Goal: Task Accomplishment & Management: Manage account settings

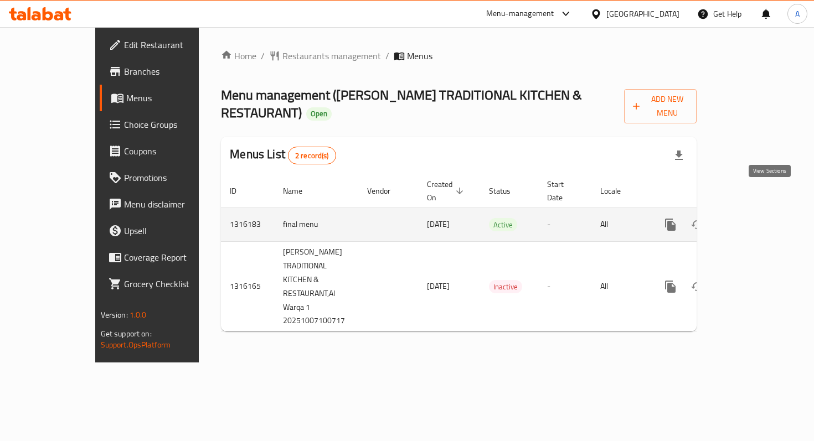
click at [757, 218] on icon "enhanced table" at bounding box center [749, 224] width 13 height 13
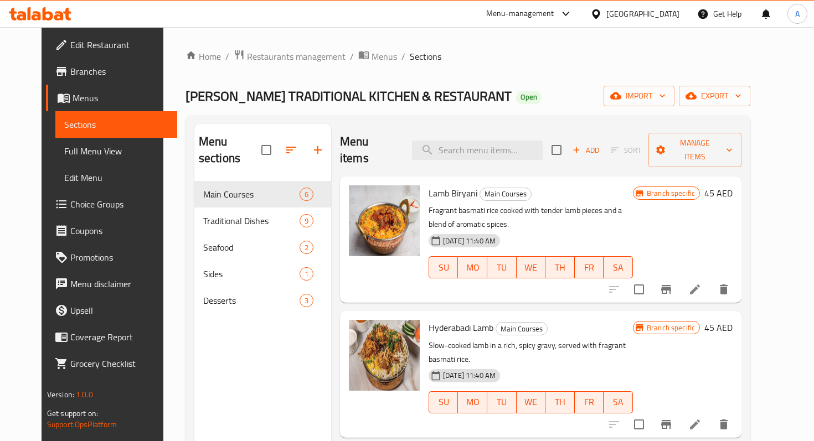
click at [700, 284] on icon at bounding box center [695, 289] width 10 height 10
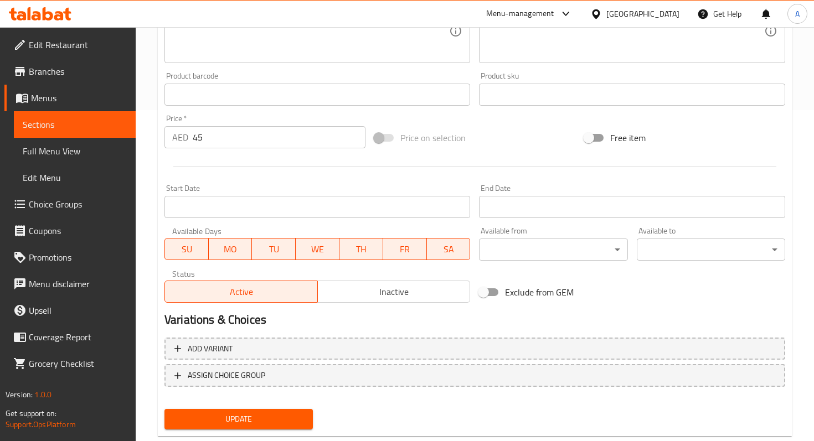
scroll to position [309, 0]
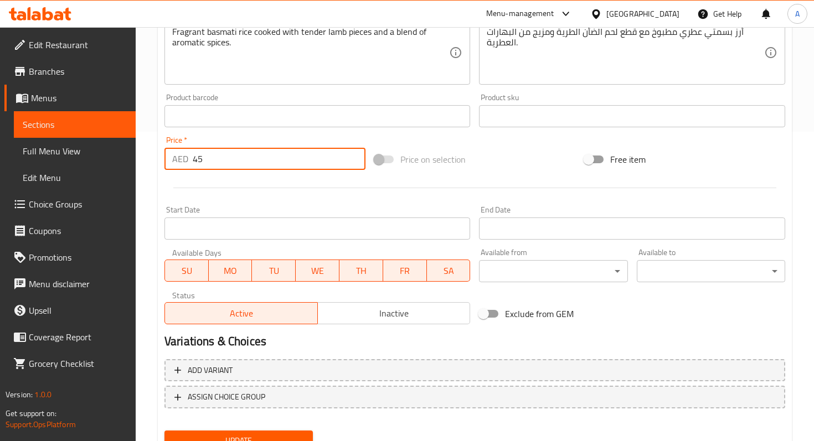
drag, startPoint x: 229, startPoint y: 158, endPoint x: 180, endPoint y: 159, distance: 48.7
click at [180, 159] on div "AED 45 Price *" at bounding box center [264, 159] width 201 height 22
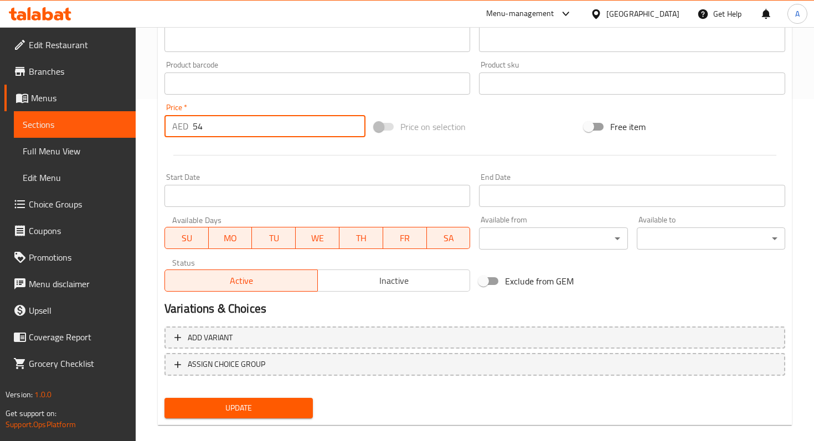
scroll to position [344, 0]
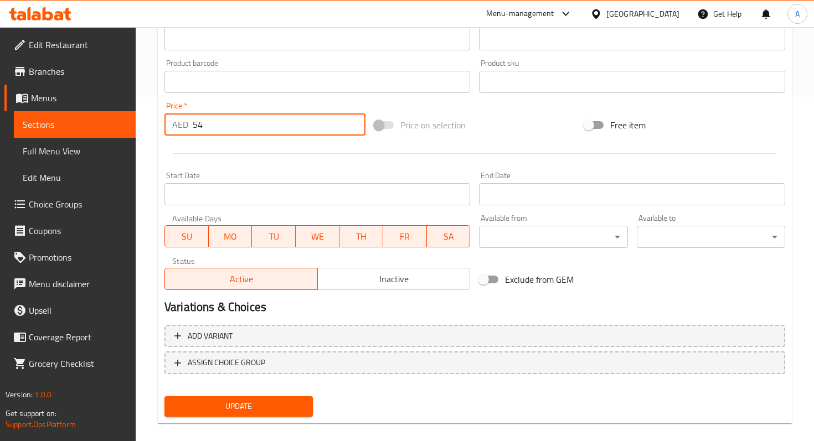
type input "54"
click at [255, 408] on span "Update" at bounding box center [238, 407] width 131 height 14
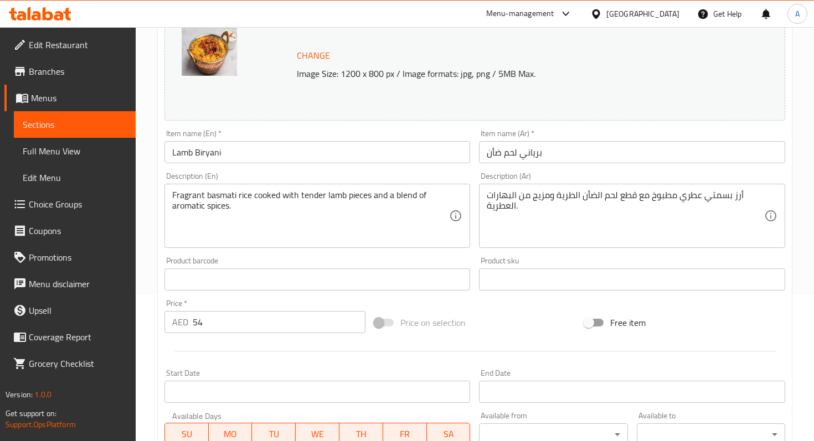
scroll to position [0, 0]
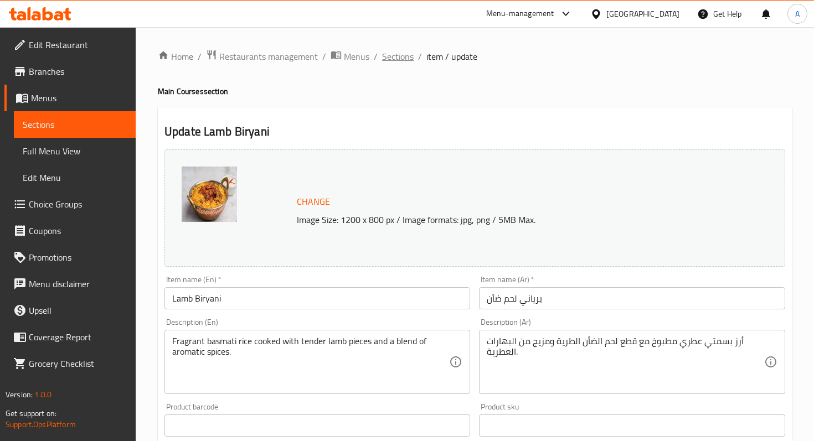
click at [404, 59] on span "Sections" at bounding box center [398, 56] width 32 height 13
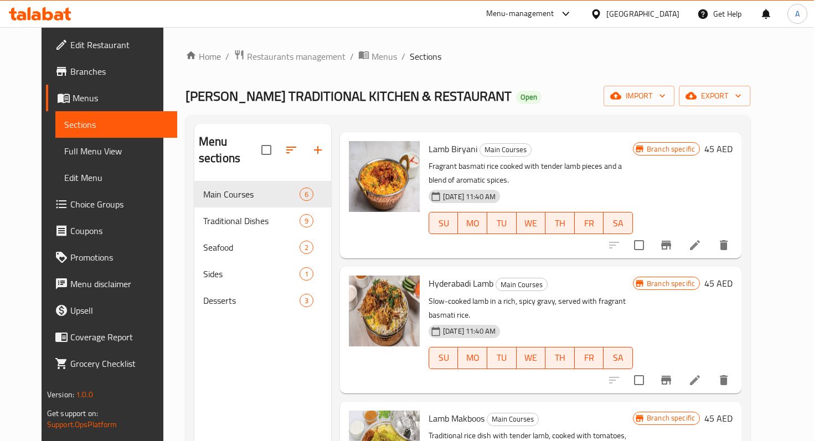
scroll to position [46, 0]
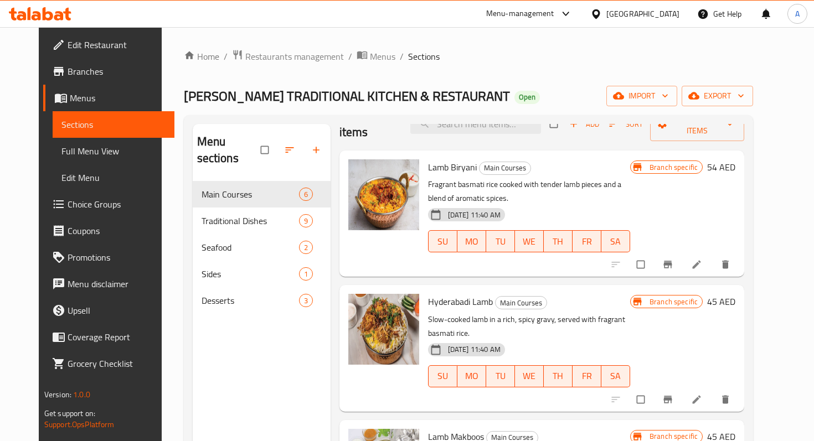
scroll to position [28, 0]
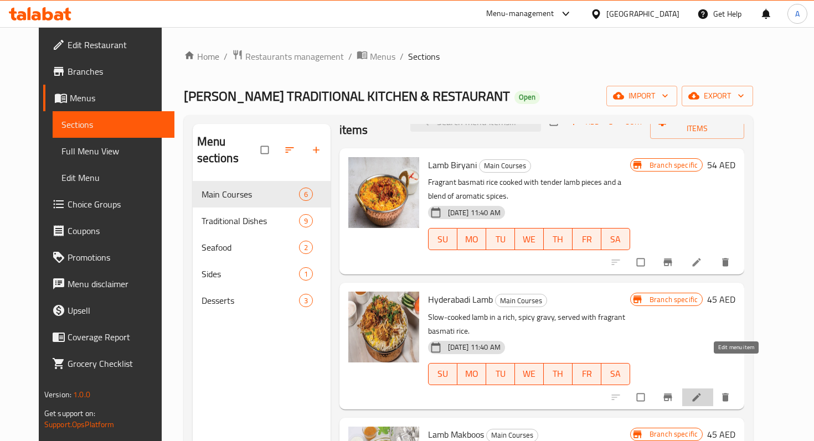
click at [702, 392] on icon at bounding box center [696, 397] width 11 height 11
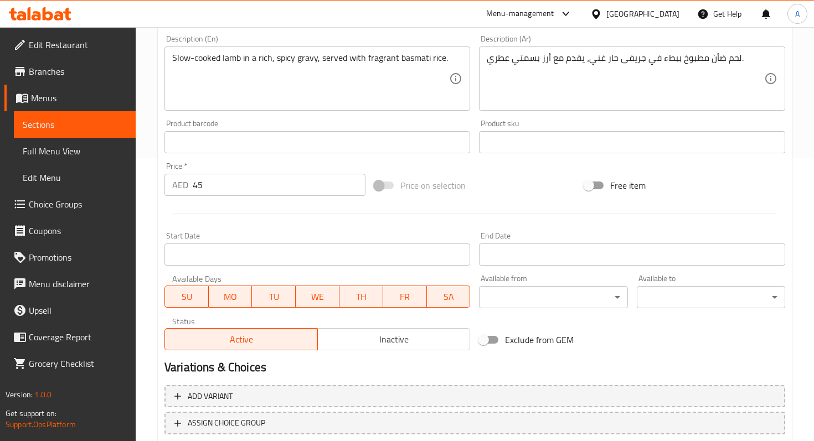
scroll to position [286, 0]
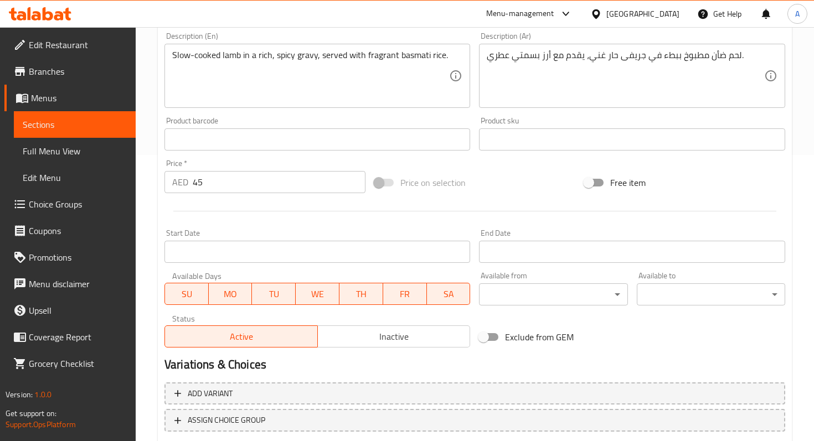
click at [256, 175] on input "45" at bounding box center [279, 182] width 173 height 22
type input "4"
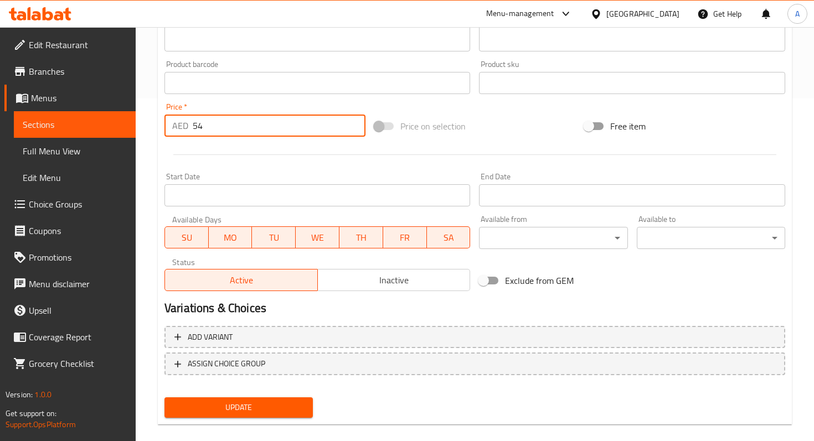
scroll to position [357, 0]
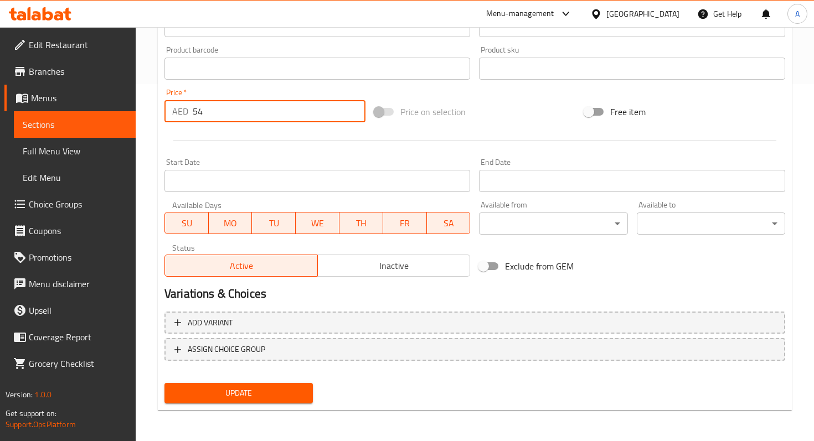
type input "54"
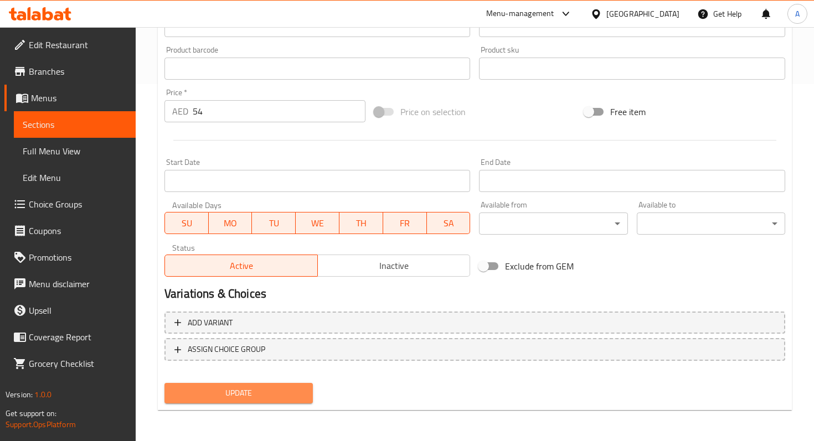
click at [211, 386] on span "Update" at bounding box center [238, 393] width 131 height 14
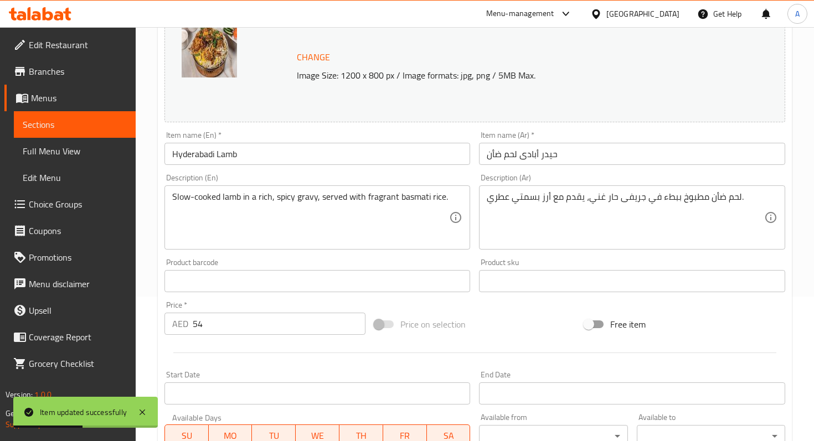
scroll to position [0, 0]
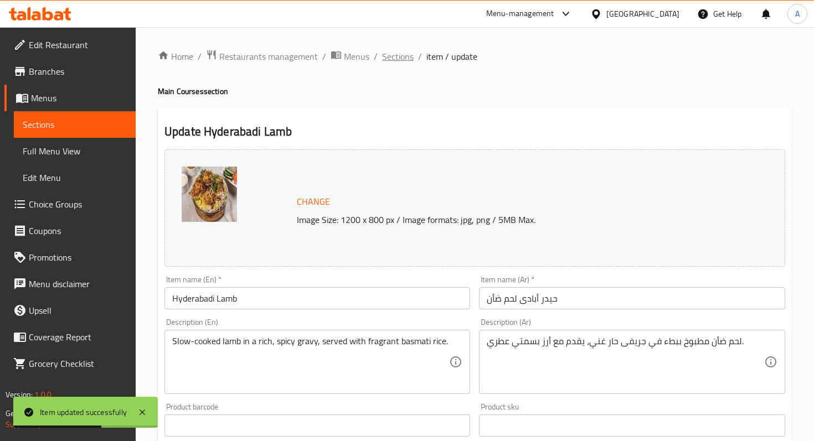
click at [396, 59] on span "Sections" at bounding box center [398, 56] width 32 height 13
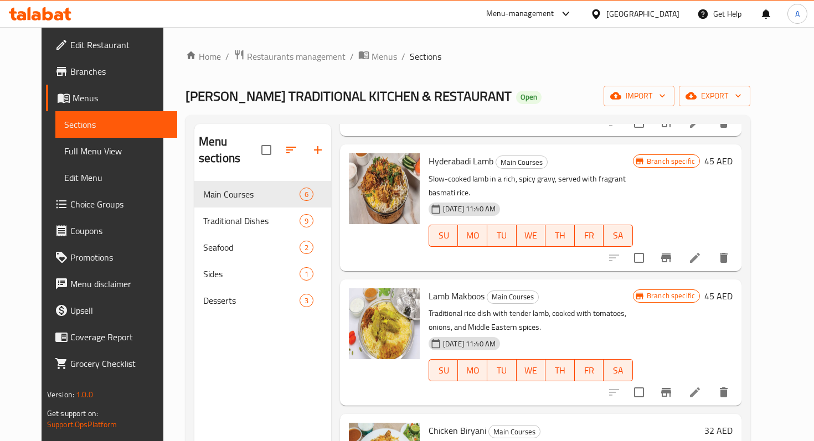
scroll to position [177, 0]
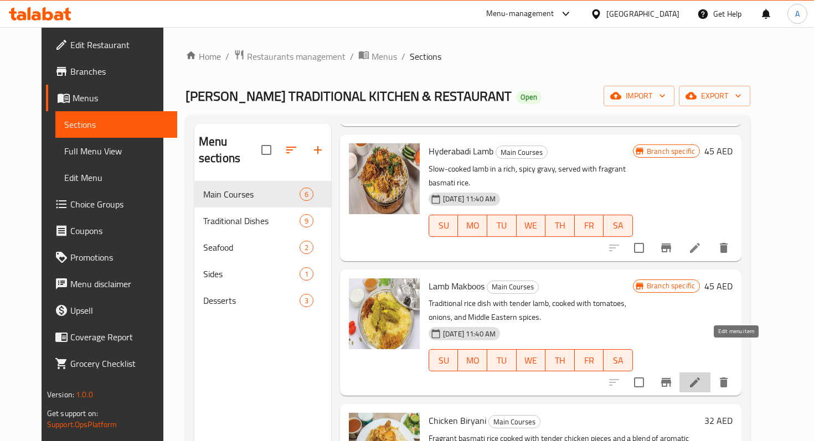
click at [700, 377] on icon at bounding box center [695, 382] width 10 height 10
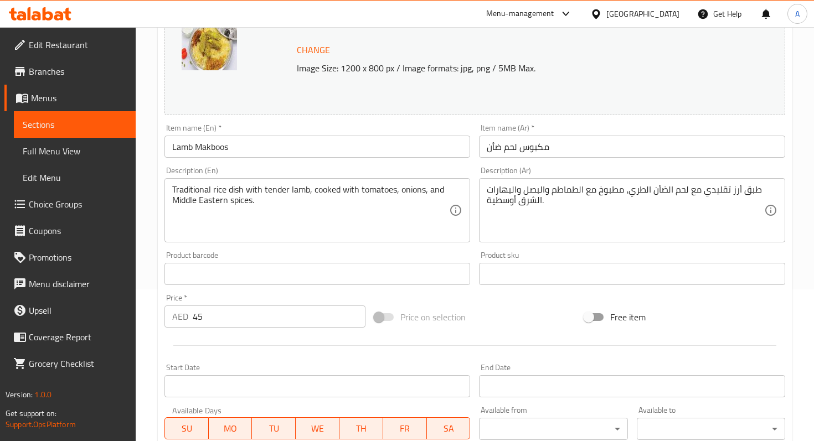
scroll to position [172, 0]
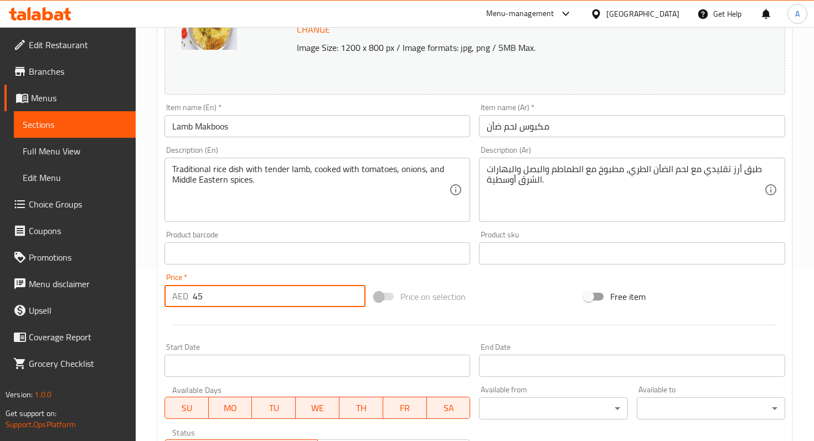
drag, startPoint x: 217, startPoint y: 294, endPoint x: 169, endPoint y: 294, distance: 47.6
click at [169, 294] on div "AED 45 Price *" at bounding box center [264, 296] width 201 height 22
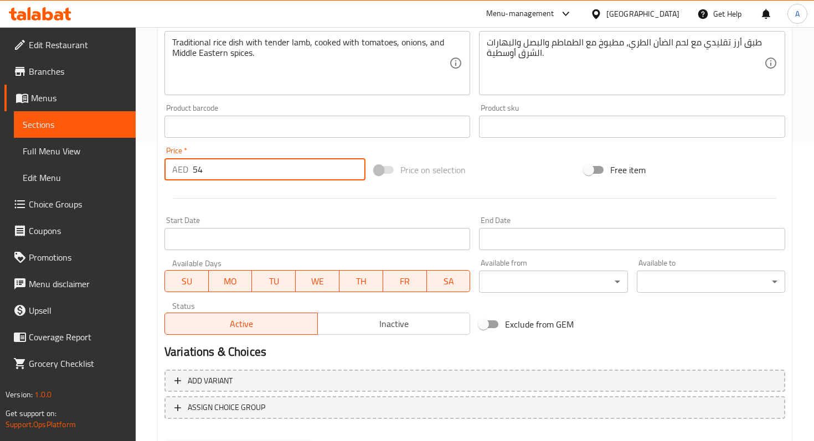
scroll to position [357, 0]
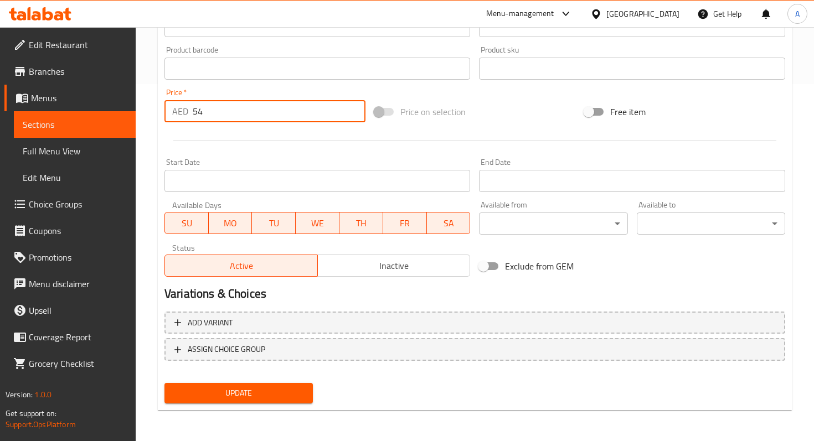
type input "54"
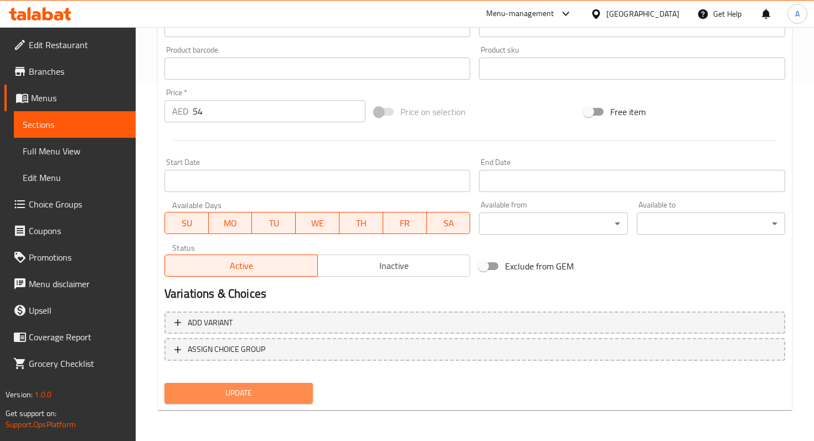
click at [245, 394] on span "Update" at bounding box center [238, 393] width 131 height 14
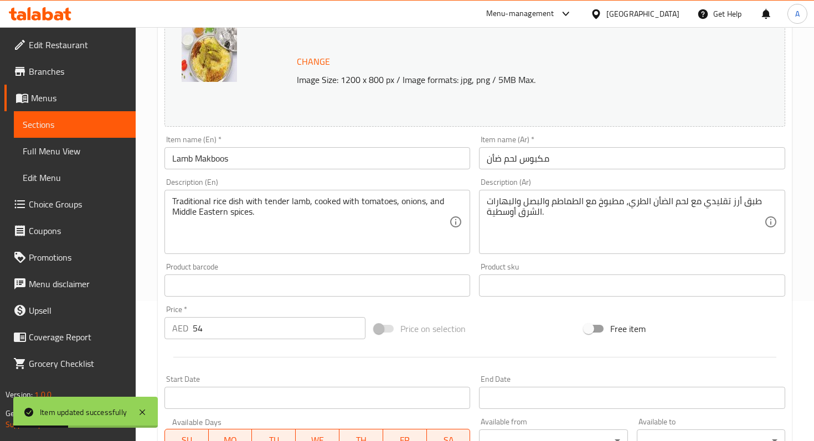
scroll to position [0, 0]
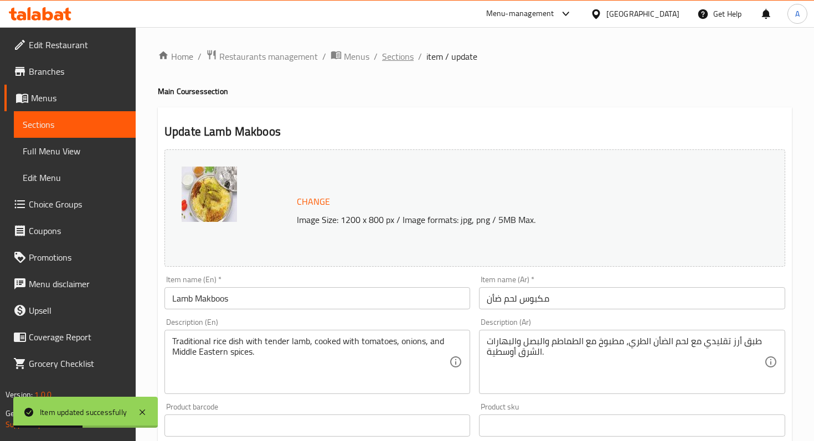
click at [398, 62] on span "Sections" at bounding box center [398, 56] width 32 height 13
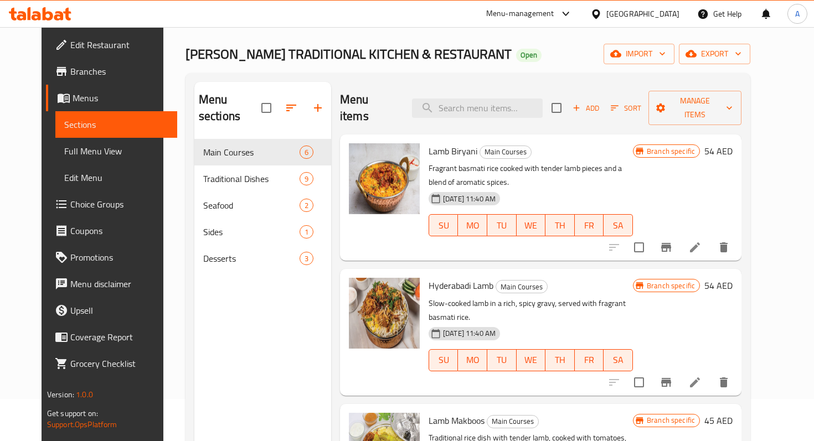
scroll to position [42, 0]
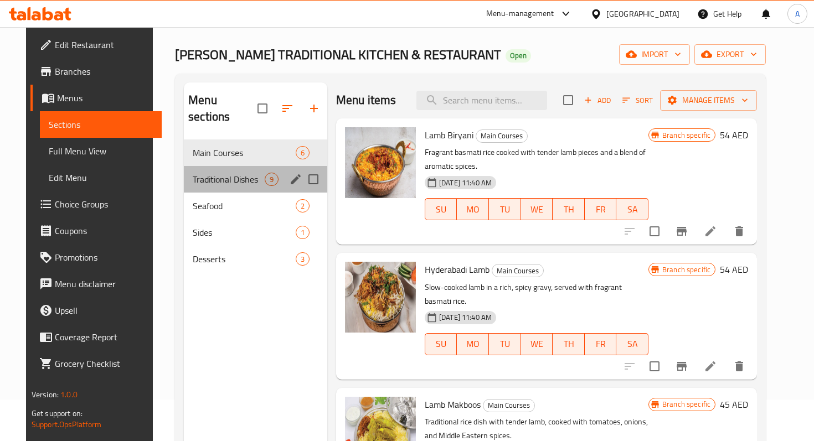
click at [229, 173] on span "Traditional Dishes" at bounding box center [229, 179] width 72 height 13
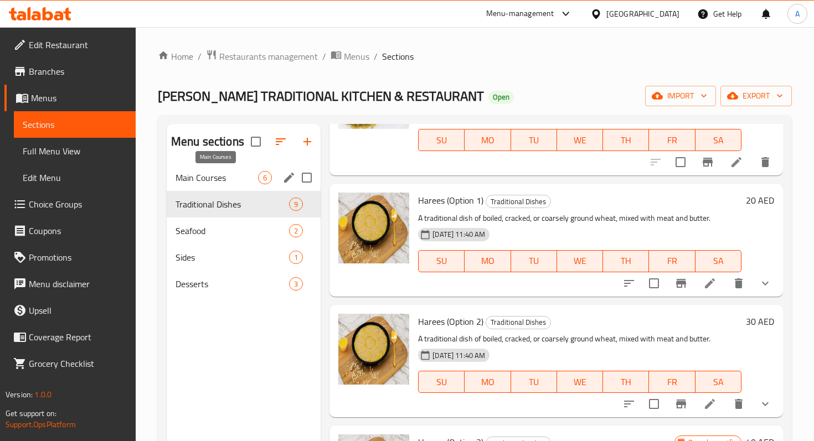
click at [226, 178] on span "Main Courses" at bounding box center [216, 177] width 82 height 13
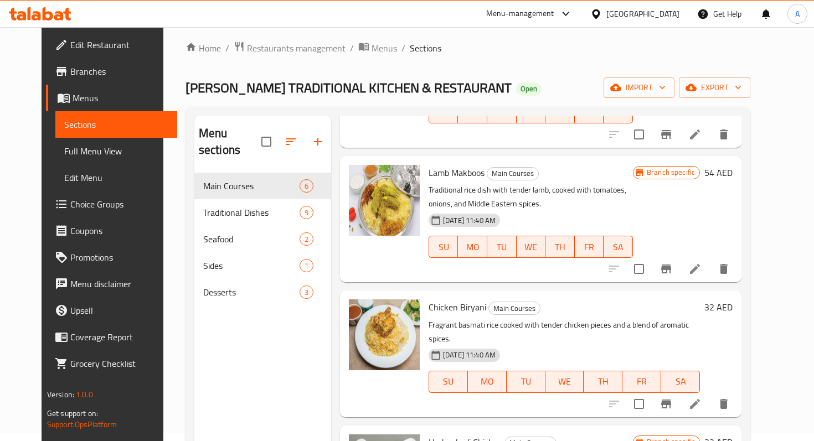
scroll to position [283, 0]
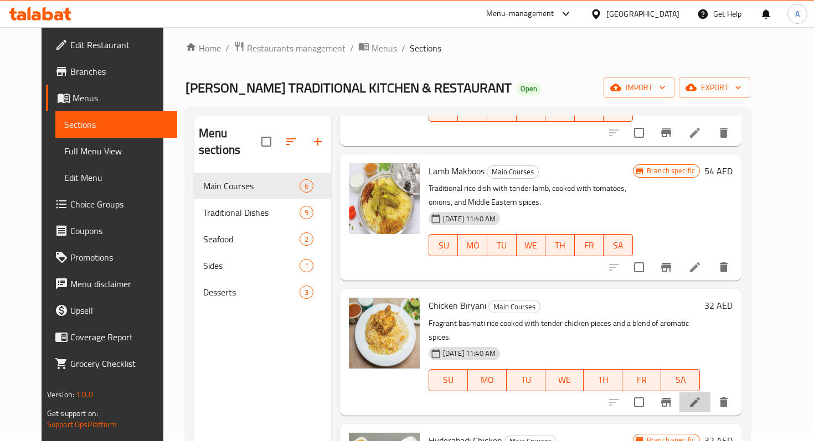
click at [710, 392] on li at bounding box center [694, 402] width 31 height 20
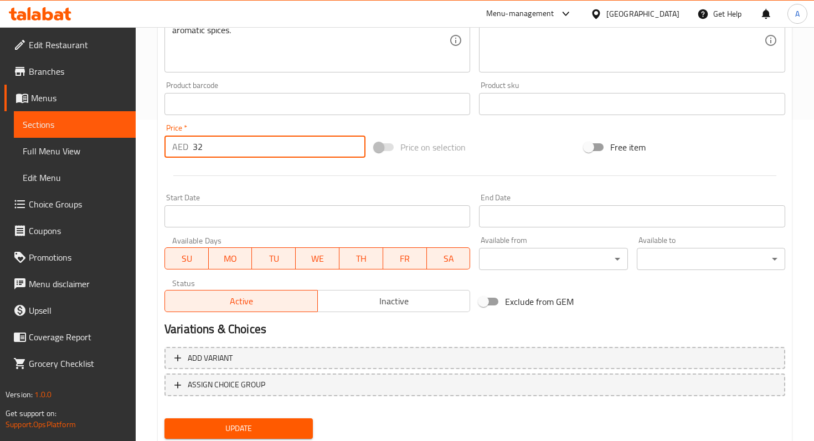
click at [209, 143] on input "32" at bounding box center [279, 147] width 173 height 22
type input "39"
click at [273, 430] on span "Update" at bounding box center [238, 429] width 131 height 14
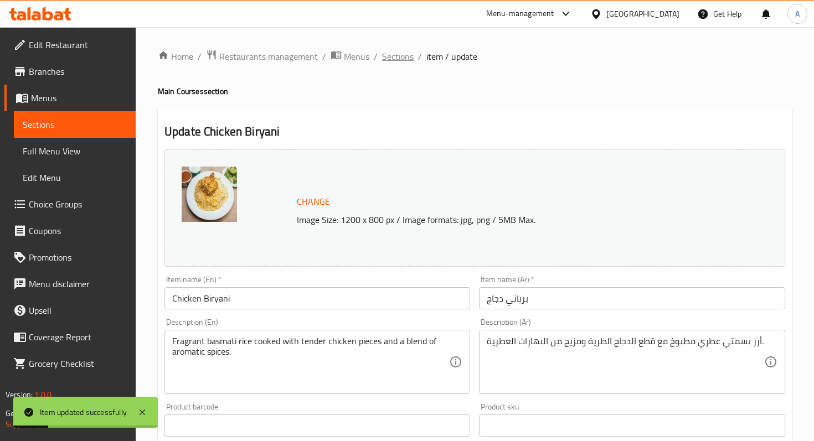
click at [398, 59] on span "Sections" at bounding box center [398, 56] width 32 height 13
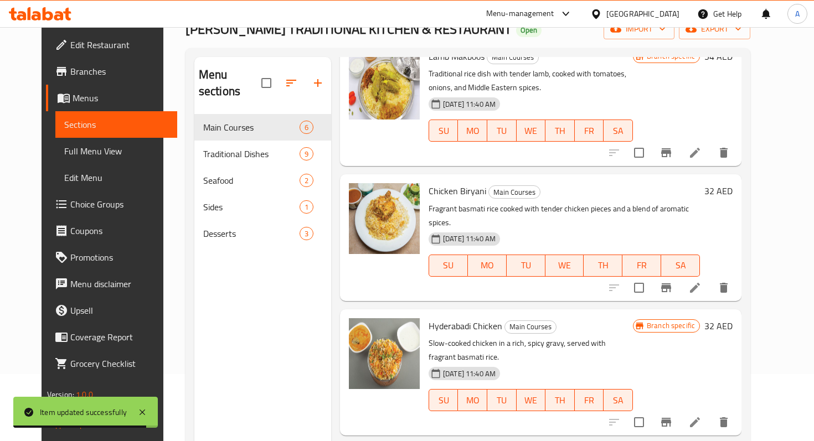
scroll to position [68, 0]
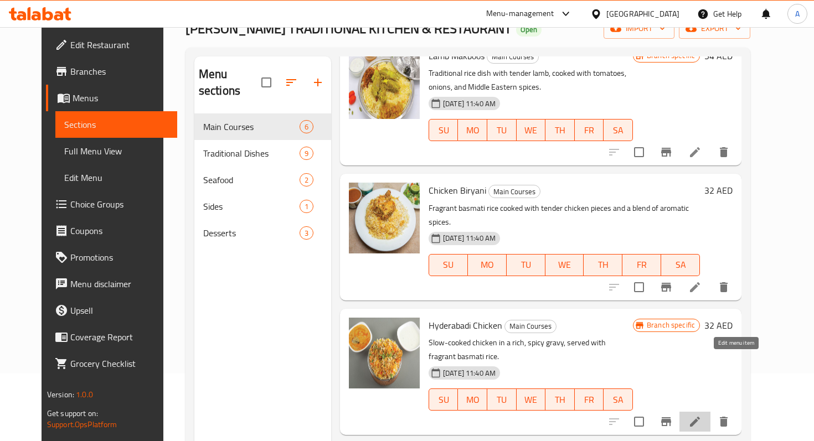
click at [701, 415] on icon at bounding box center [694, 421] width 13 height 13
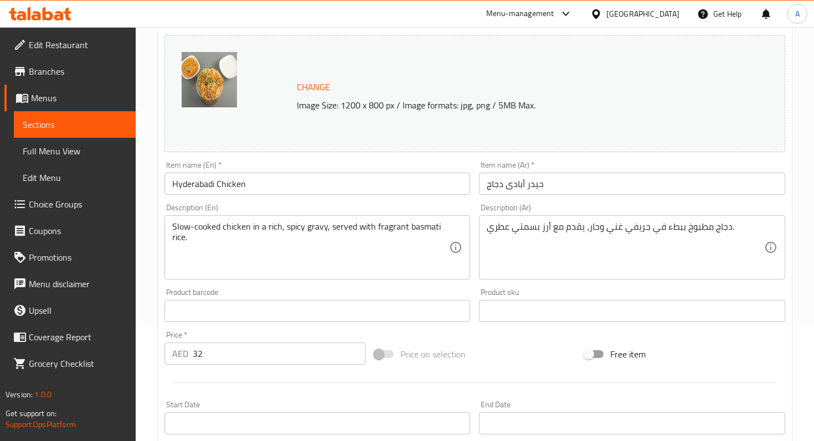
scroll to position [183, 0]
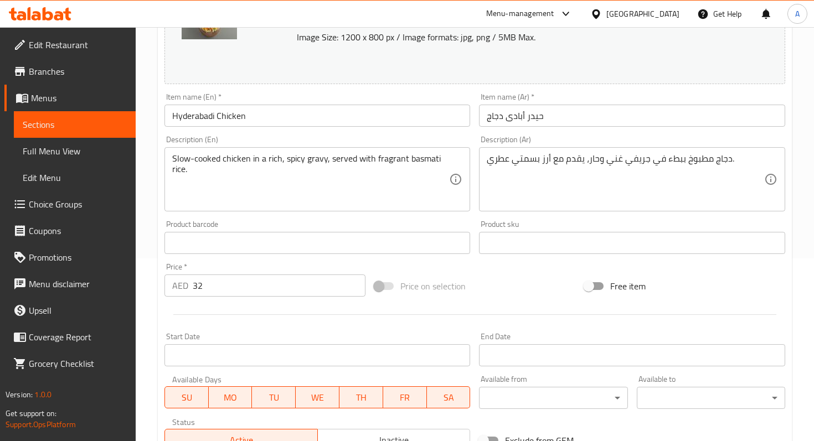
click at [233, 277] on input "32" at bounding box center [279, 286] width 173 height 22
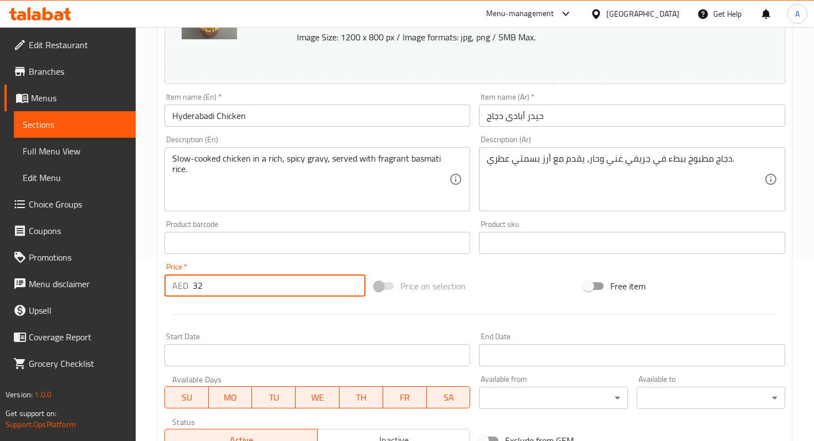
click at [215, 293] on input "32" at bounding box center [279, 286] width 173 height 22
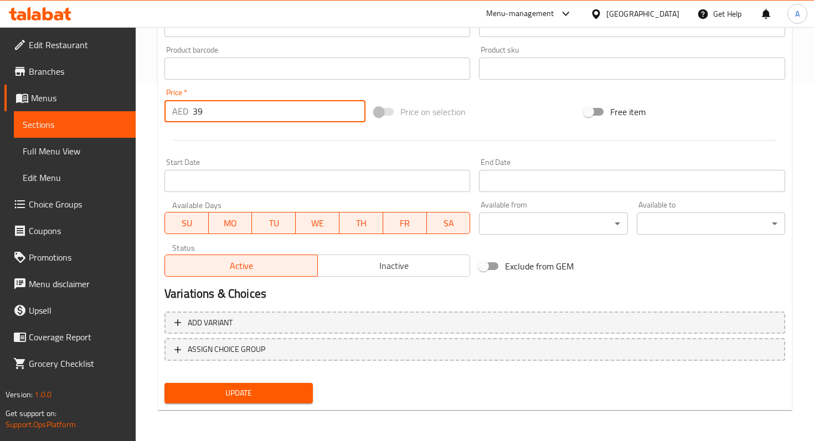
type input "39"
click at [215, 400] on button "Update" at bounding box center [238, 393] width 148 height 20
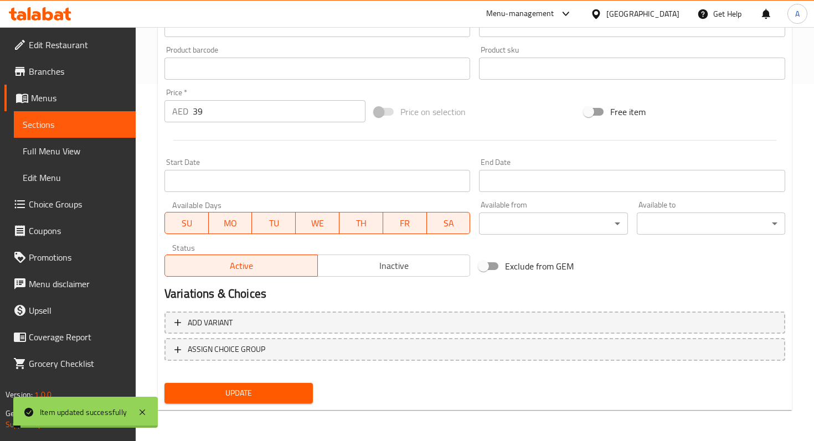
scroll to position [0, 0]
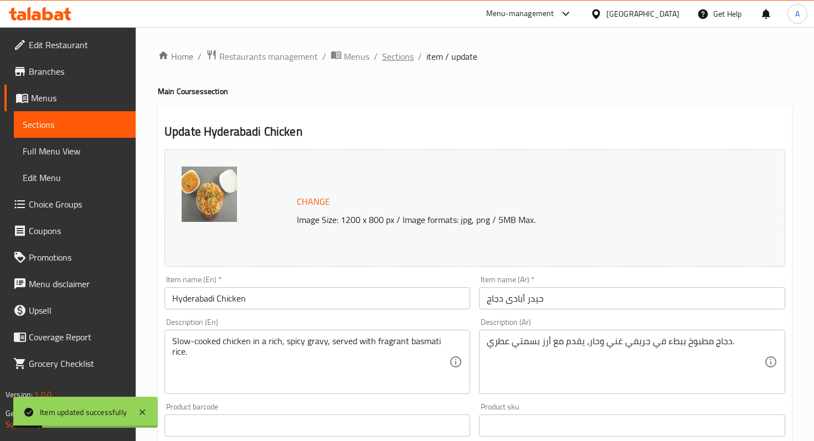
click at [397, 51] on span "Sections" at bounding box center [398, 56] width 32 height 13
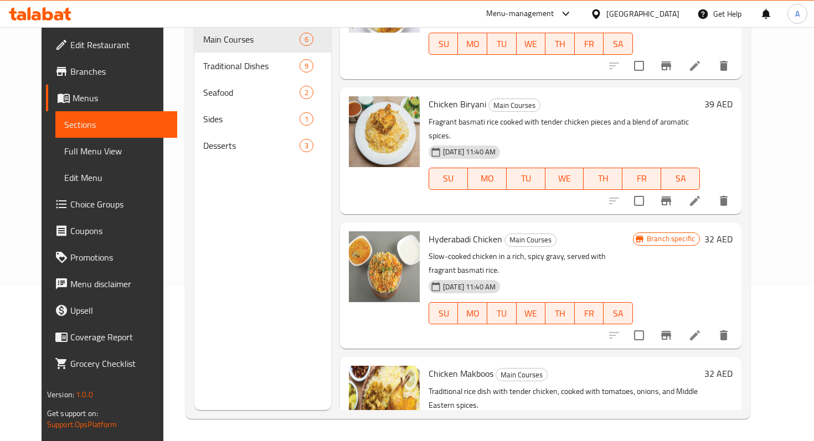
scroll to position [339, 0]
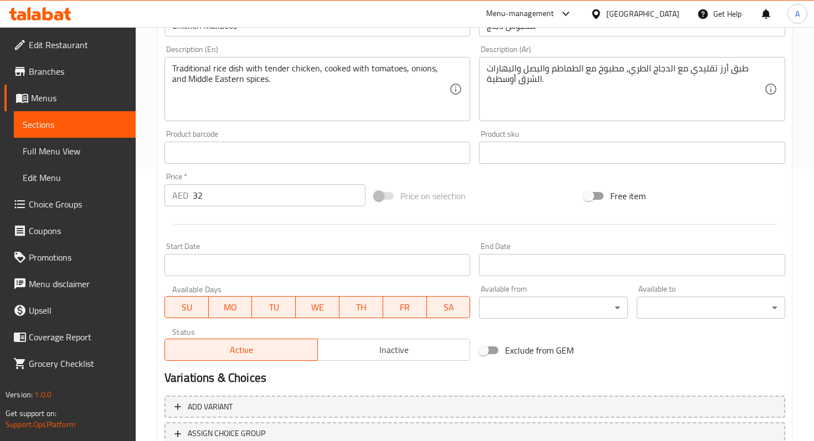
scroll to position [284, 0]
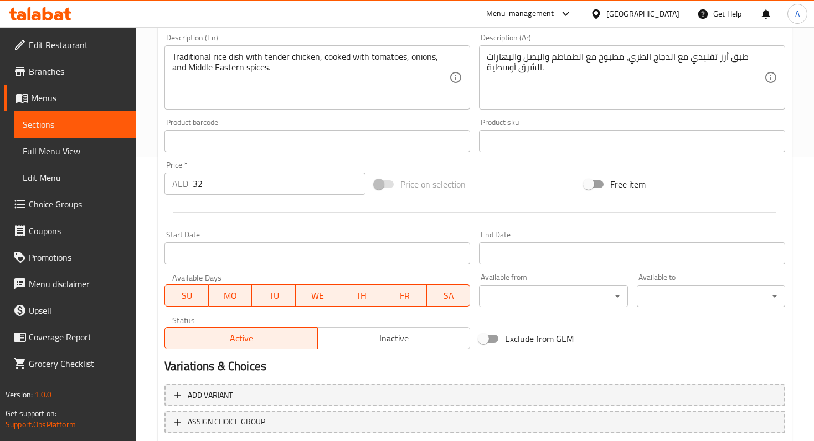
click at [219, 184] on input "32" at bounding box center [279, 184] width 173 height 22
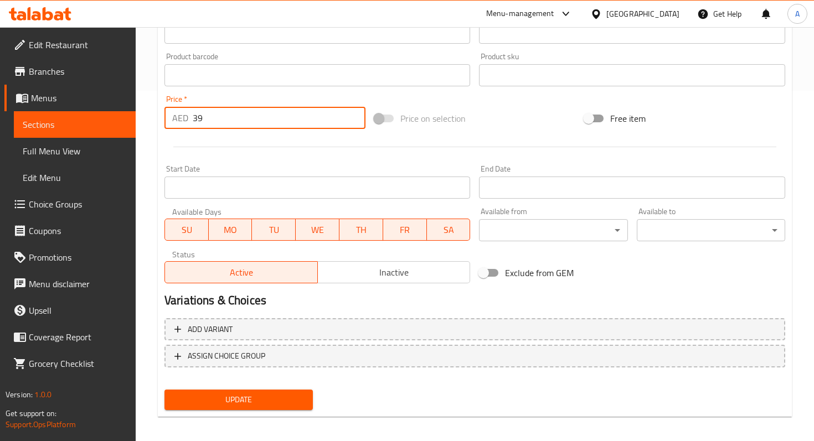
scroll to position [357, 0]
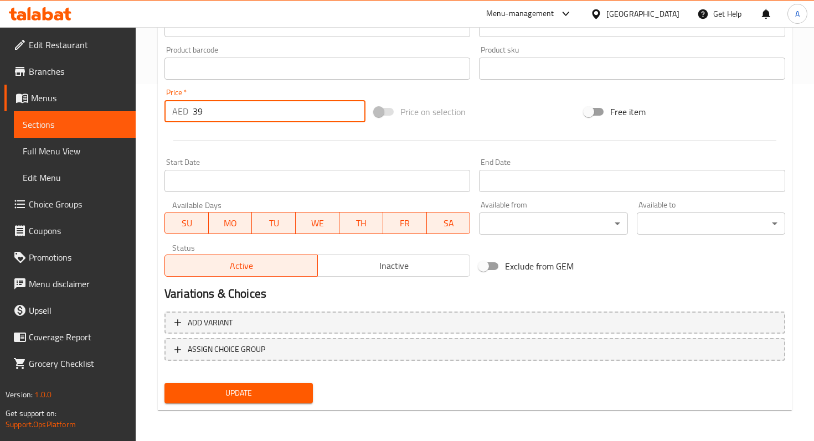
type input "39"
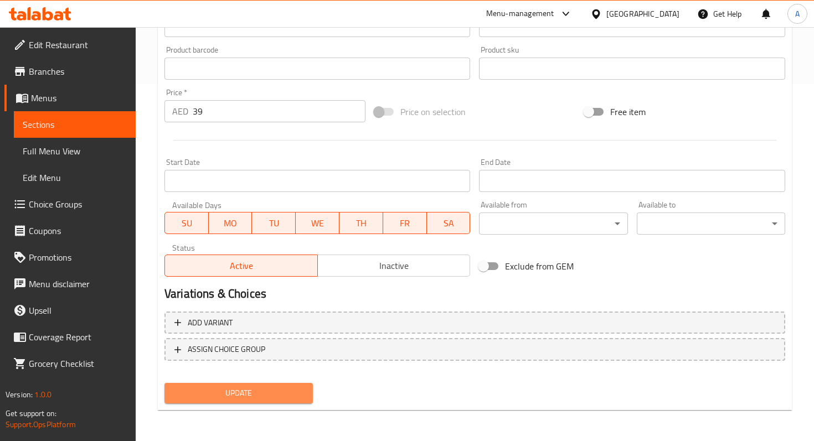
click at [257, 389] on span "Update" at bounding box center [238, 393] width 131 height 14
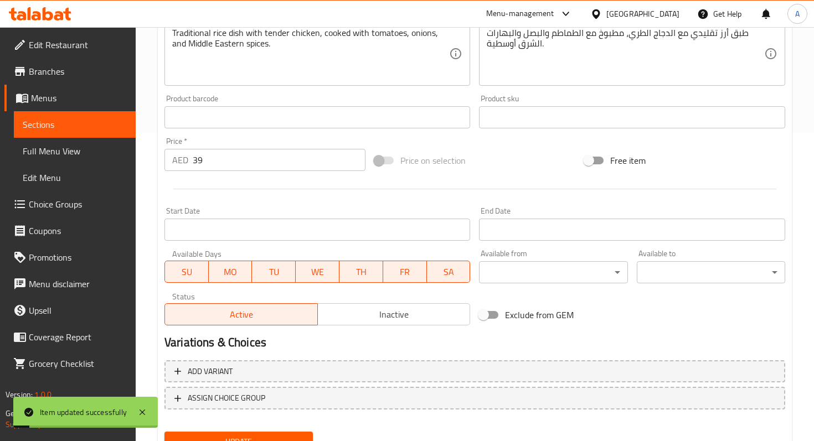
scroll to position [84, 0]
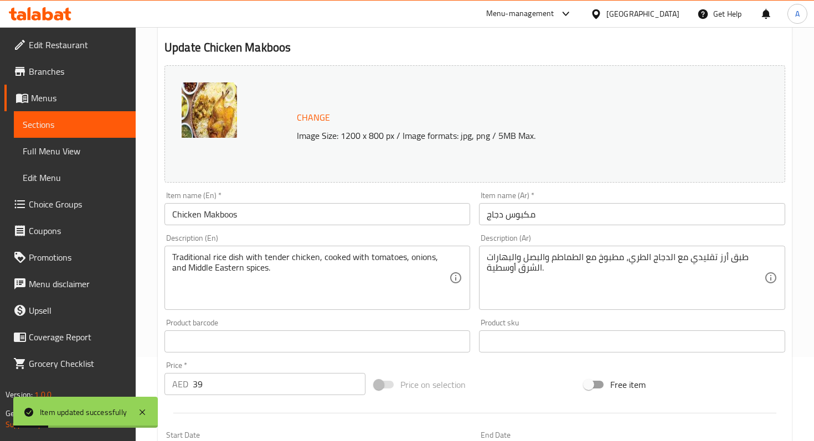
click at [96, 125] on span "Sections" at bounding box center [75, 124] width 104 height 13
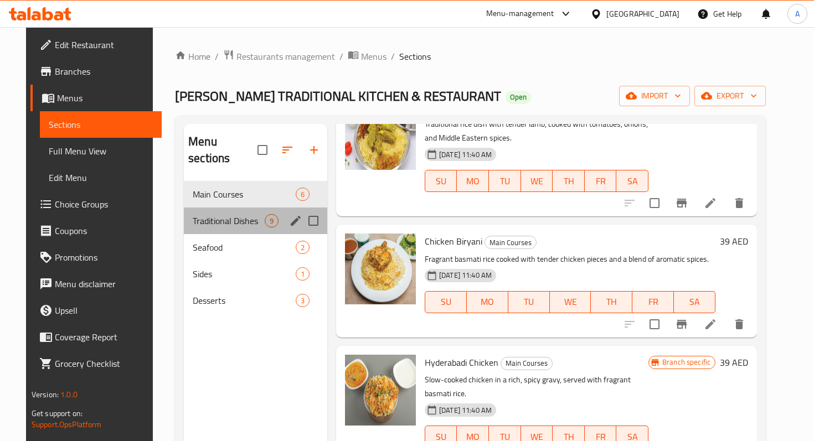
click at [229, 213] on div "Traditional Dishes 9" at bounding box center [255, 221] width 143 height 27
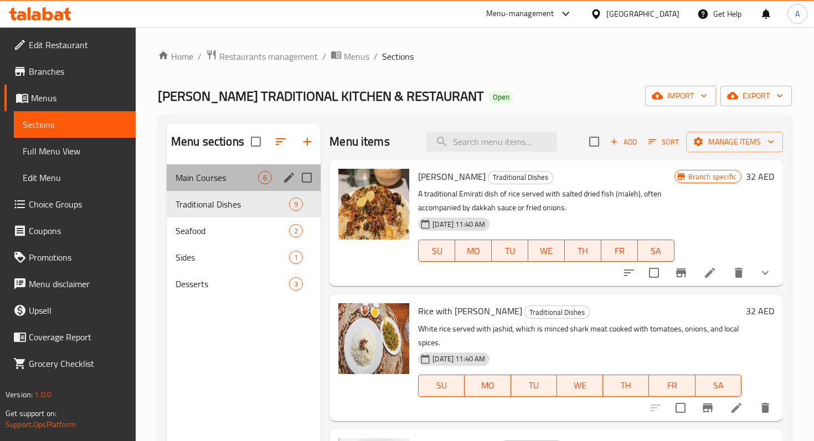
click at [257, 181] on div "Main Courses 6" at bounding box center [244, 177] width 154 height 27
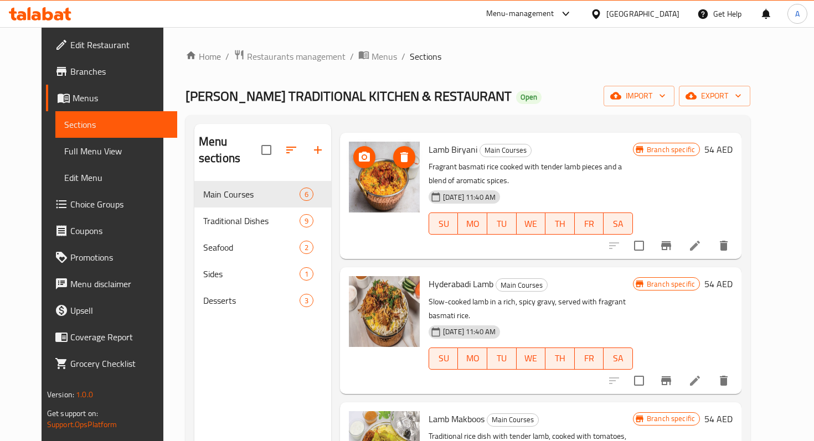
scroll to position [45, 0]
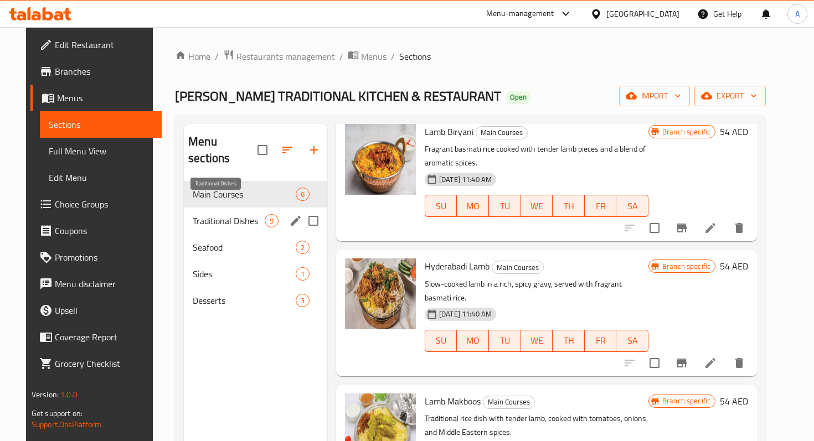
click at [223, 214] on span "Traditional Dishes" at bounding box center [229, 220] width 72 height 13
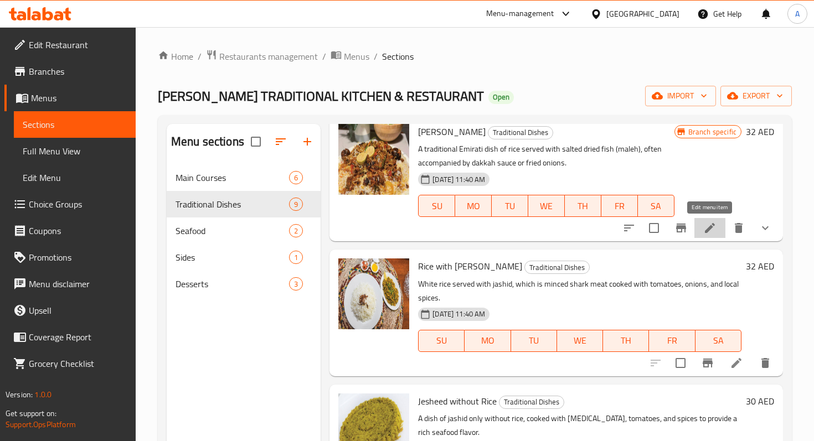
click at [708, 231] on icon at bounding box center [709, 227] width 13 height 13
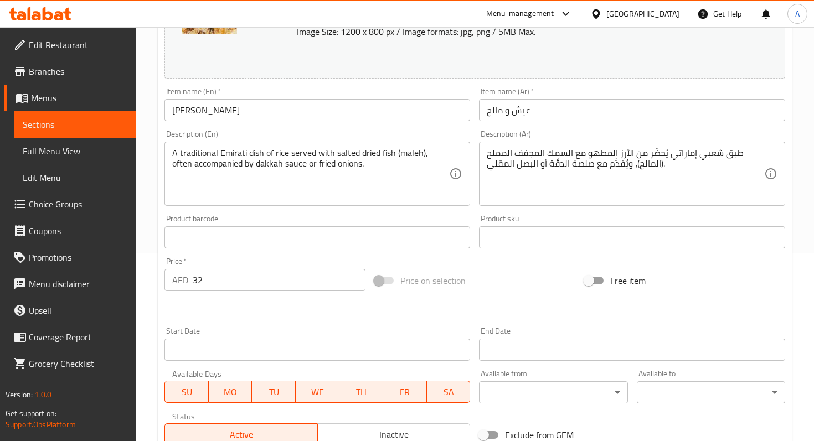
scroll to position [193, 0]
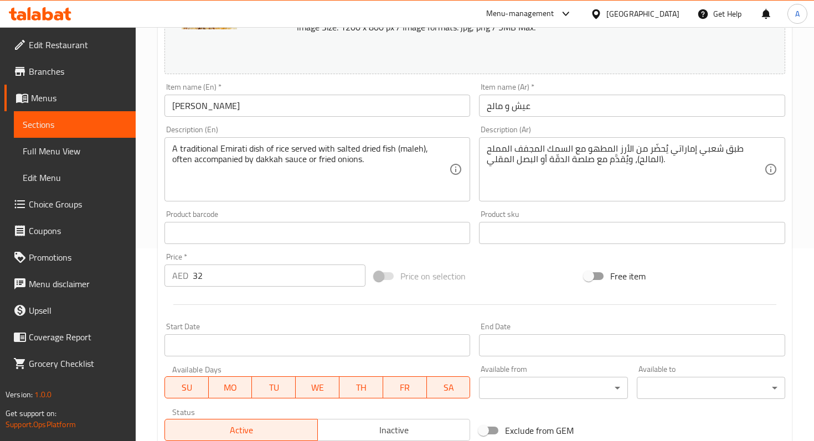
click at [257, 277] on input "32" at bounding box center [279, 276] width 173 height 22
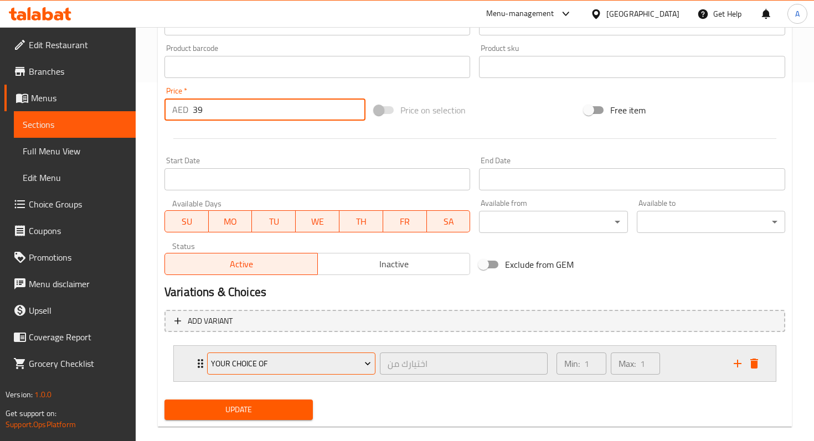
scroll to position [375, 0]
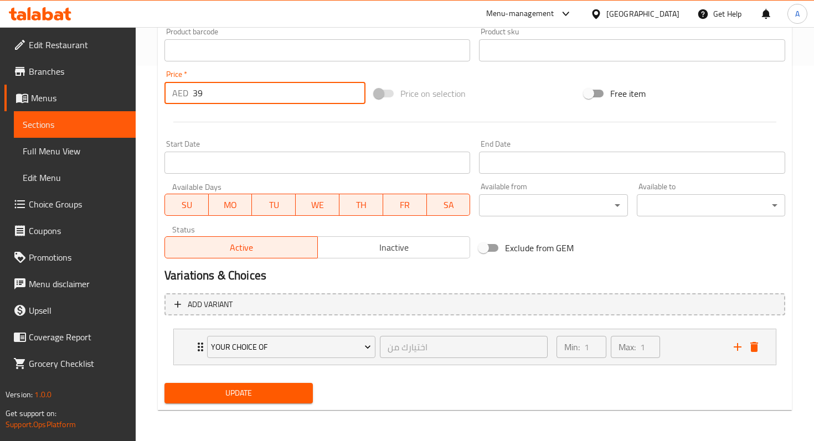
type input "39"
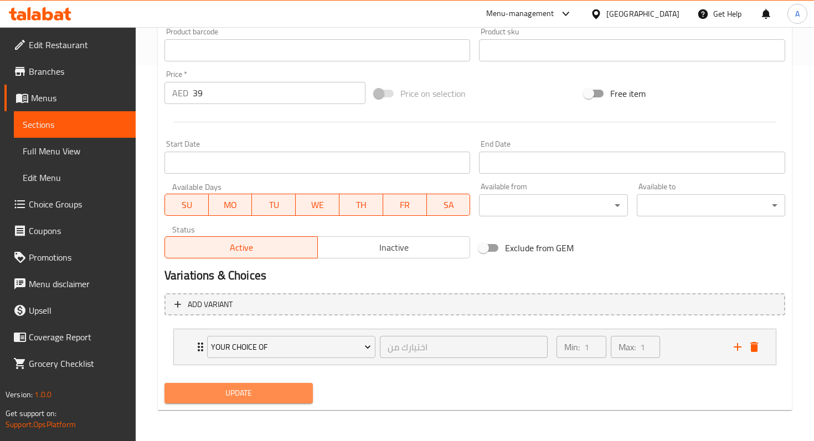
click at [222, 389] on span "Update" at bounding box center [238, 393] width 131 height 14
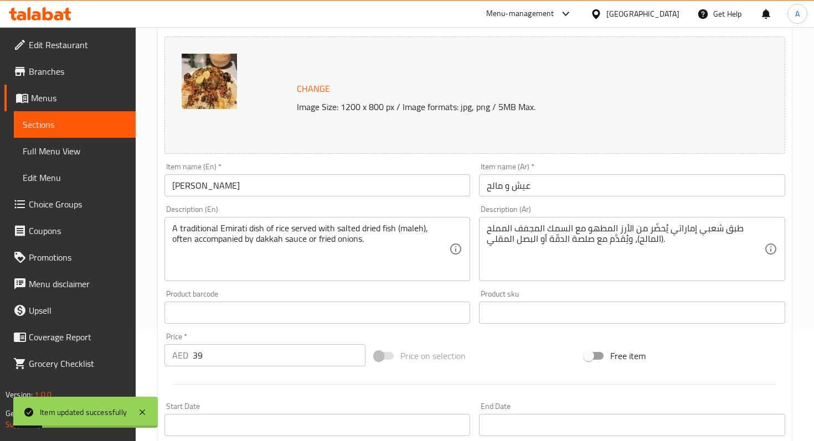
scroll to position [0, 0]
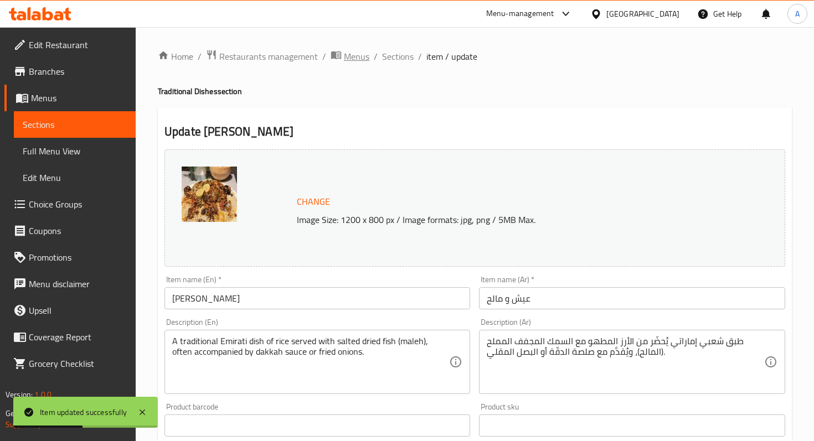
click at [365, 57] on span "Menus" at bounding box center [356, 56] width 25 height 13
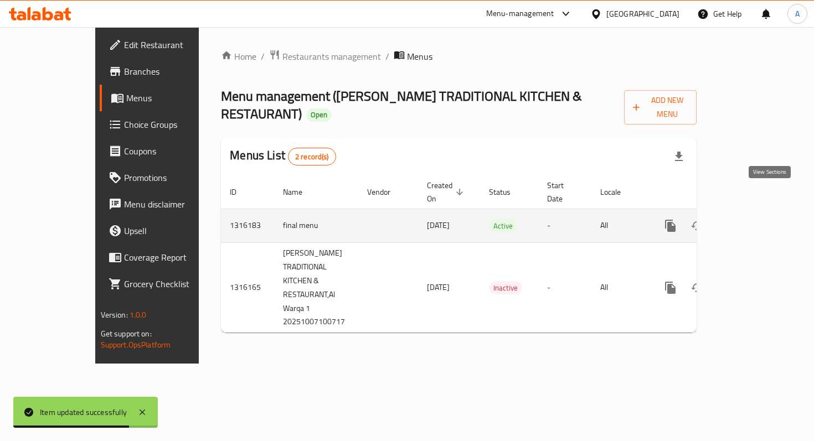
click at [757, 219] on icon "enhanced table" at bounding box center [749, 225] width 13 height 13
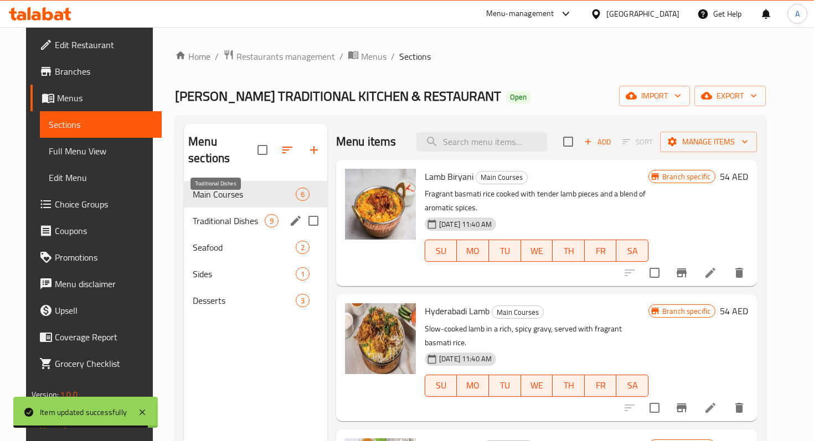
click at [245, 214] on span "Traditional Dishes" at bounding box center [229, 220] width 72 height 13
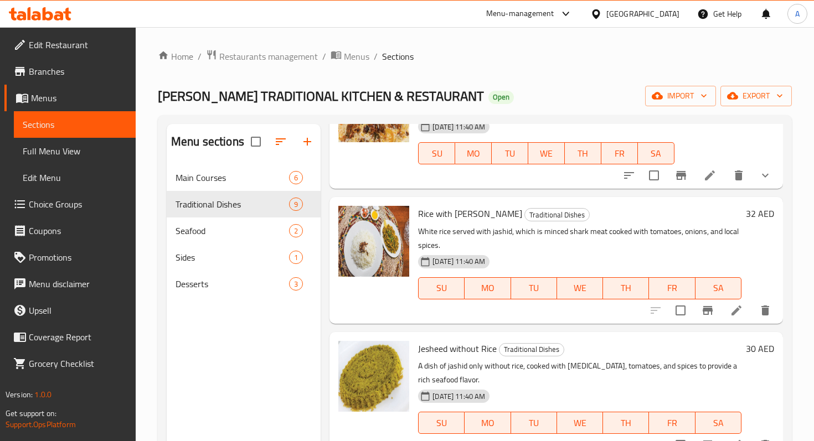
scroll to position [96, 0]
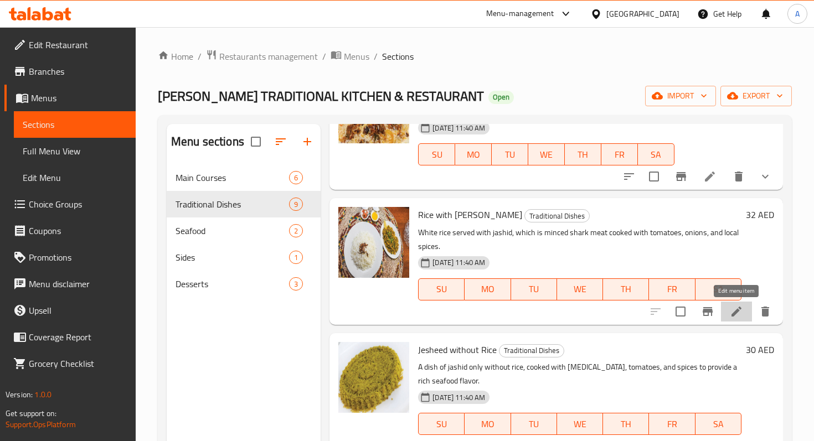
click at [731, 315] on icon at bounding box center [735, 311] width 13 height 13
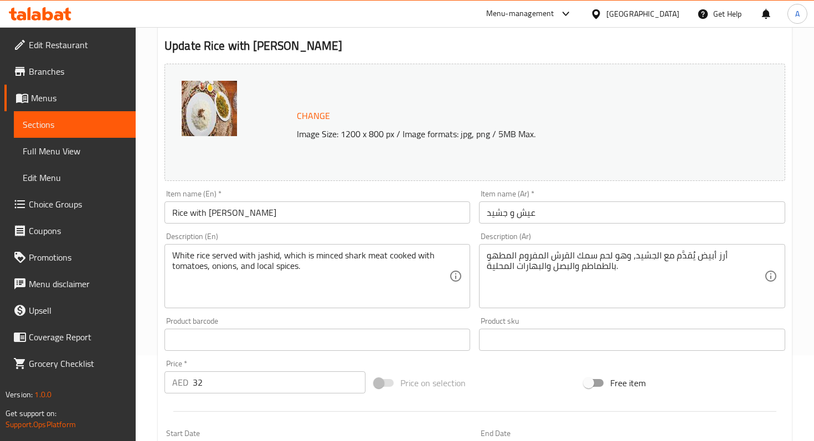
scroll to position [102, 0]
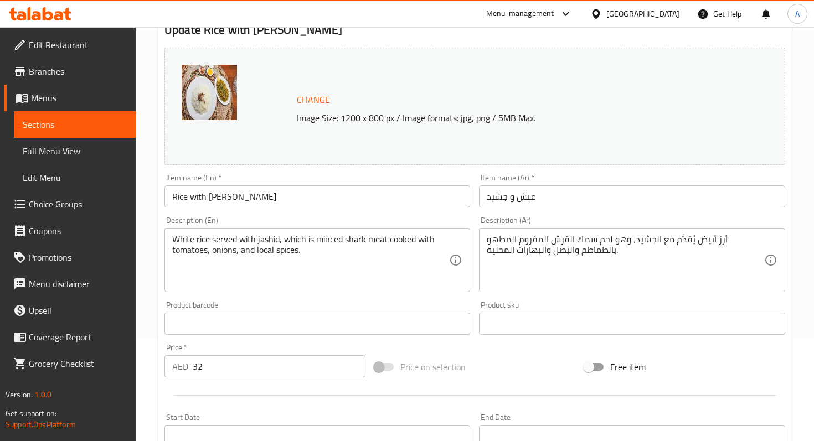
click at [229, 363] on input "32" at bounding box center [279, 366] width 173 height 22
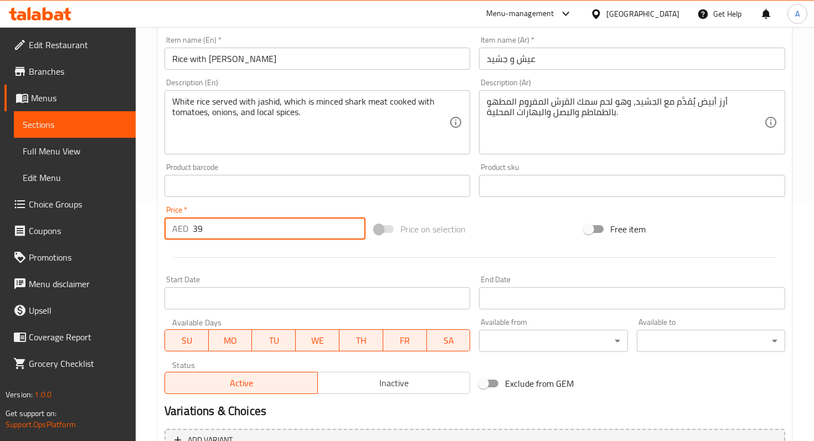
scroll to position [357, 0]
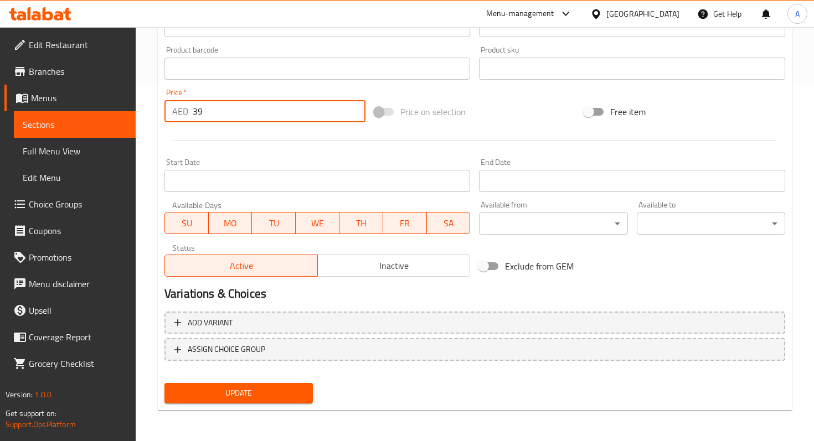
type input "39"
click at [236, 383] on button "Update" at bounding box center [238, 393] width 148 height 20
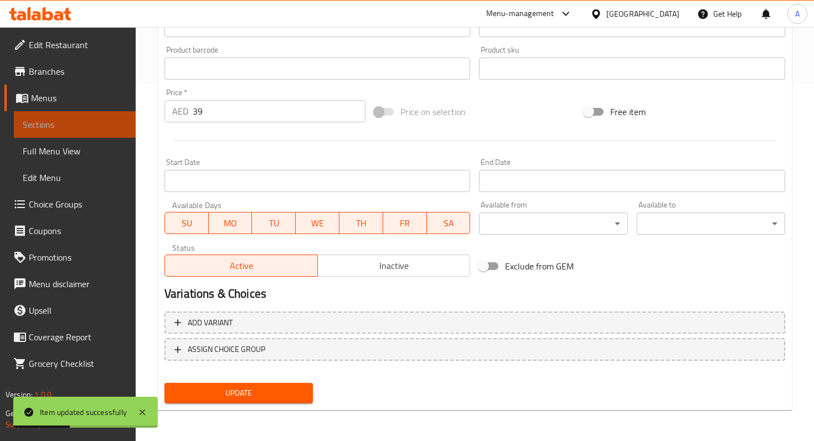
click at [101, 127] on span "Sections" at bounding box center [75, 124] width 104 height 13
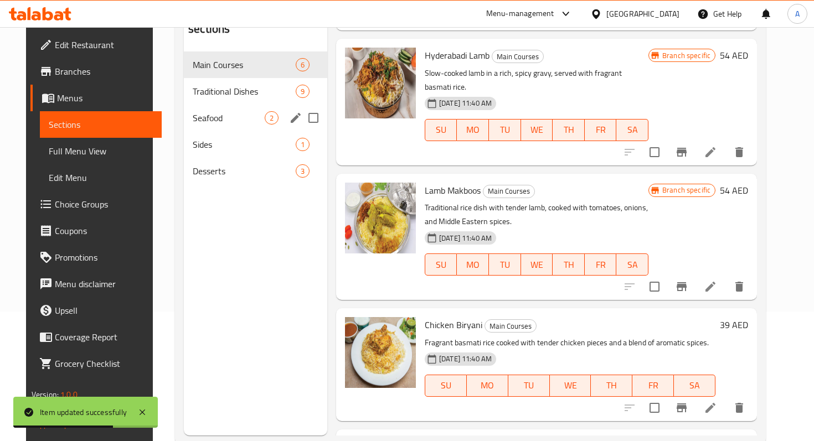
scroll to position [116, 0]
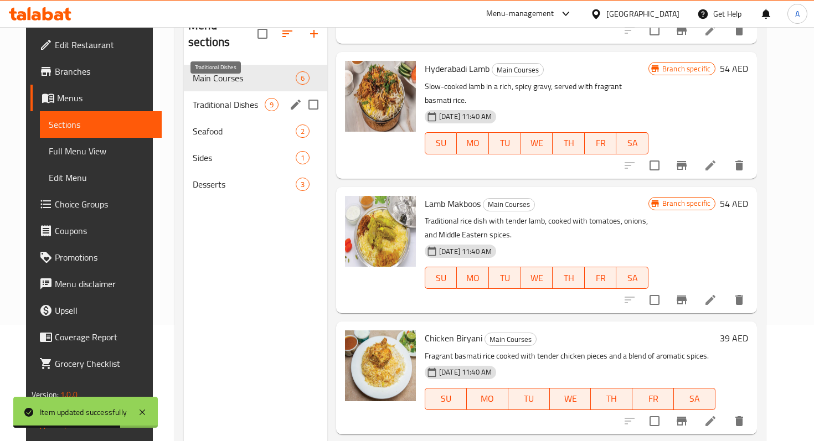
click at [215, 98] on span "Traditional Dishes" at bounding box center [229, 104] width 72 height 13
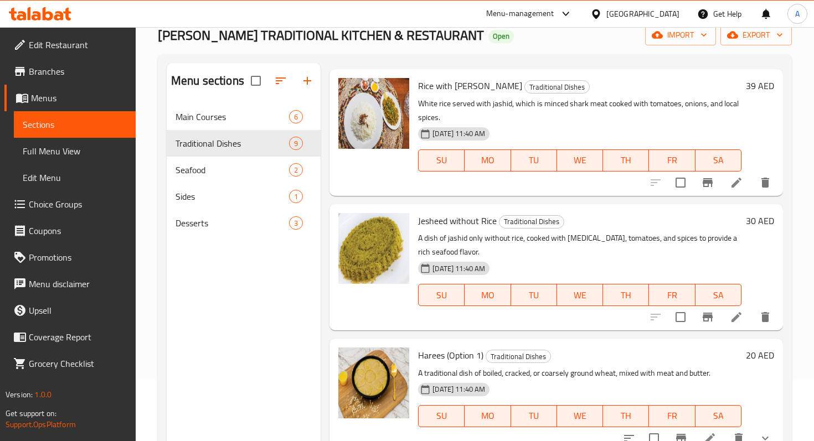
scroll to position [168, 0]
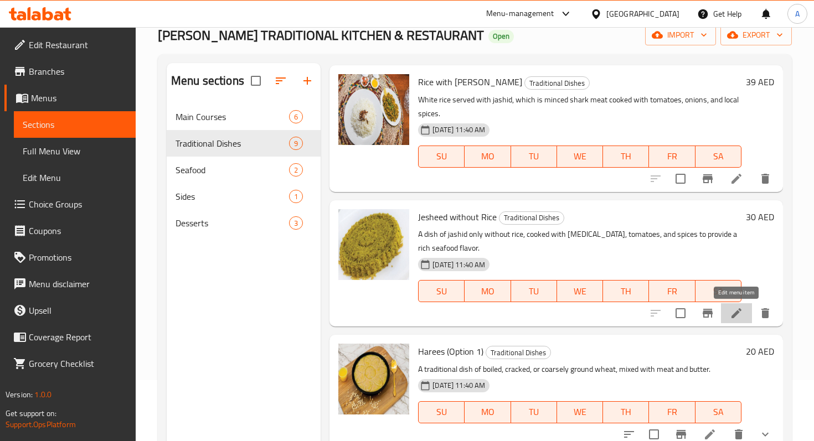
click at [734, 317] on icon at bounding box center [736, 313] width 10 height 10
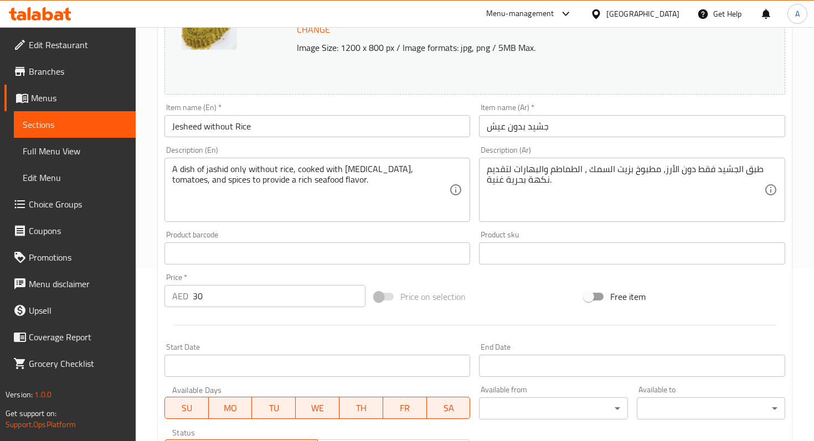
scroll to position [209, 0]
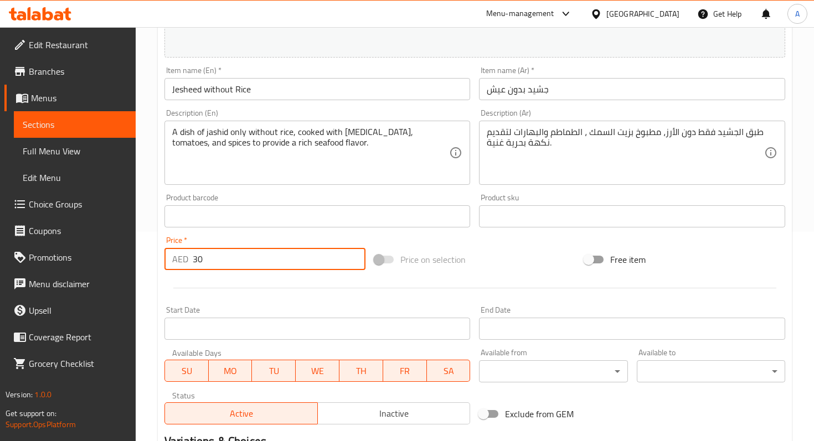
click at [220, 264] on input "30" at bounding box center [279, 259] width 173 height 22
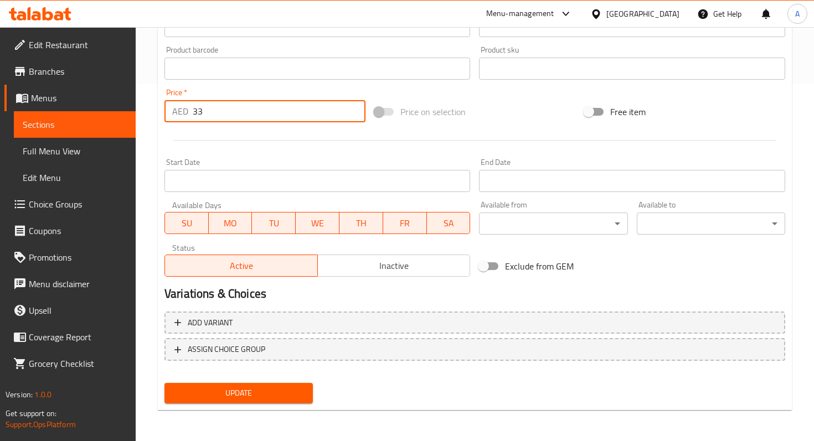
type input "33"
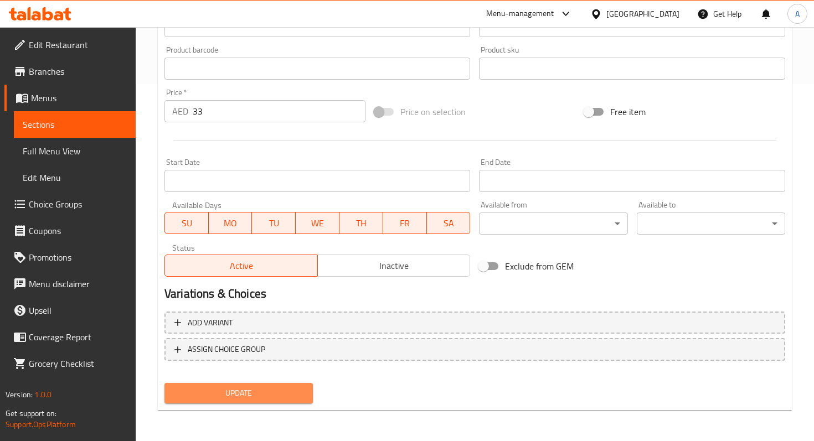
click at [234, 386] on span "Update" at bounding box center [238, 393] width 131 height 14
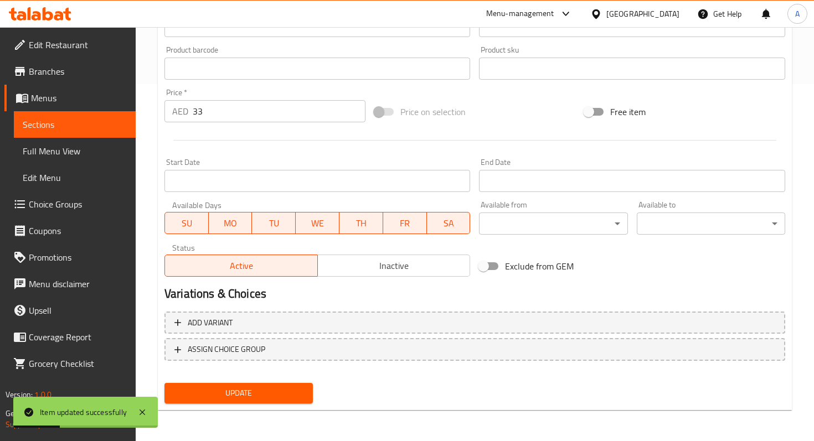
click at [80, 129] on span "Sections" at bounding box center [75, 124] width 104 height 13
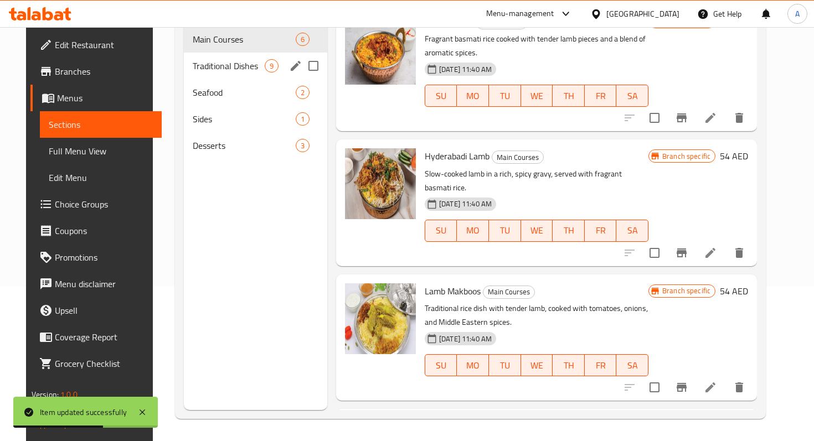
click at [221, 56] on div "Traditional Dishes 9" at bounding box center [255, 66] width 143 height 27
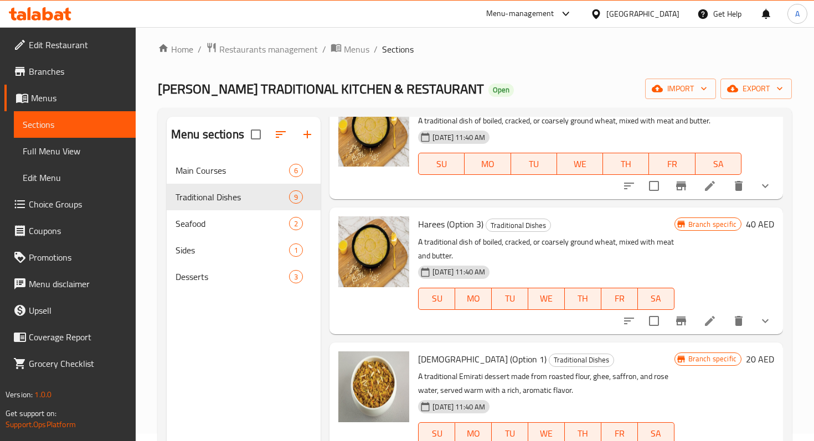
scroll to position [320, 0]
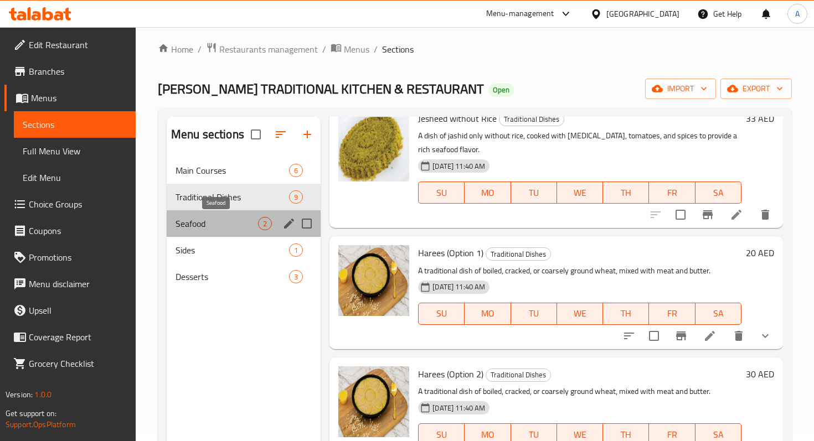
click at [211, 229] on span "Seafood" at bounding box center [216, 223] width 82 height 13
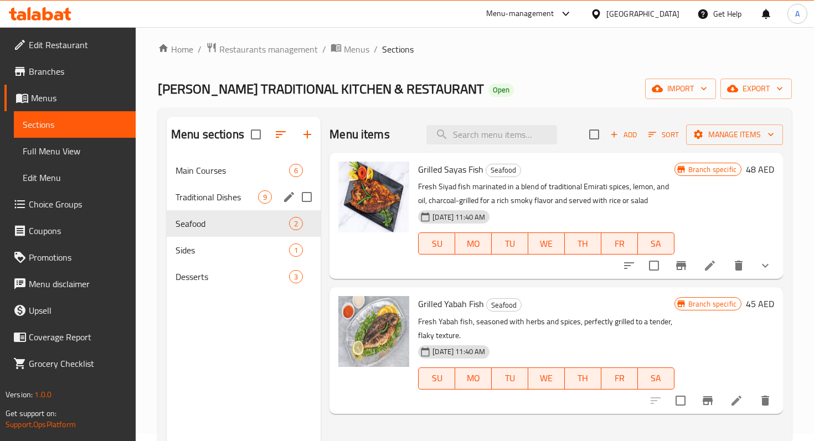
click at [244, 203] on div "Traditional Dishes 9" at bounding box center [244, 197] width 154 height 27
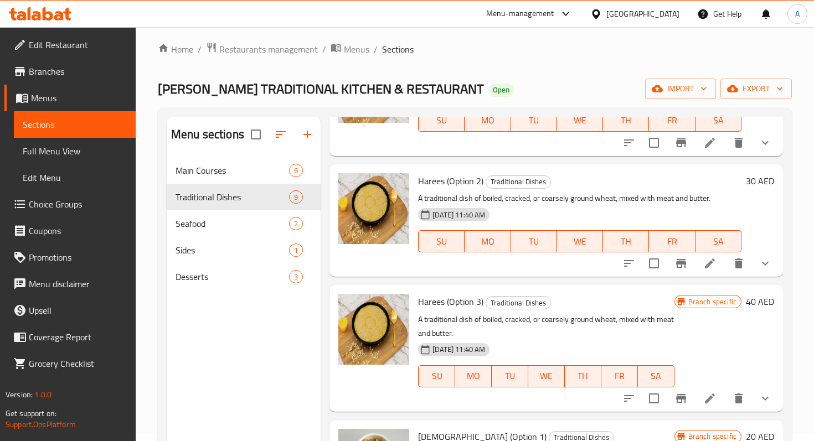
scroll to position [514, 0]
click at [219, 218] on span "Seafood" at bounding box center [216, 223] width 82 height 13
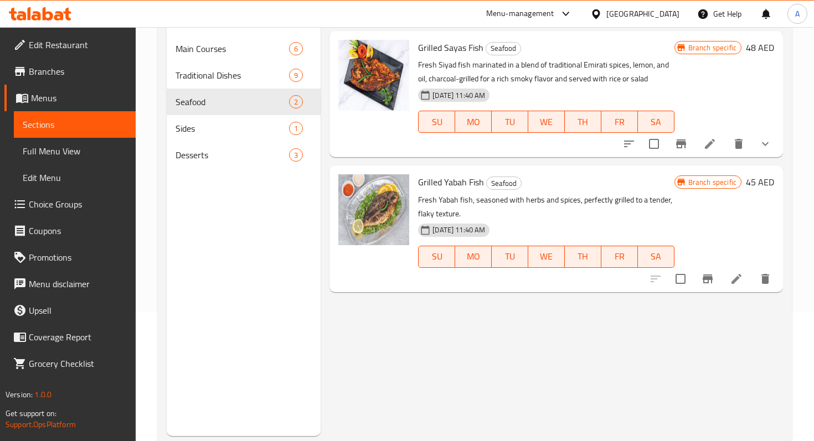
scroll to position [130, 0]
click at [210, 155] on span "Desserts" at bounding box center [216, 154] width 82 height 13
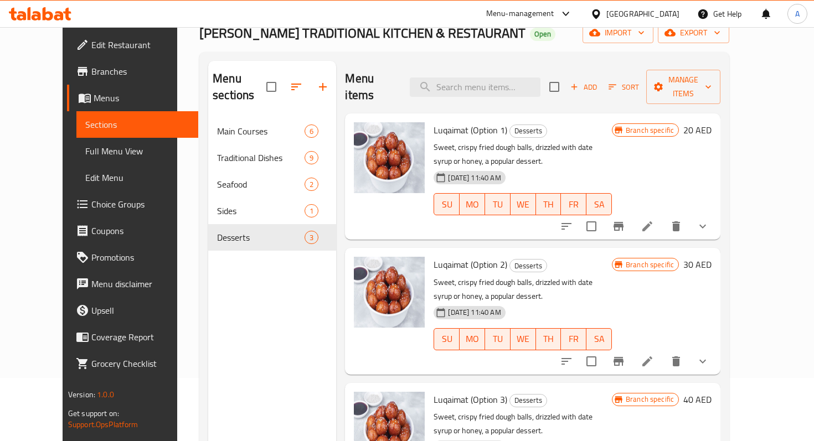
scroll to position [60, 0]
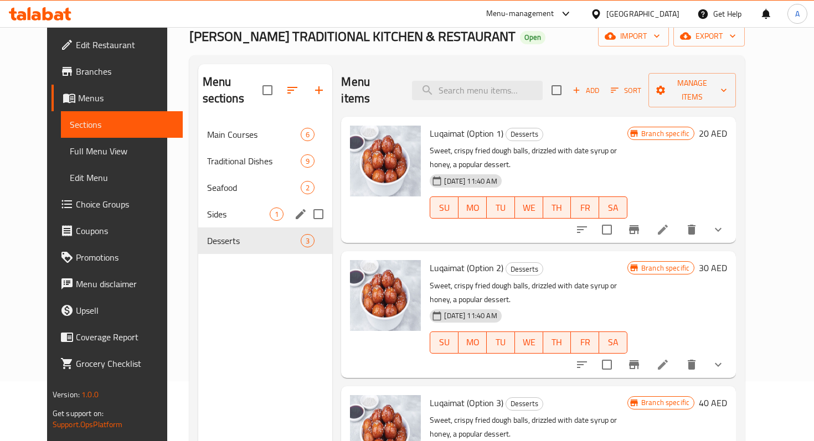
click at [217, 208] on span "Sides" at bounding box center [238, 214] width 63 height 13
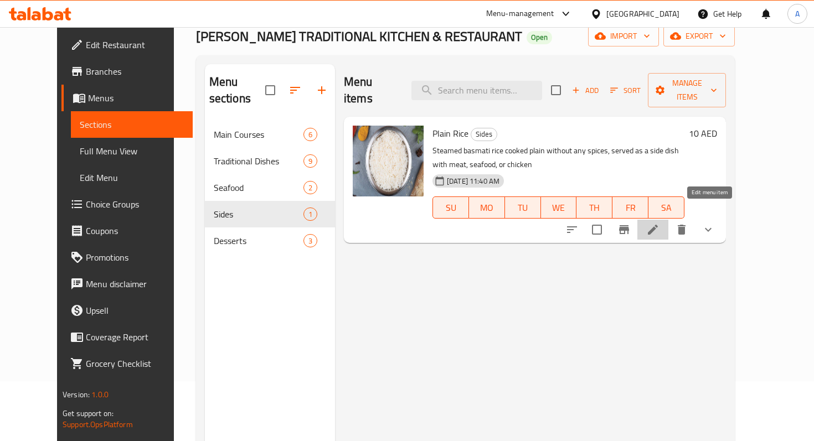
click at [657, 225] on icon at bounding box center [653, 230] width 10 height 10
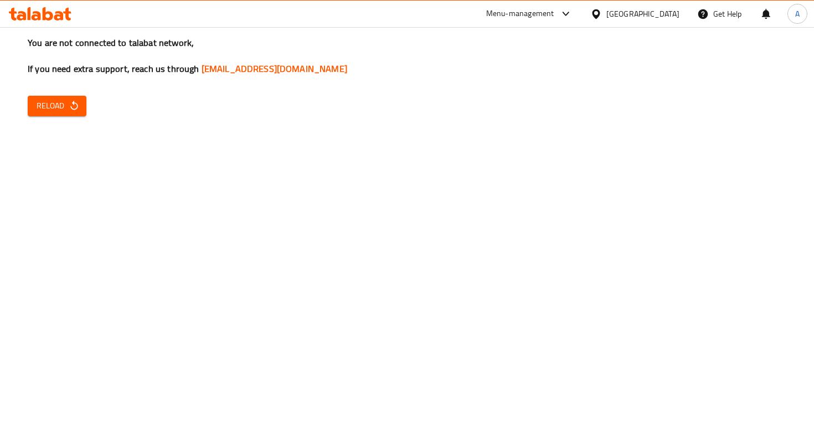
click at [54, 110] on span "Reload" at bounding box center [57, 106] width 41 height 14
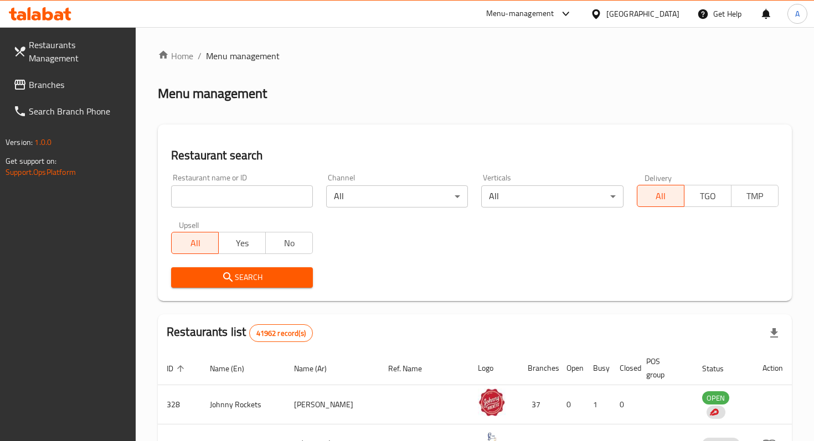
click at [28, 81] on link "Branches" at bounding box center [69, 84] width 131 height 27
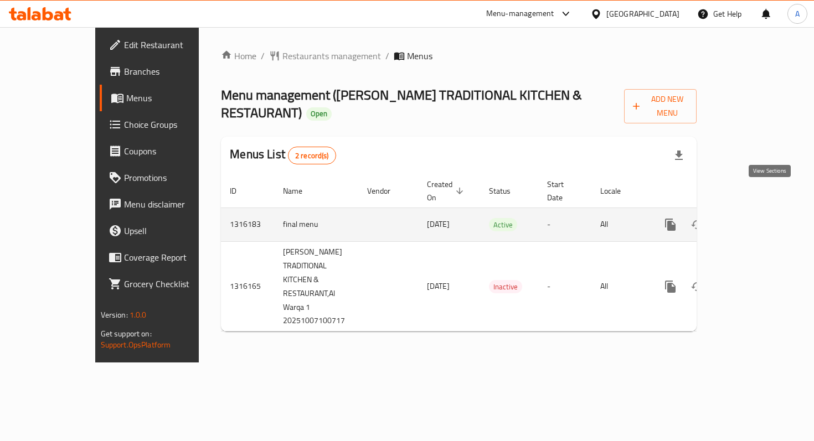
click at [757, 218] on icon "enhanced table" at bounding box center [749, 224] width 13 height 13
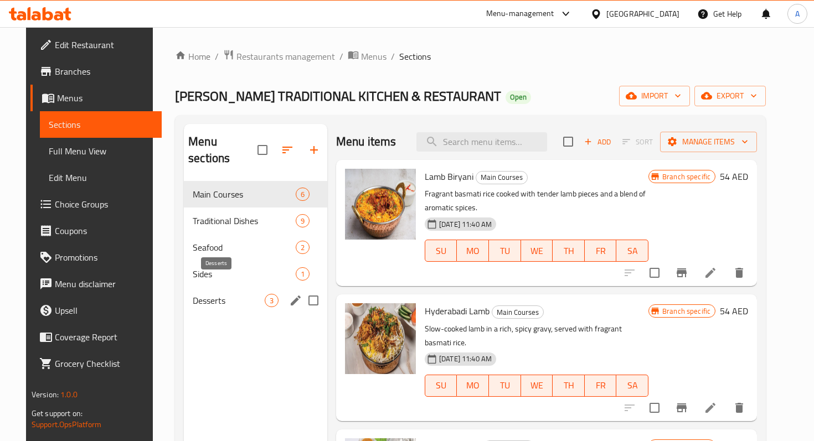
click at [229, 294] on span "Desserts" at bounding box center [229, 300] width 72 height 13
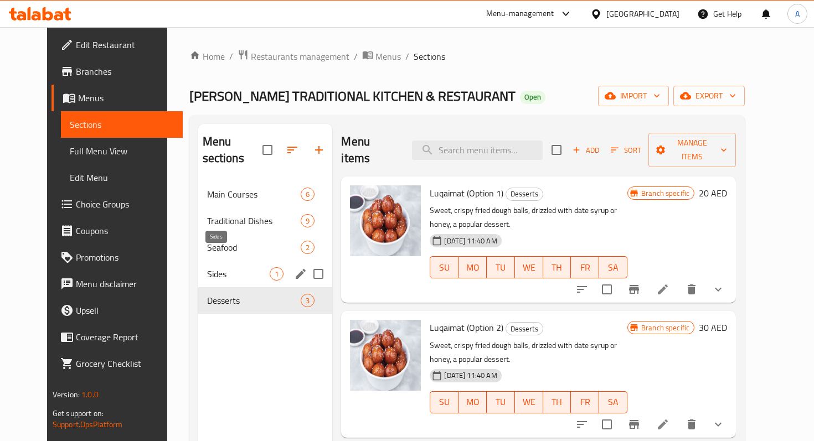
click at [211, 267] on span "Sides" at bounding box center [238, 273] width 63 height 13
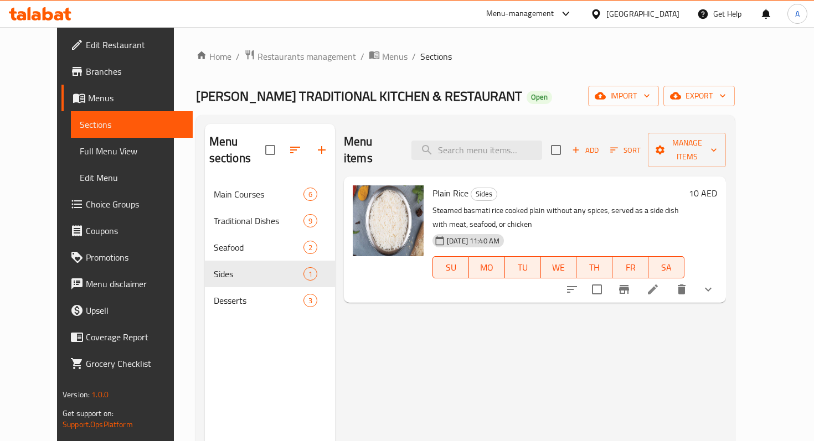
click at [659, 283] on icon at bounding box center [652, 289] width 13 height 13
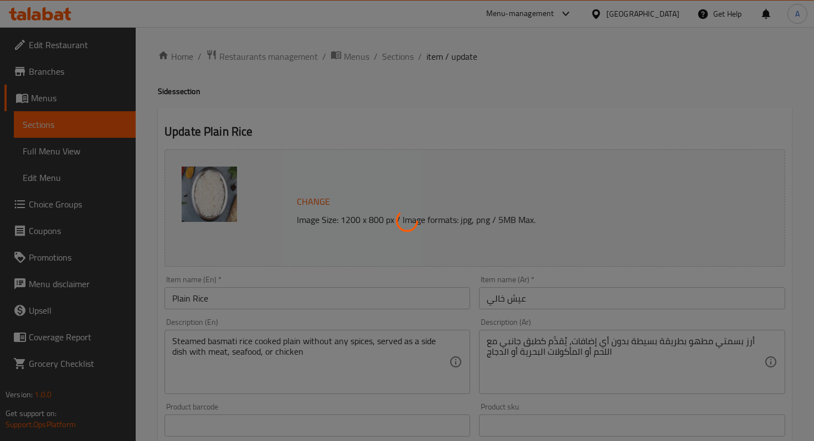
type input "اختيارك من"
type input "1"
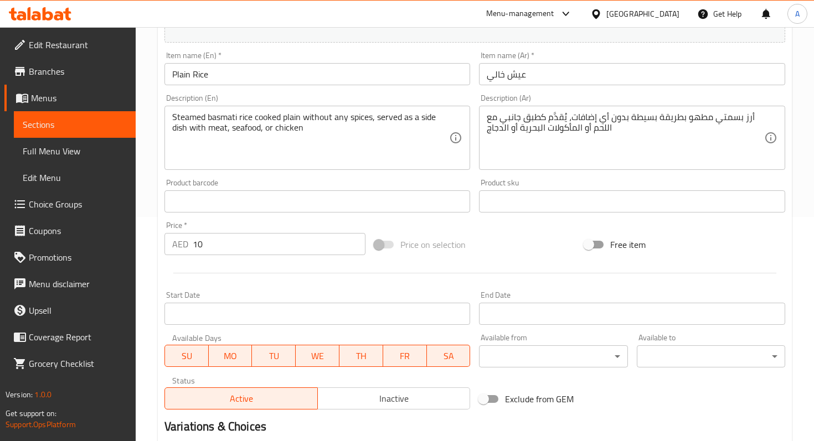
scroll to position [239, 0]
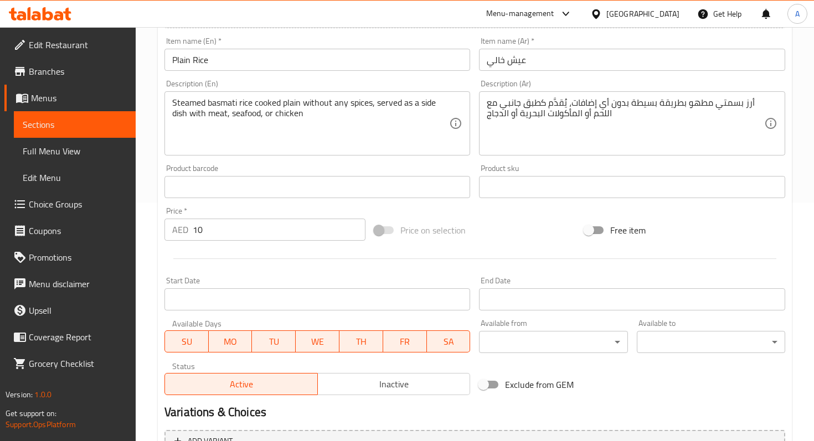
click at [210, 226] on input "10" at bounding box center [279, 230] width 173 height 22
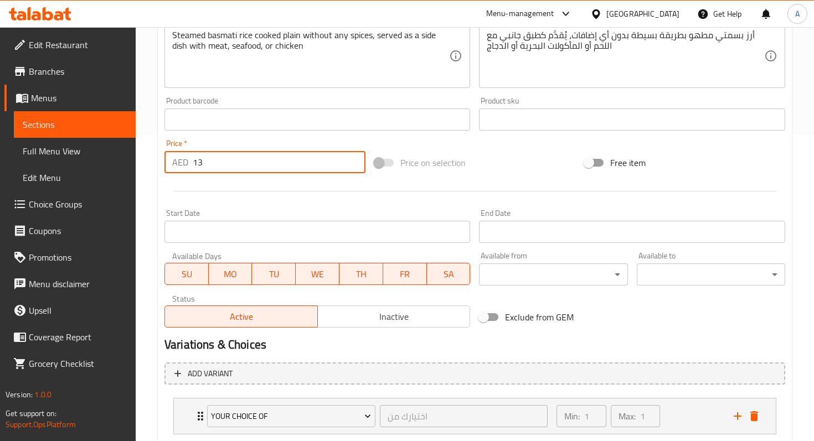
scroll to position [375, 0]
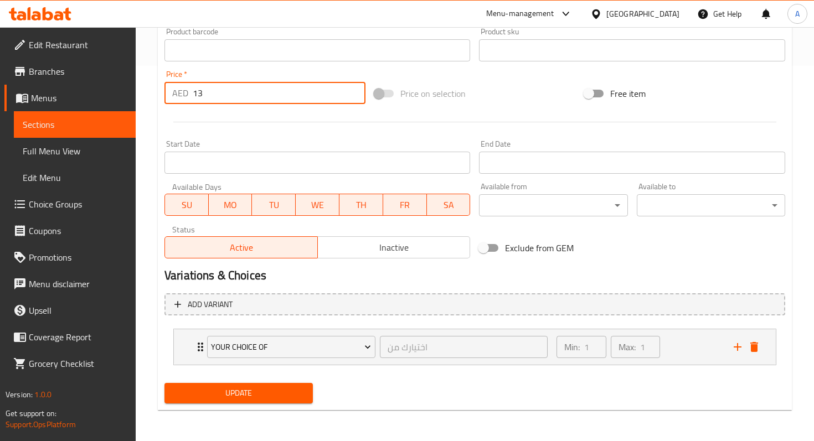
type input "13"
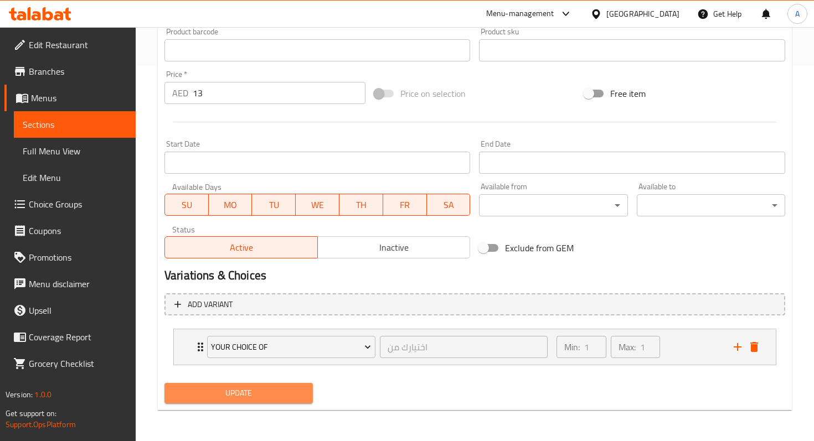
click at [275, 397] on span "Update" at bounding box center [238, 393] width 131 height 14
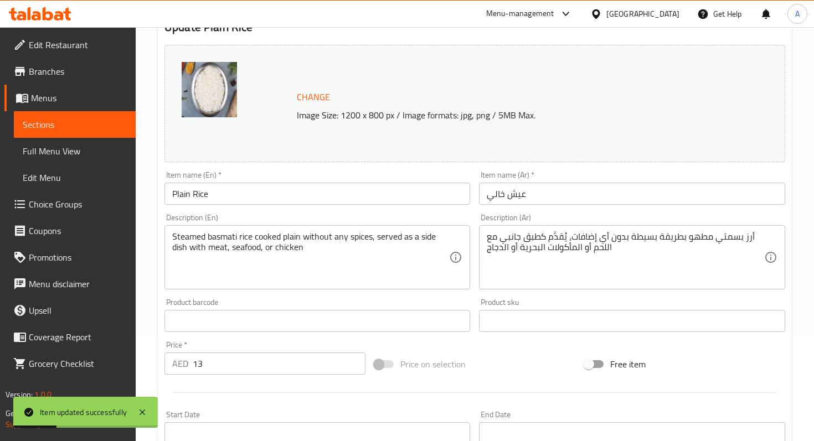
scroll to position [17, 0]
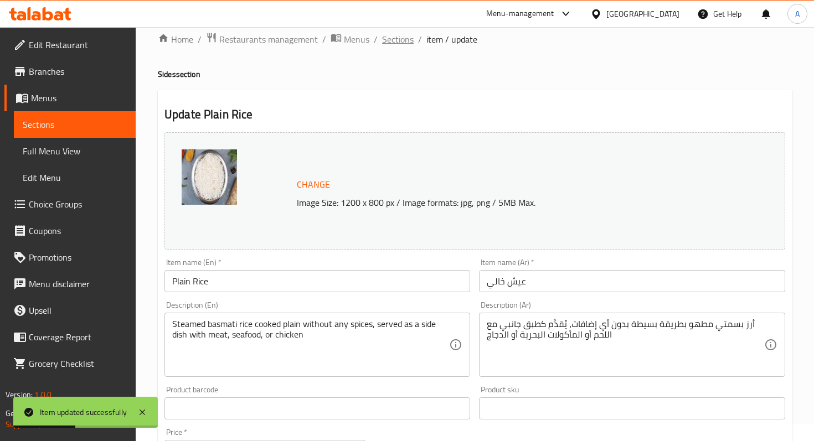
click at [396, 39] on span "Sections" at bounding box center [398, 39] width 32 height 13
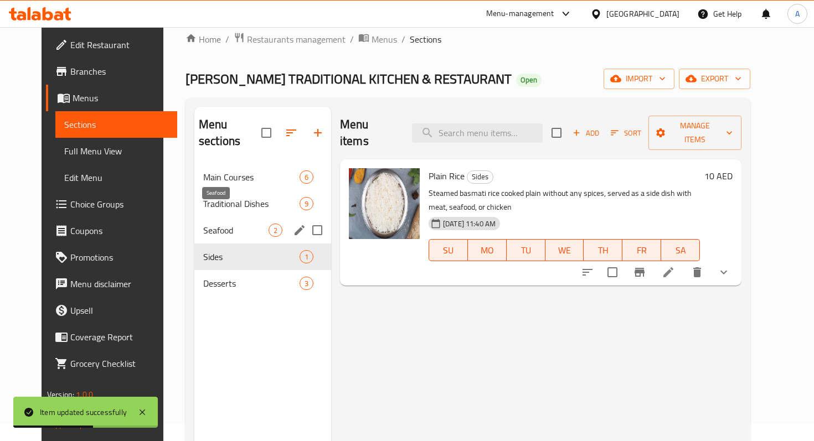
click at [210, 224] on span "Seafood" at bounding box center [235, 230] width 65 height 13
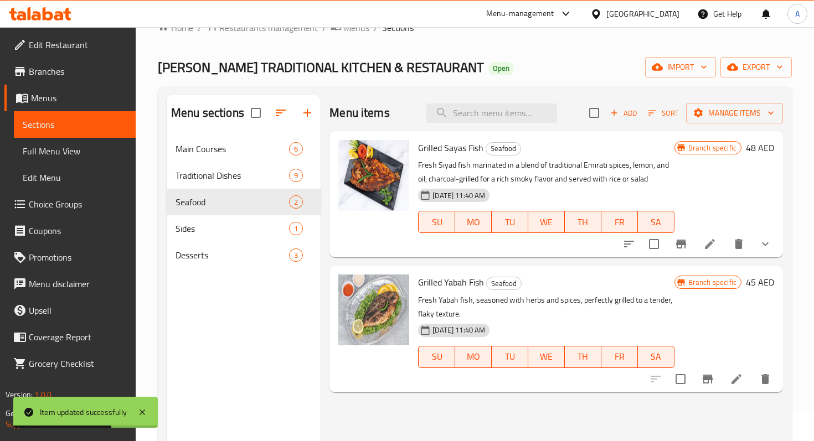
scroll to position [30, 0]
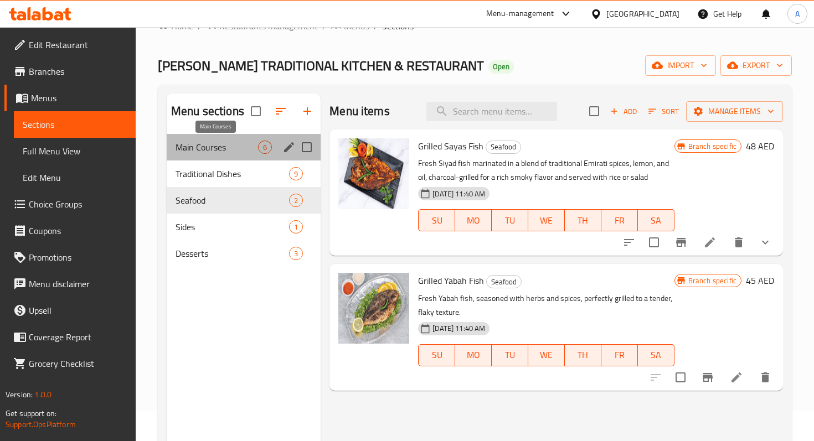
click at [207, 152] on span "Main Courses" at bounding box center [216, 147] width 82 height 13
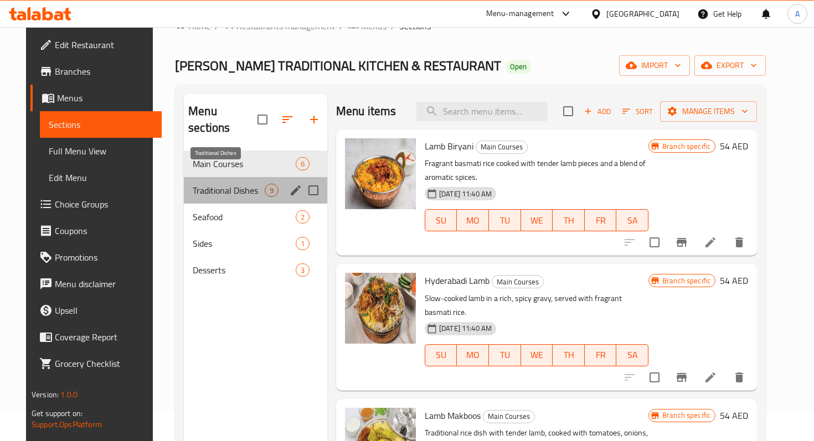
click at [221, 184] on span "Traditional Dishes" at bounding box center [229, 190] width 72 height 13
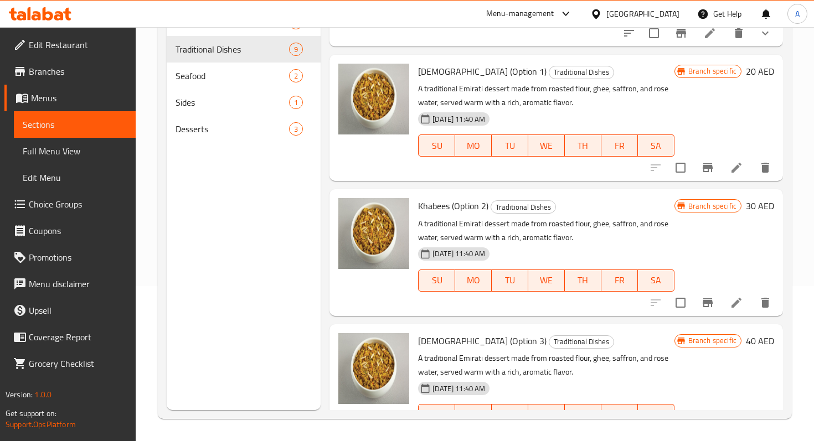
scroll to position [715, 0]
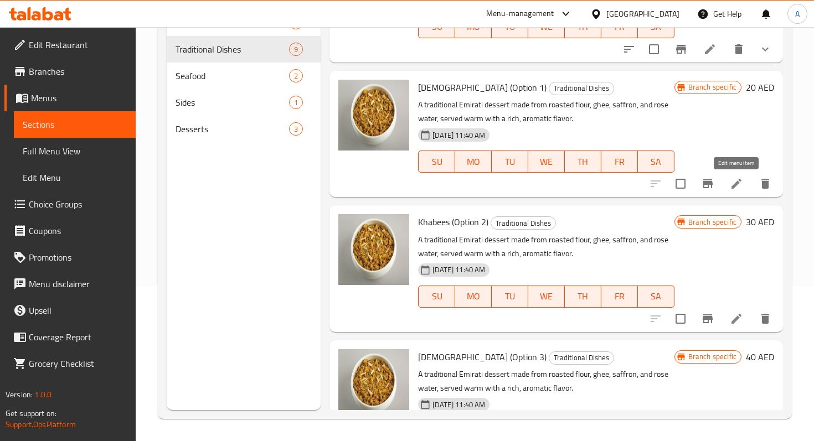
click at [736, 179] on icon at bounding box center [735, 183] width 13 height 13
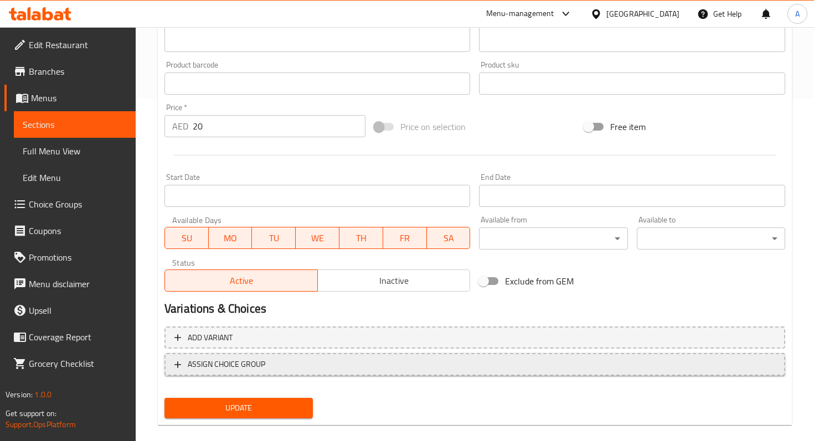
scroll to position [357, 0]
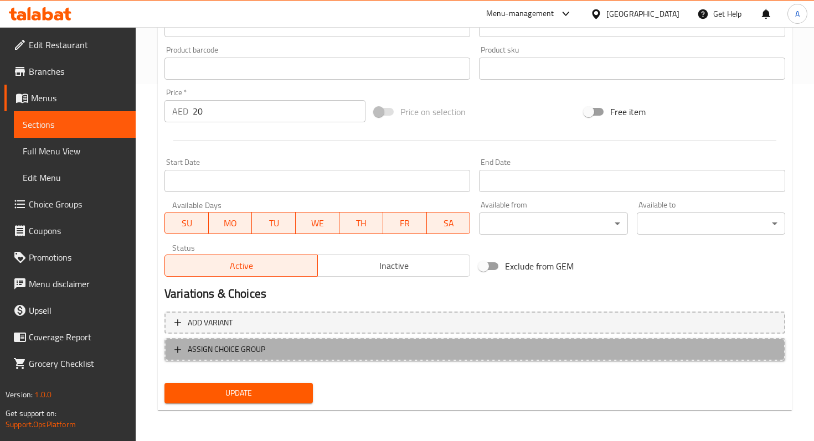
click at [225, 344] on span "ASSIGN CHOICE GROUP" at bounding box center [226, 350] width 77 height 14
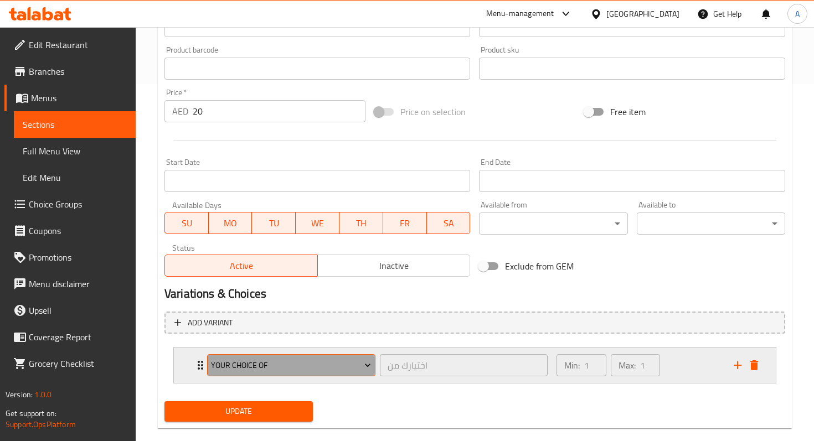
click at [230, 369] on span "Your choice of" at bounding box center [291, 366] width 160 height 14
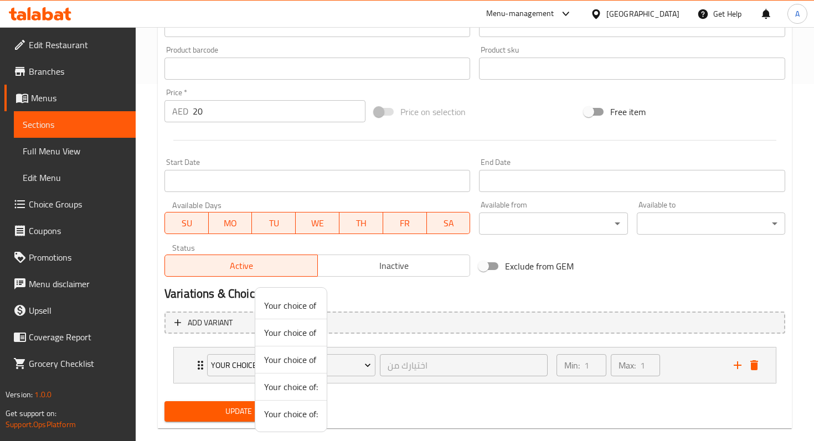
click at [209, 314] on div at bounding box center [407, 220] width 814 height 441
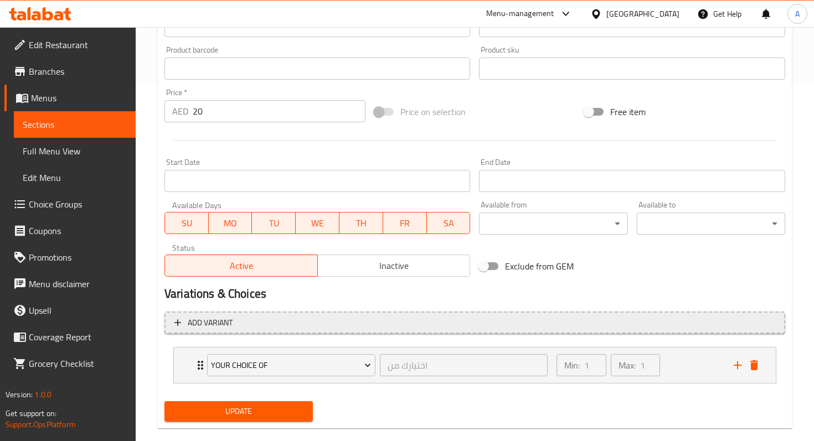
click at [209, 318] on span "Add variant" at bounding box center [210, 323] width 45 height 14
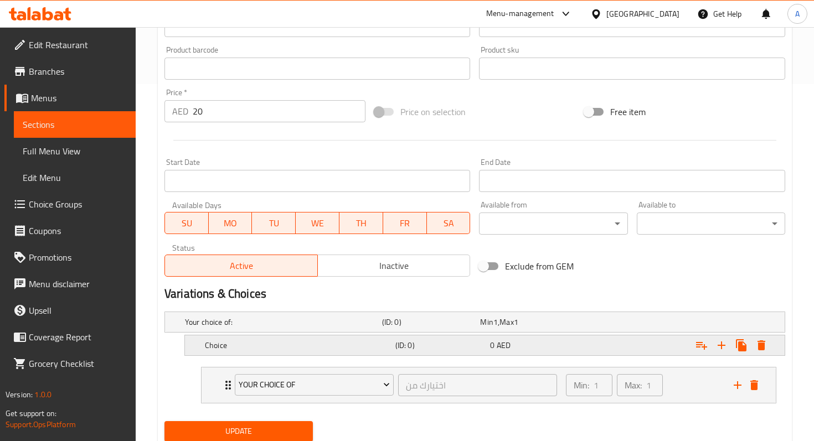
click at [277, 351] on div "Choice" at bounding box center [298, 345] width 190 height 15
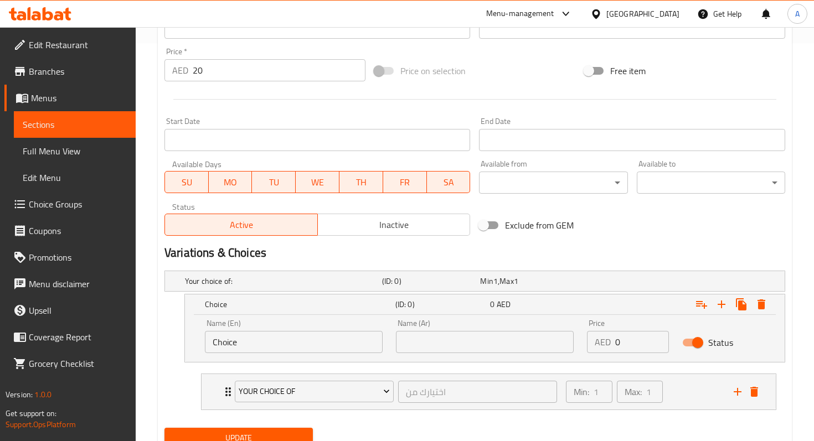
scroll to position [428, 0]
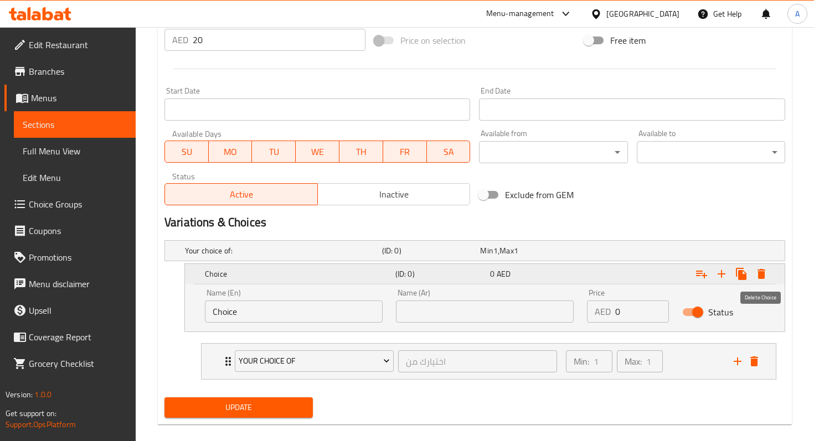
click at [764, 275] on icon "Expand" at bounding box center [760, 273] width 13 height 13
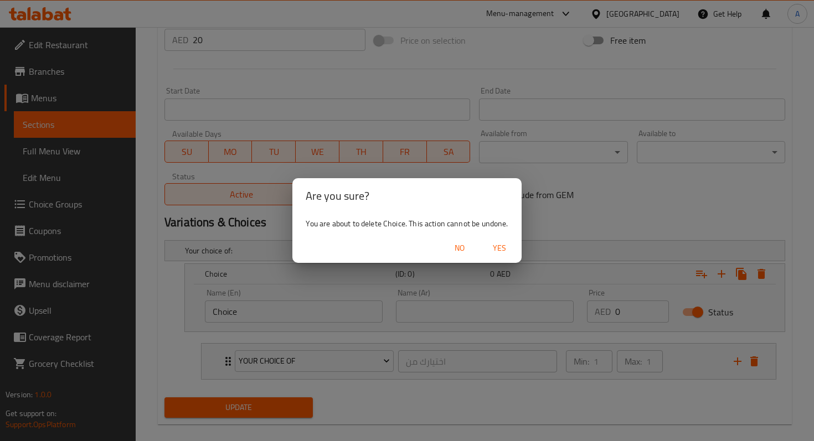
click at [505, 251] on span "Yes" at bounding box center [499, 248] width 27 height 14
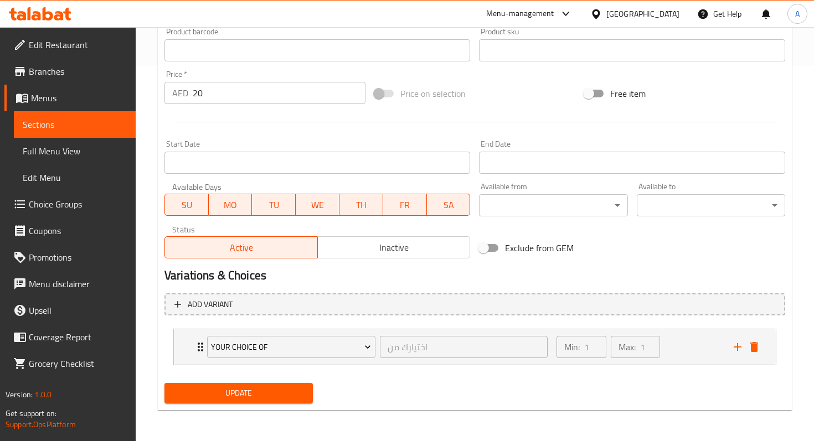
scroll to position [375, 0]
click at [660, 273] on h2 "Variations & Choices" at bounding box center [474, 275] width 620 height 17
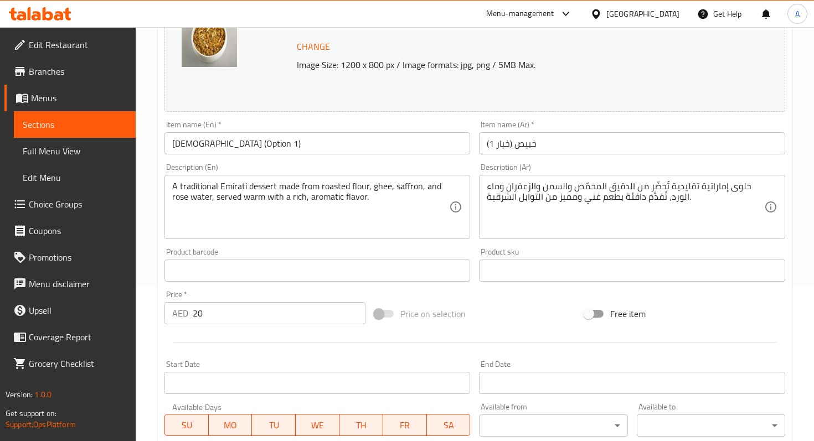
scroll to position [0, 0]
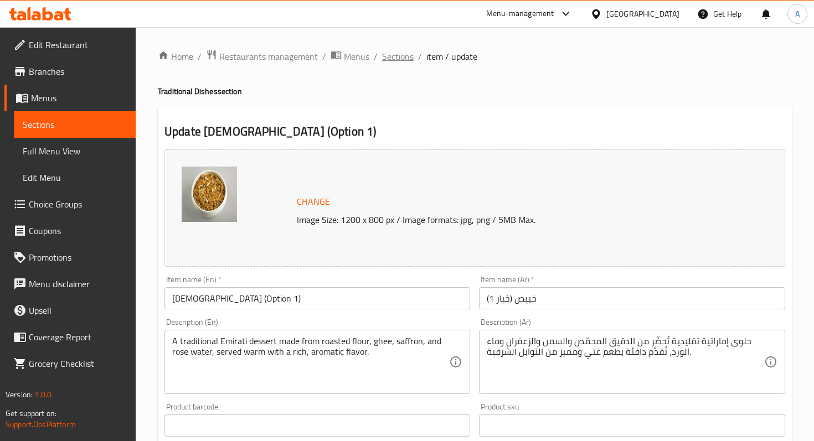
click at [406, 53] on span "Sections" at bounding box center [398, 56] width 32 height 13
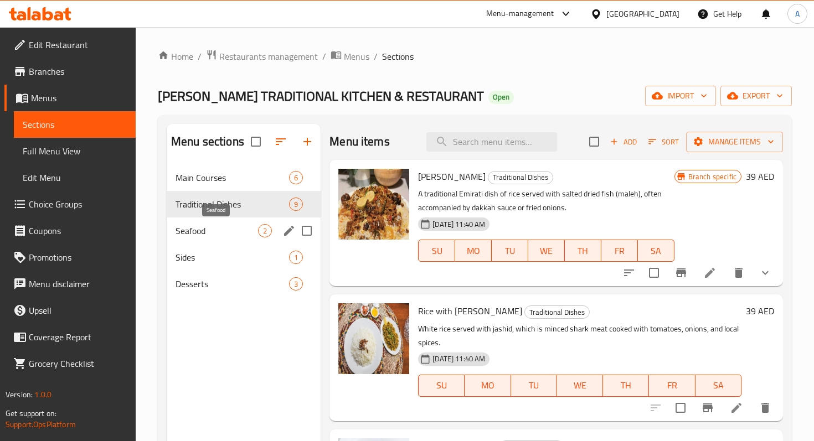
click at [183, 235] on span "Seafood" at bounding box center [216, 230] width 82 height 13
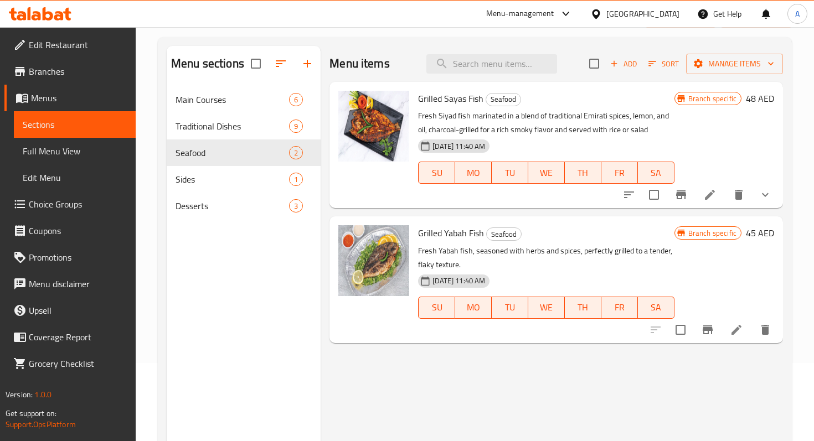
scroll to position [155, 0]
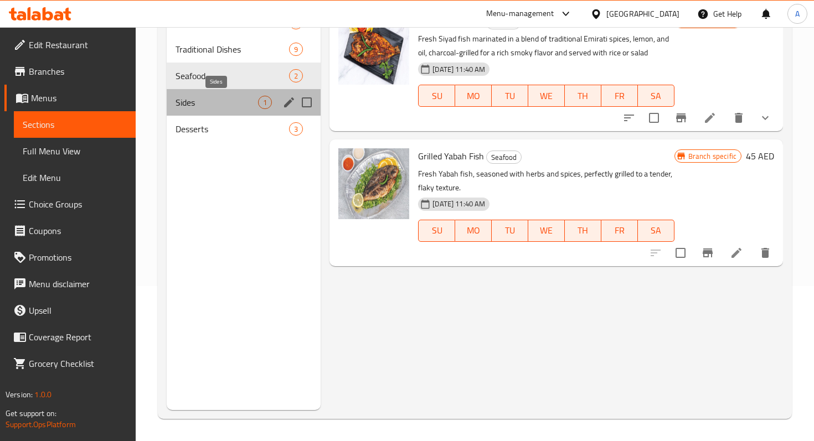
click at [232, 104] on span "Sides" at bounding box center [216, 102] width 82 height 13
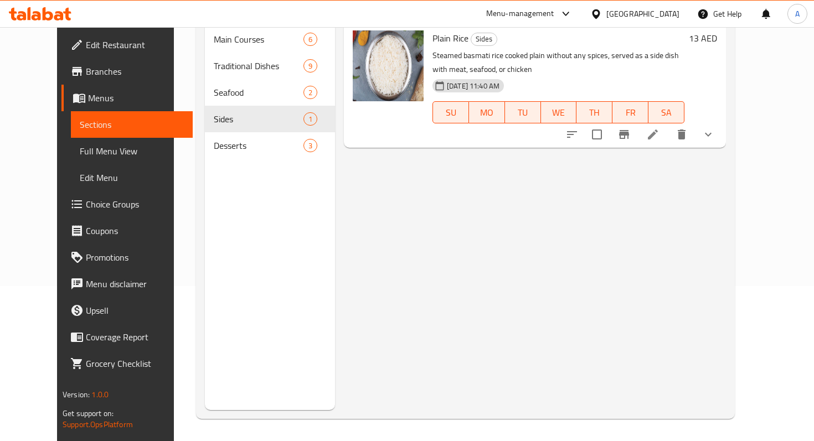
scroll to position [87, 0]
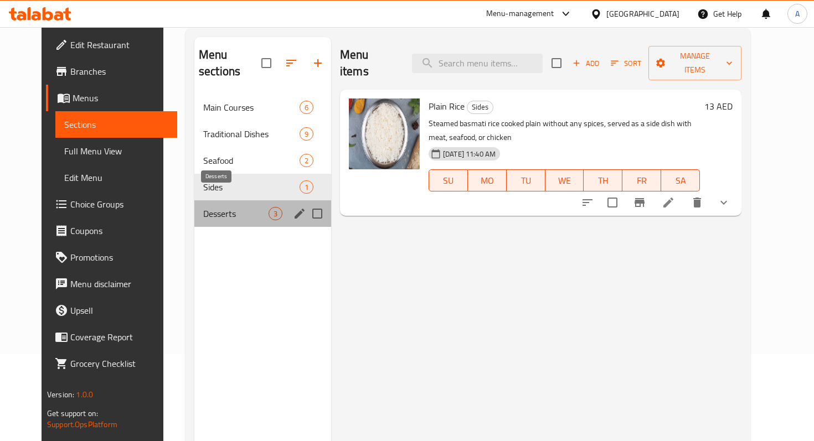
click at [209, 207] on span "Desserts" at bounding box center [235, 213] width 65 height 13
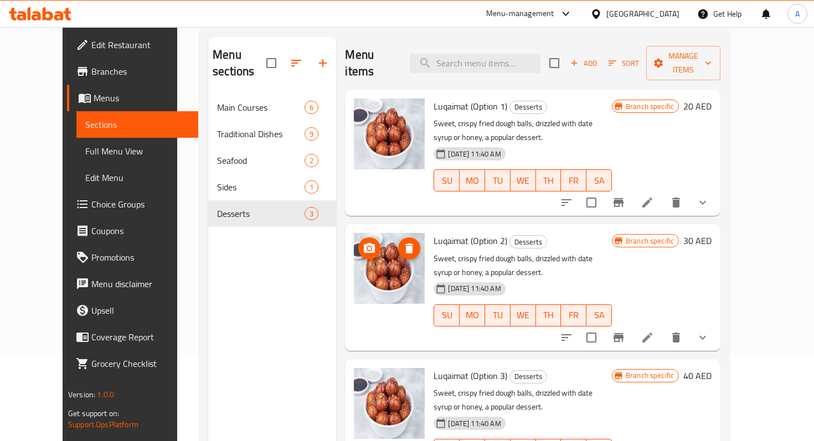
scroll to position [155, 0]
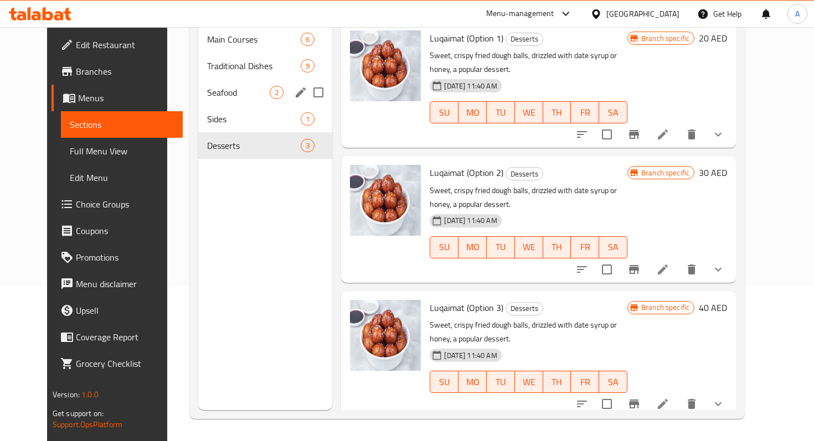
click at [207, 86] on span "Seafood" at bounding box center [238, 92] width 63 height 13
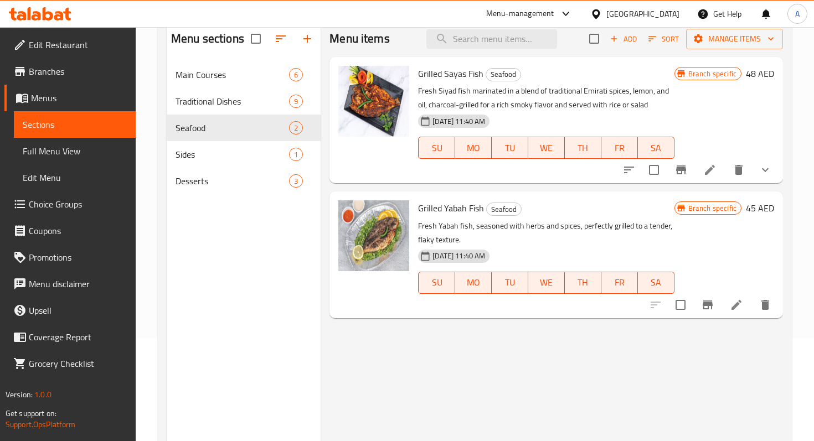
scroll to position [92, 0]
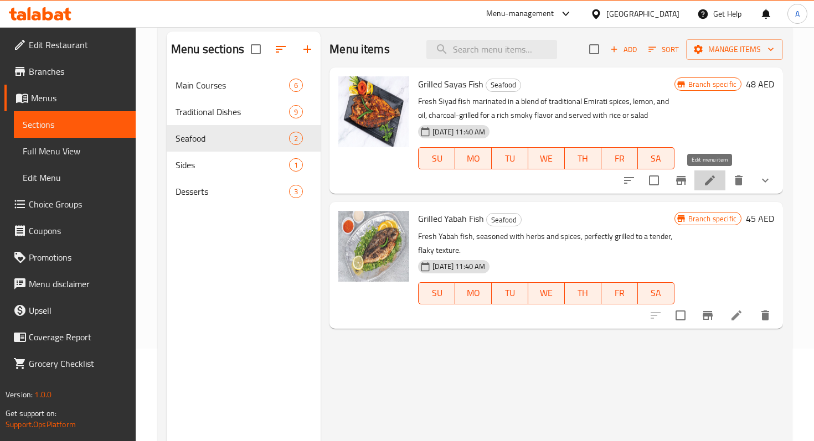
click at [708, 183] on icon at bounding box center [710, 180] width 10 height 10
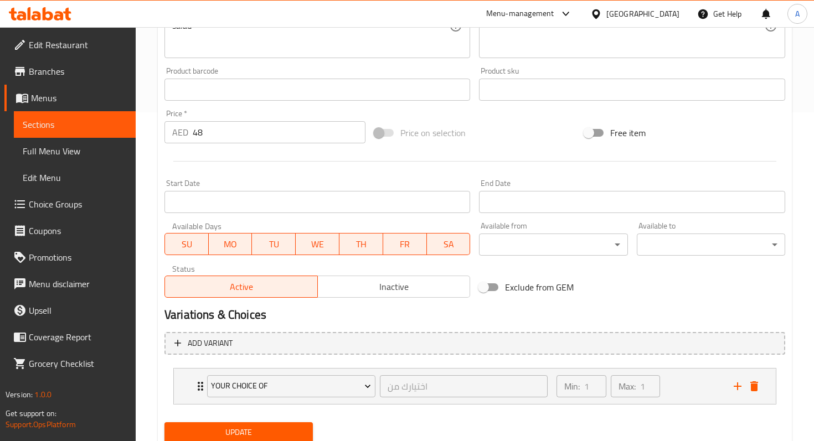
scroll to position [334, 0]
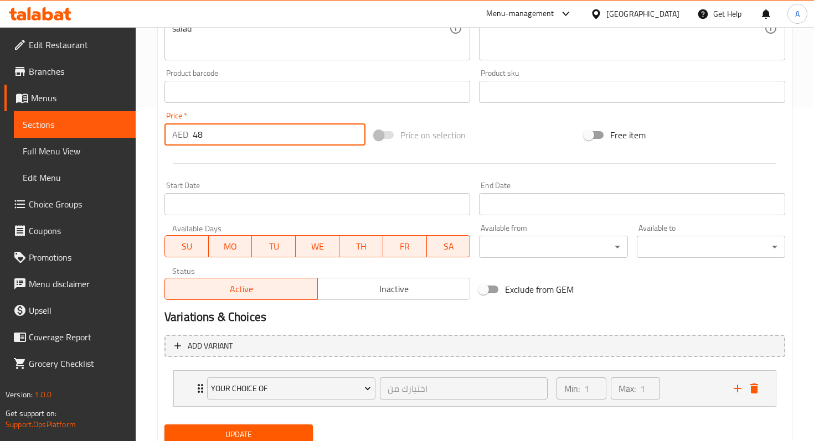
drag, startPoint x: 205, startPoint y: 133, endPoint x: 193, endPoint y: 133, distance: 12.7
click at [193, 133] on input "48" at bounding box center [279, 134] width 173 height 22
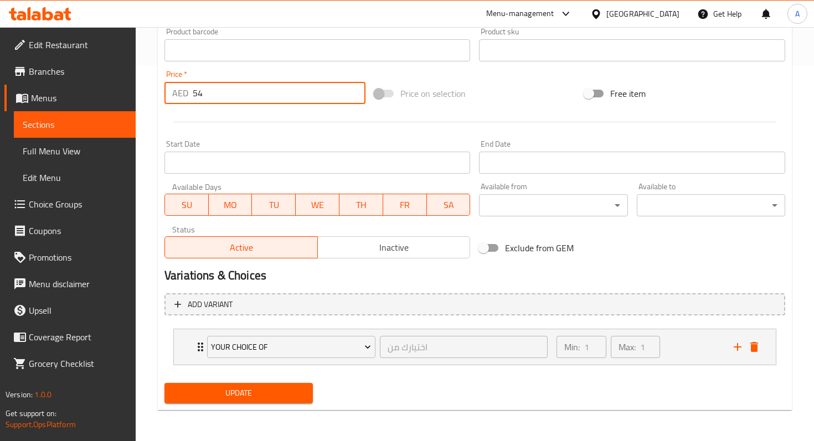
type input "54"
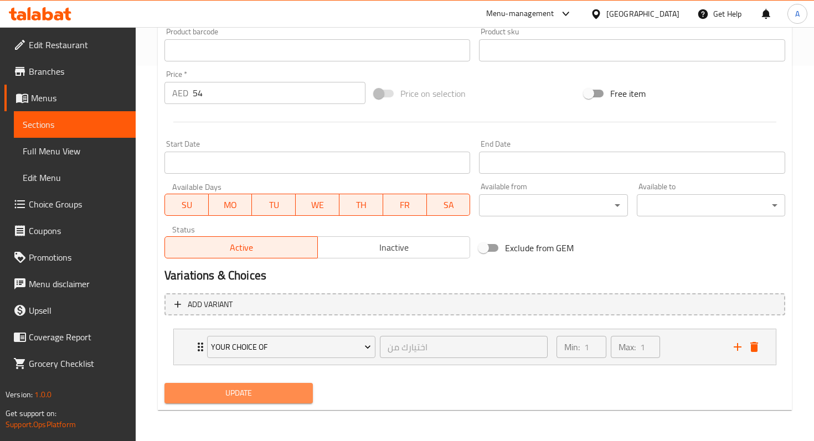
click at [258, 398] on span "Update" at bounding box center [238, 393] width 131 height 14
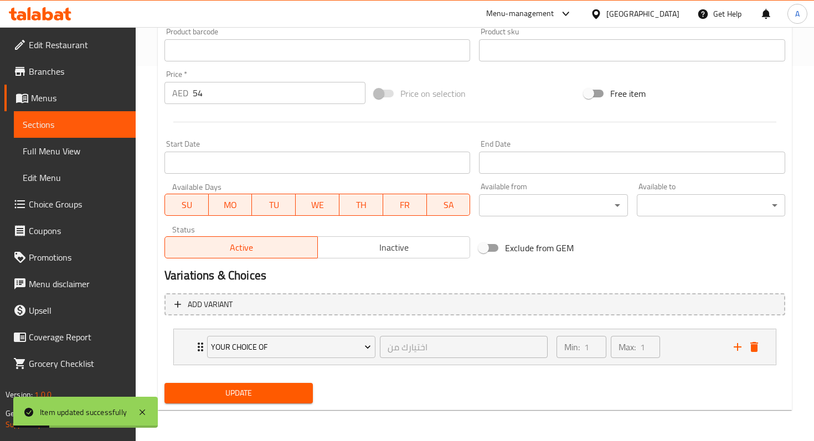
click at [79, 117] on link "Sections" at bounding box center [75, 124] width 122 height 27
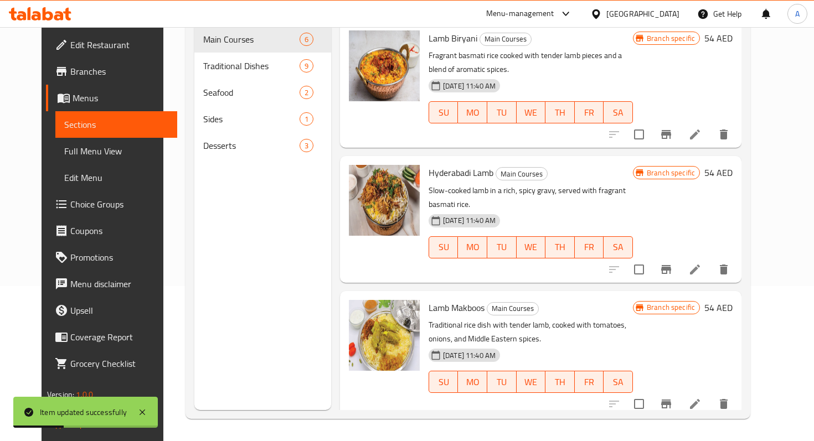
scroll to position [134, 0]
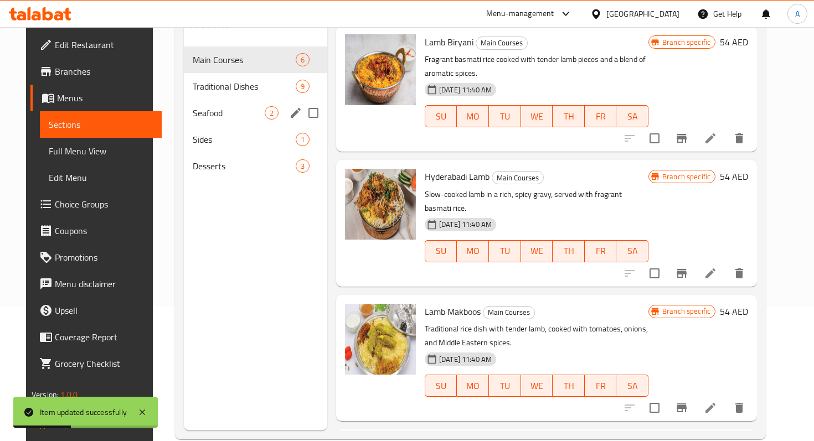
click at [217, 106] on span "Seafood" at bounding box center [229, 112] width 72 height 13
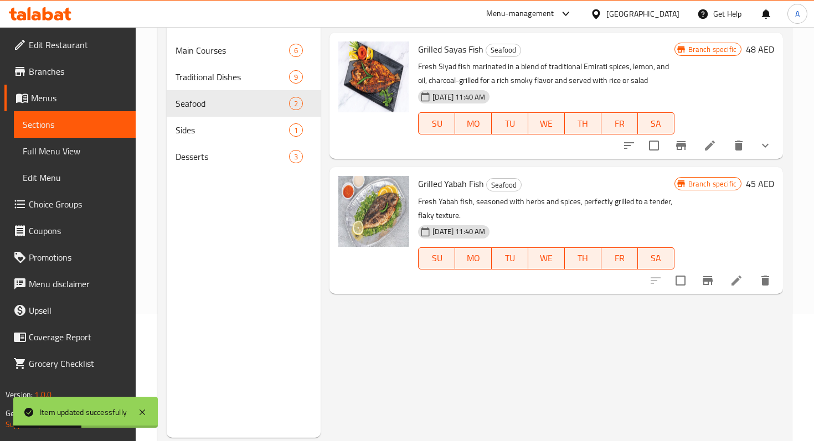
scroll to position [126, 0]
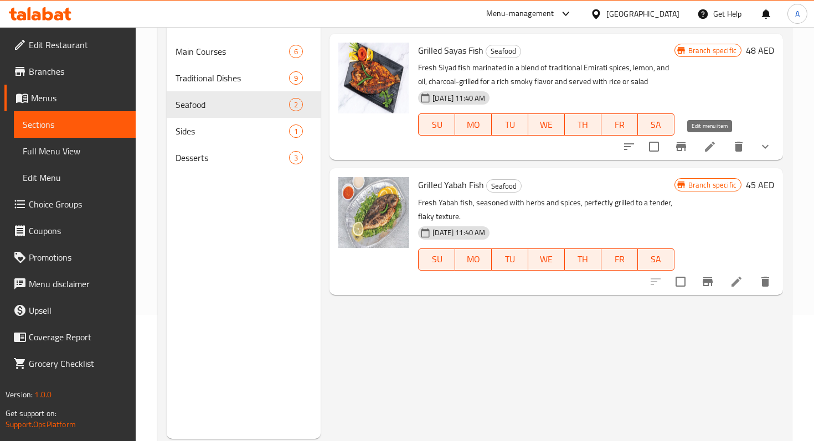
click at [712, 150] on icon at bounding box center [709, 146] width 13 height 13
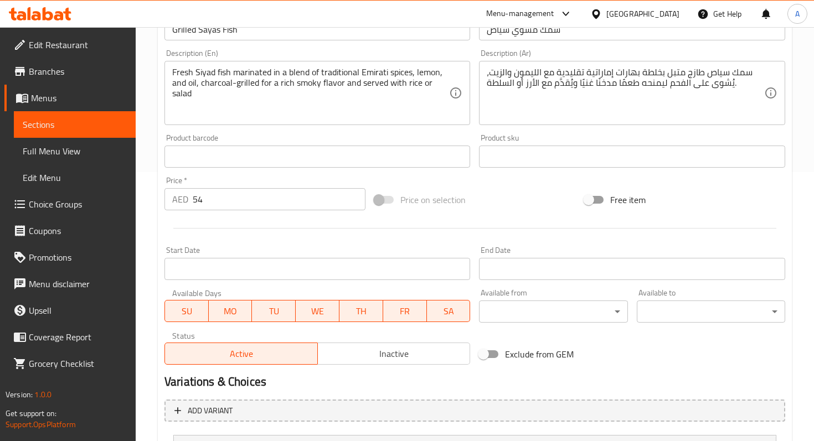
scroll to position [354, 0]
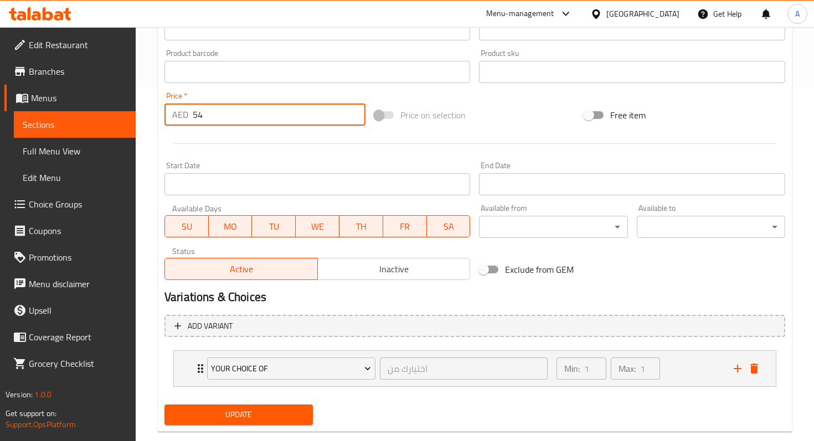
drag, startPoint x: 207, startPoint y: 116, endPoint x: 182, endPoint y: 115, distance: 25.5
click at [182, 115] on div "AED 54 Price *" at bounding box center [264, 114] width 201 height 22
type input "61"
click at [249, 422] on button "Update" at bounding box center [238, 415] width 148 height 20
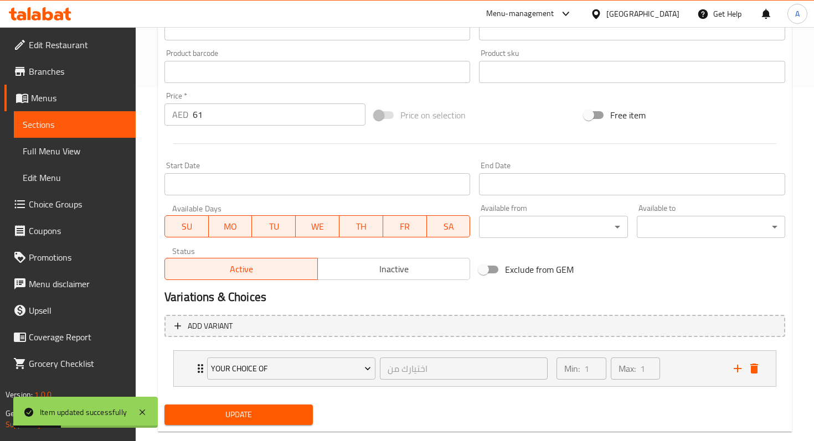
click at [38, 122] on span "Sections" at bounding box center [75, 124] width 104 height 13
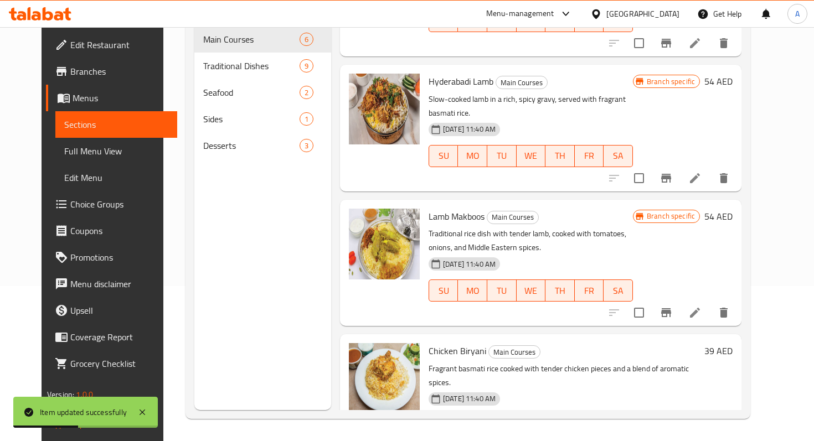
scroll to position [99, 0]
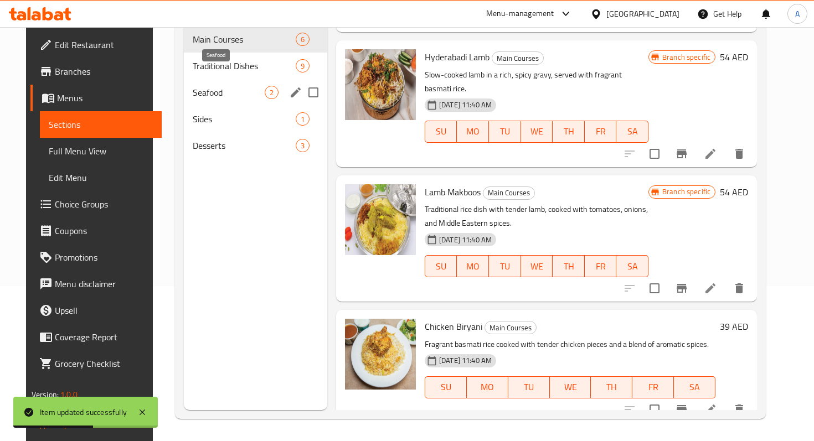
click at [204, 86] on span "Seafood" at bounding box center [229, 92] width 72 height 13
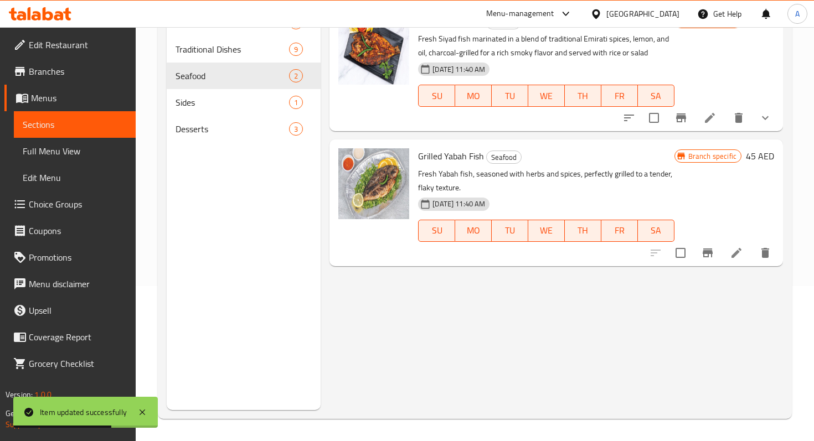
click at [733, 259] on icon at bounding box center [735, 252] width 13 height 13
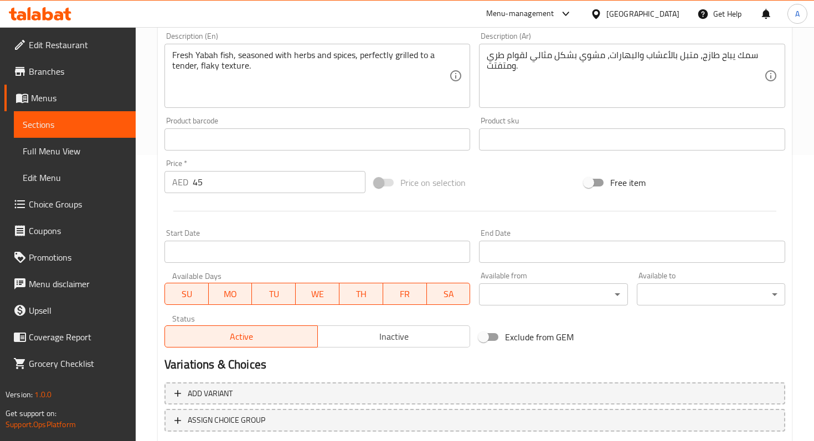
scroll to position [307, 0]
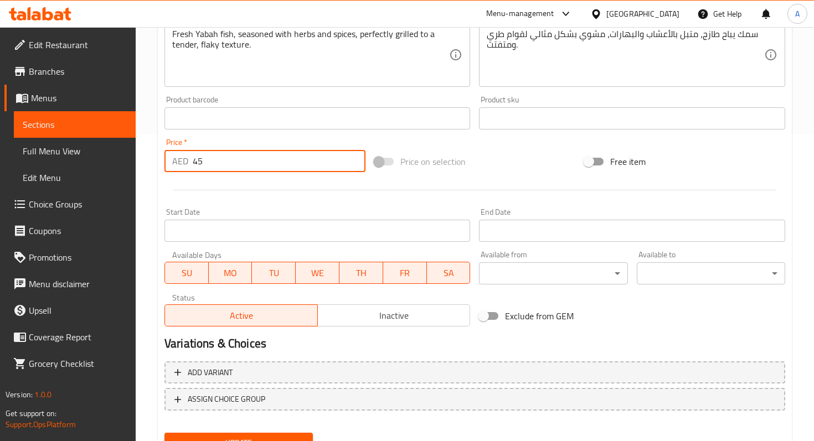
drag, startPoint x: 208, startPoint y: 161, endPoint x: 192, endPoint y: 163, distance: 16.2
click at [191, 163] on div "AED 45 Price *" at bounding box center [264, 161] width 201 height 22
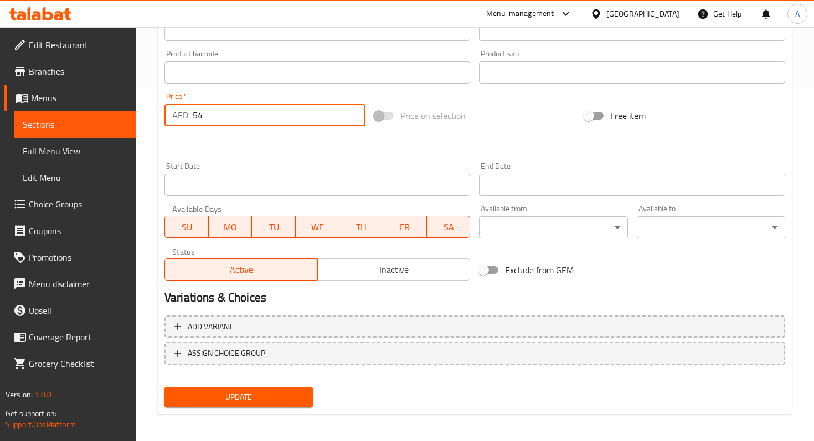
scroll to position [357, 0]
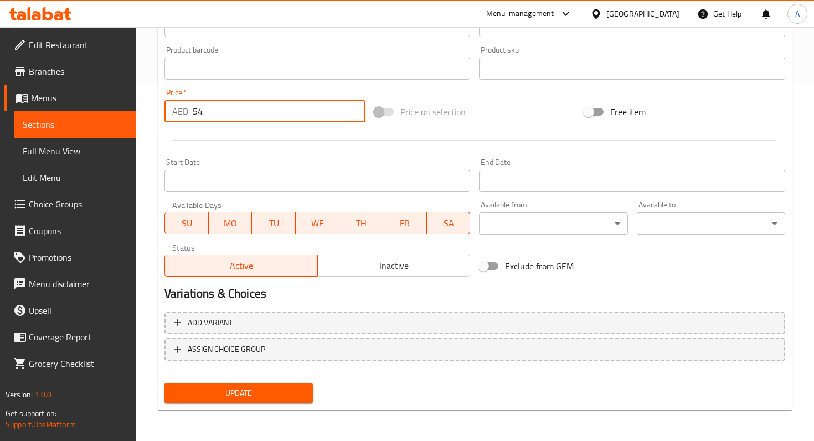
type input "54"
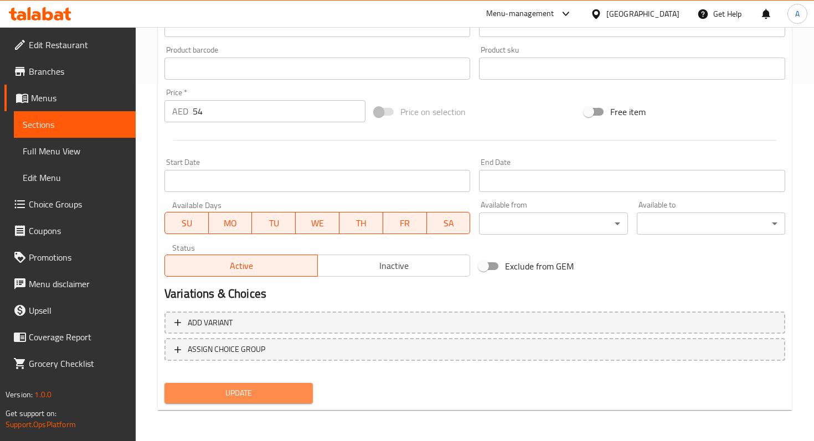
click at [241, 396] on span "Update" at bounding box center [238, 393] width 131 height 14
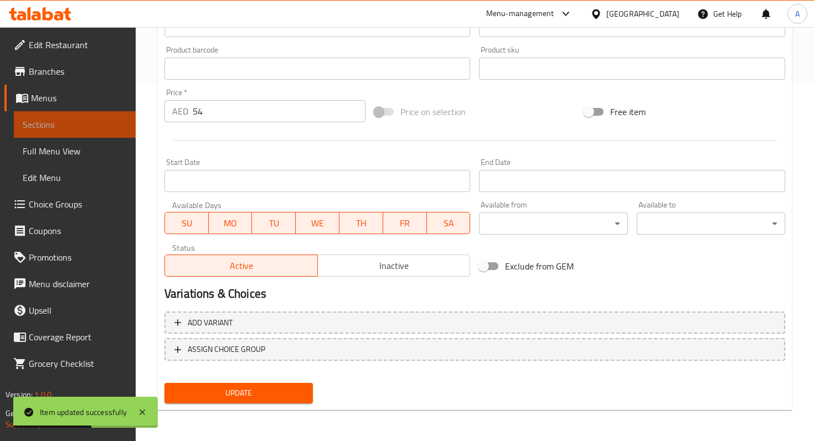
click at [81, 120] on span "Sections" at bounding box center [75, 124] width 104 height 13
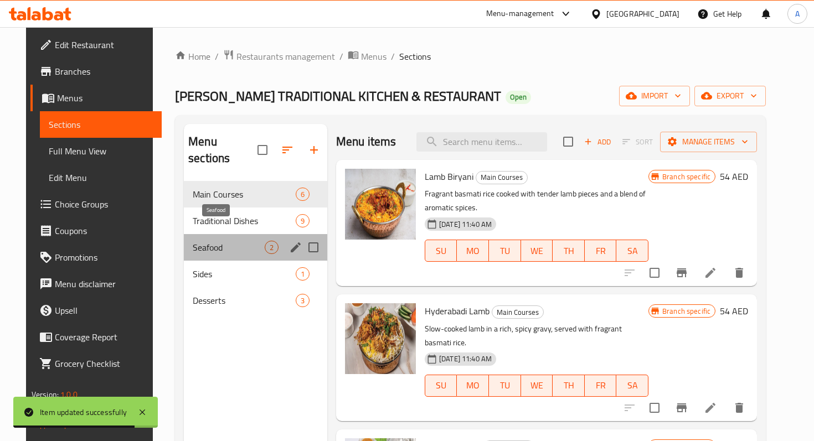
click at [200, 241] on span "Seafood" at bounding box center [229, 247] width 72 height 13
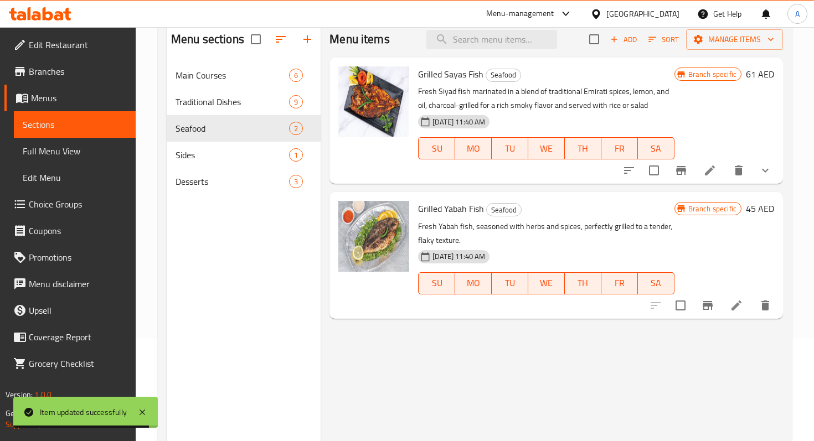
scroll to position [104, 0]
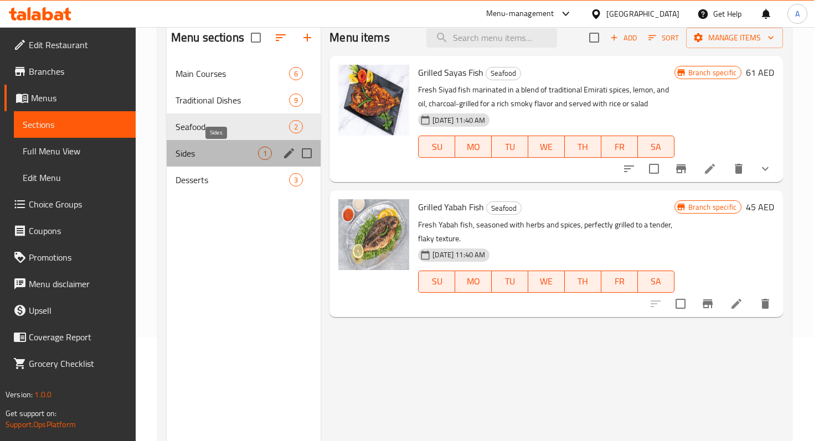
click at [194, 158] on span "Sides" at bounding box center [216, 153] width 82 height 13
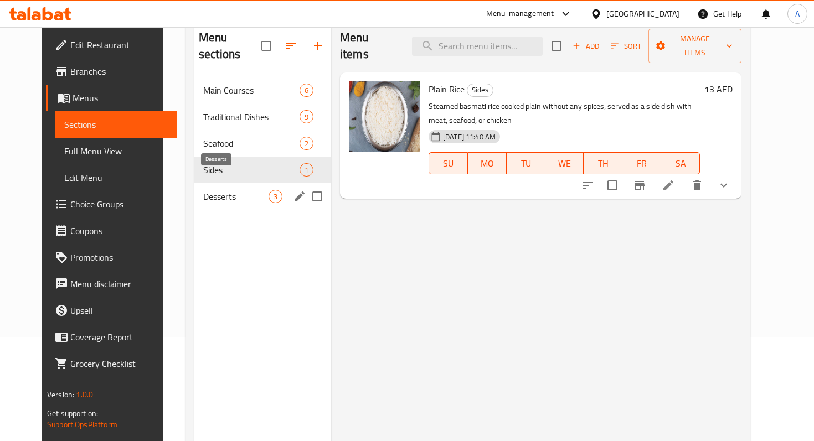
click at [209, 190] on span "Desserts" at bounding box center [235, 196] width 65 height 13
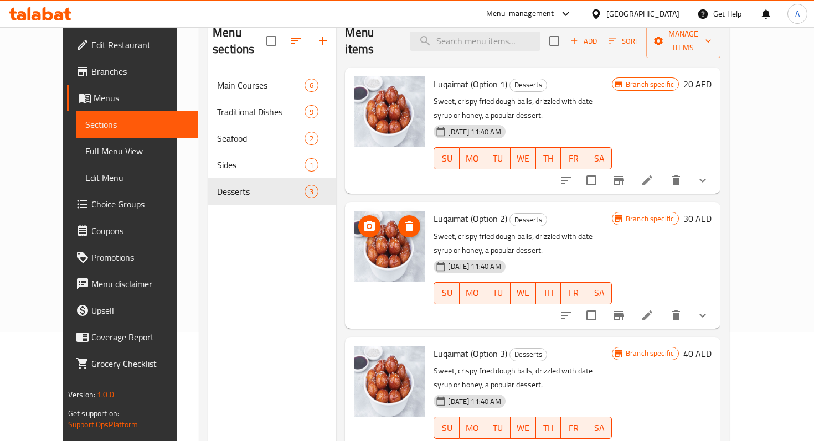
scroll to position [108, 0]
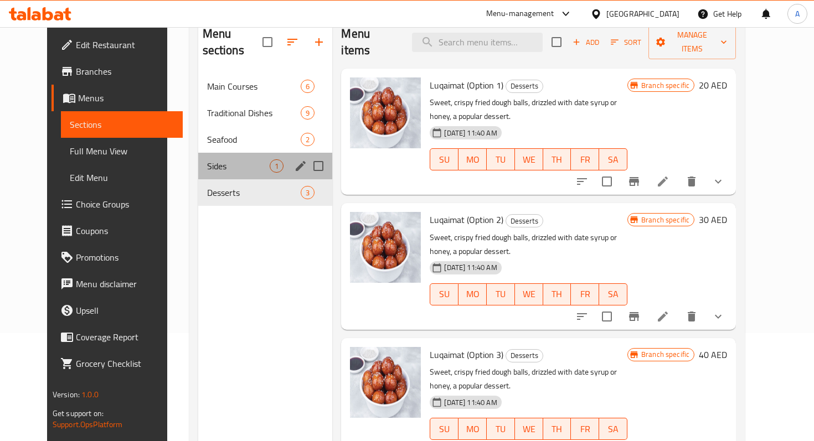
click at [231, 156] on div "Sides 1" at bounding box center [265, 166] width 134 height 27
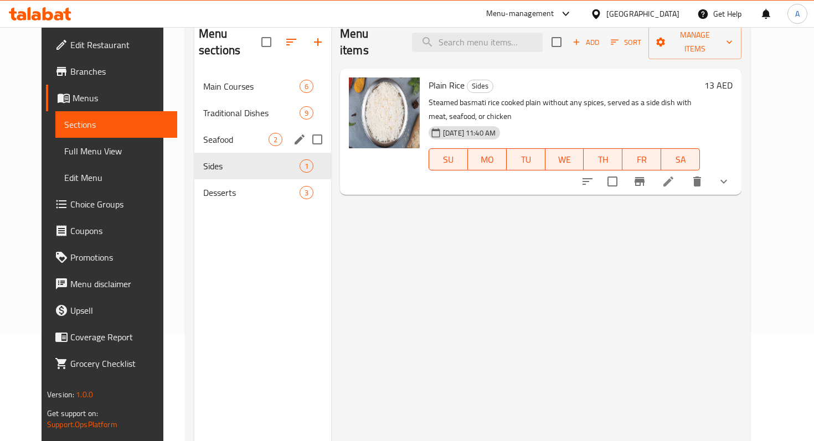
click at [233, 131] on div "Seafood 2" at bounding box center [262, 139] width 137 height 27
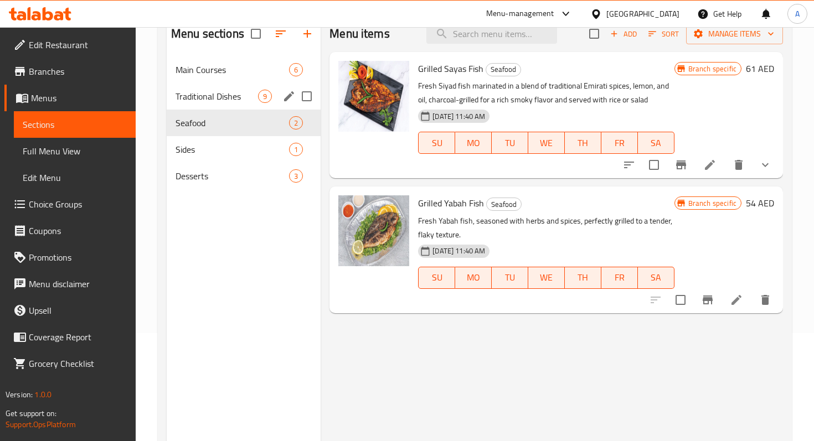
click at [244, 105] on div "Traditional Dishes 9" at bounding box center [244, 96] width 154 height 27
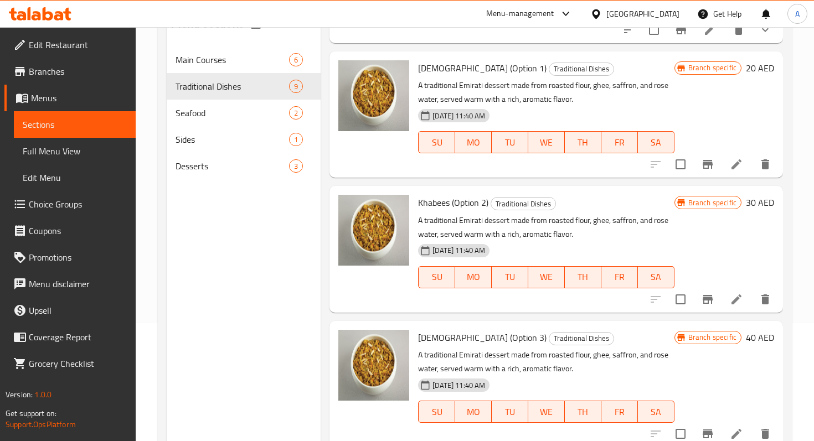
scroll to position [117, 0]
click at [518, 366] on p "A traditional Emirati dessert made from roasted flour, ghee, saffron, and rose …" at bounding box center [546, 363] width 256 height 28
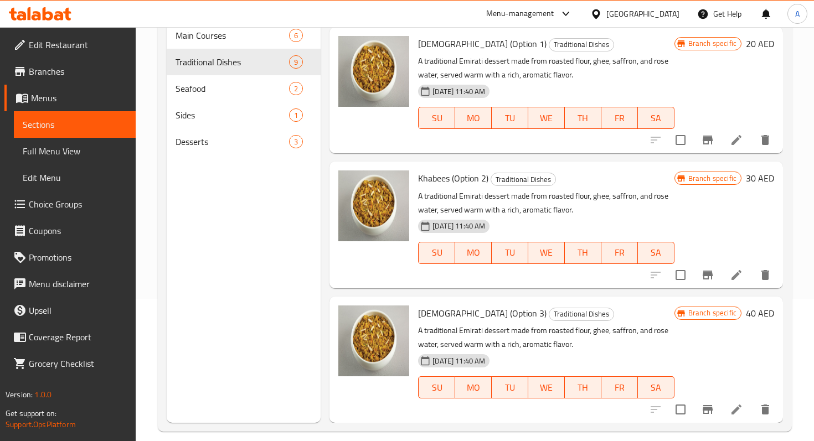
scroll to position [155, 0]
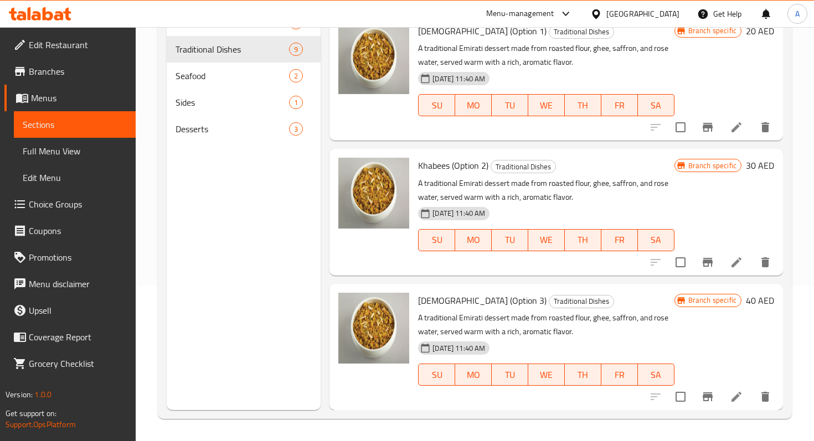
click at [741, 390] on icon at bounding box center [735, 396] width 13 height 13
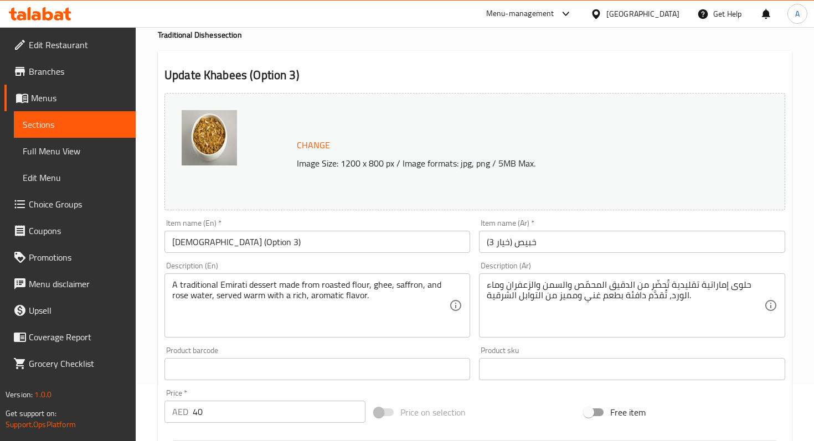
scroll to position [58, 0]
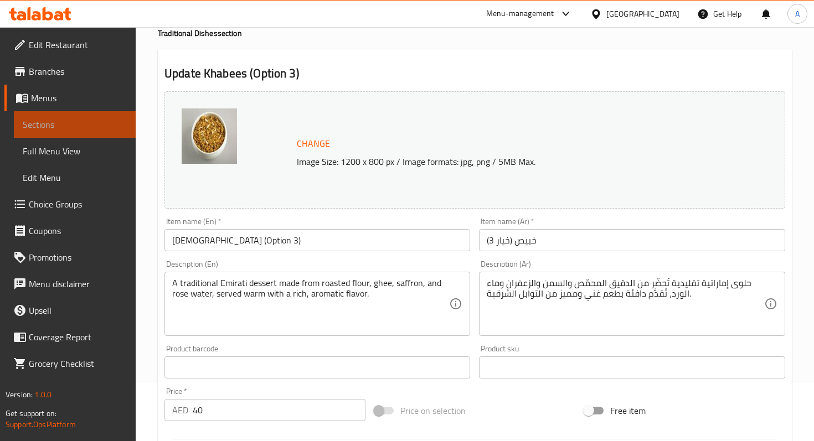
click at [97, 130] on span "Sections" at bounding box center [75, 124] width 104 height 13
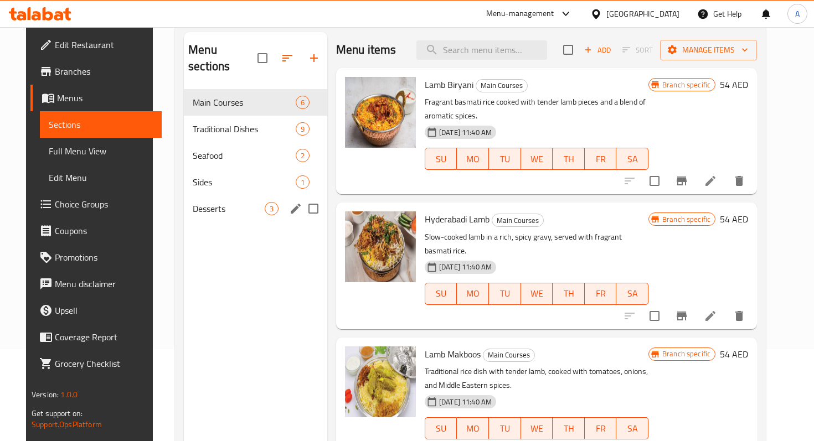
scroll to position [96, 0]
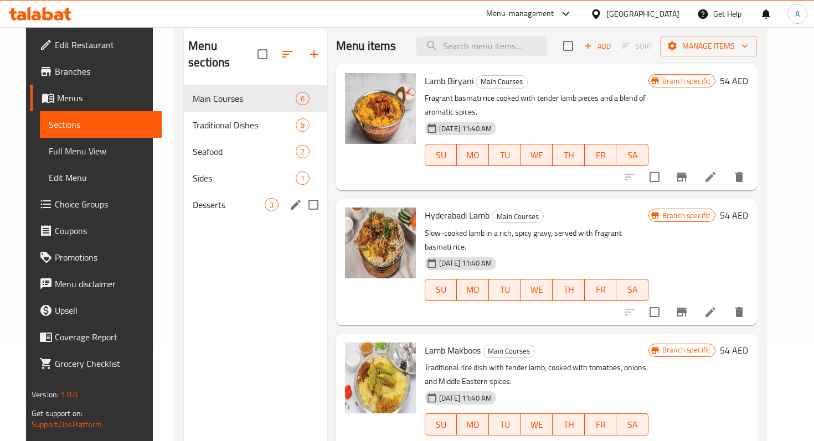
click at [213, 194] on div "Desserts 3" at bounding box center [255, 204] width 143 height 27
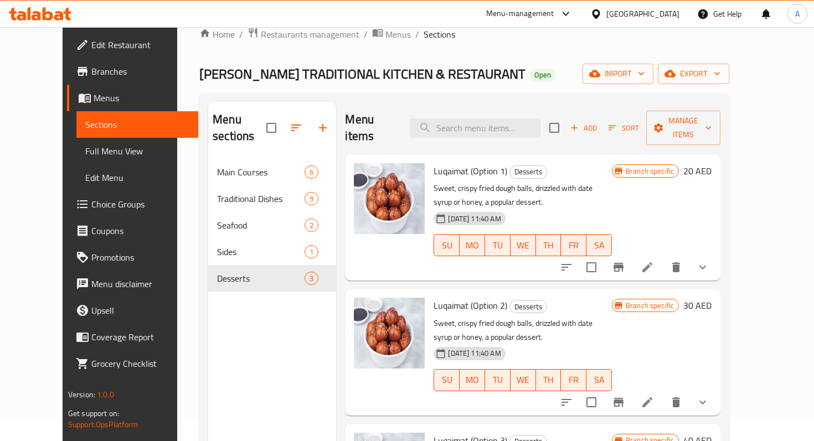
scroll to position [23, 0]
click at [652, 262] on icon at bounding box center [647, 267] width 10 height 10
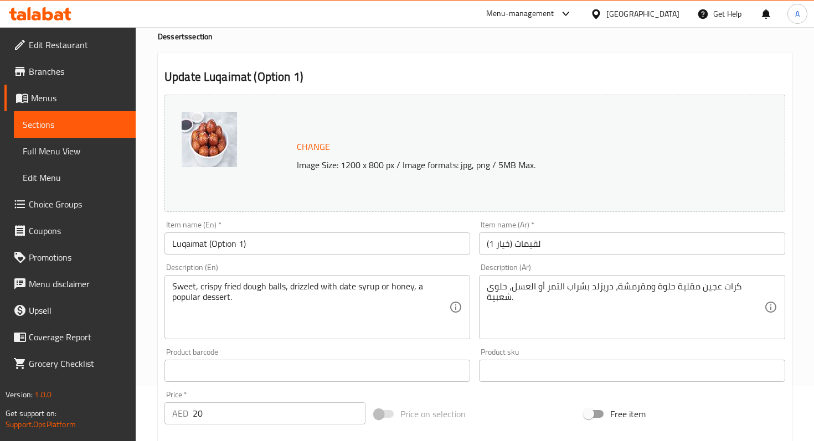
scroll to position [60, 0]
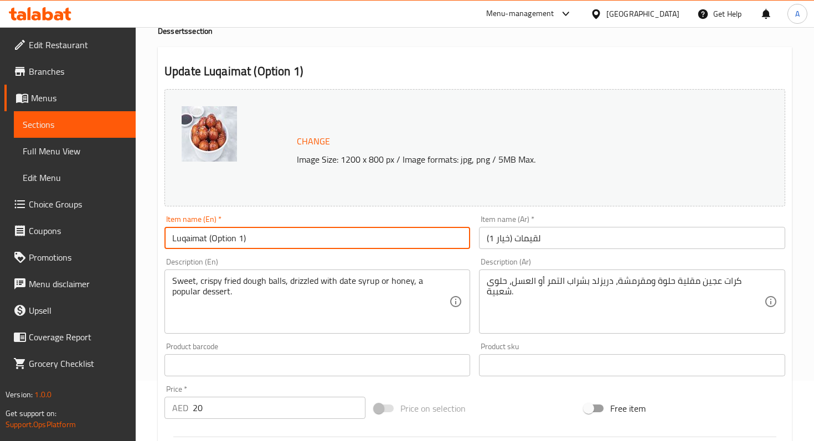
click at [309, 240] on input "Luqaimat (Option 1)" at bounding box center [316, 238] width 305 height 22
type input "Luqaimat"
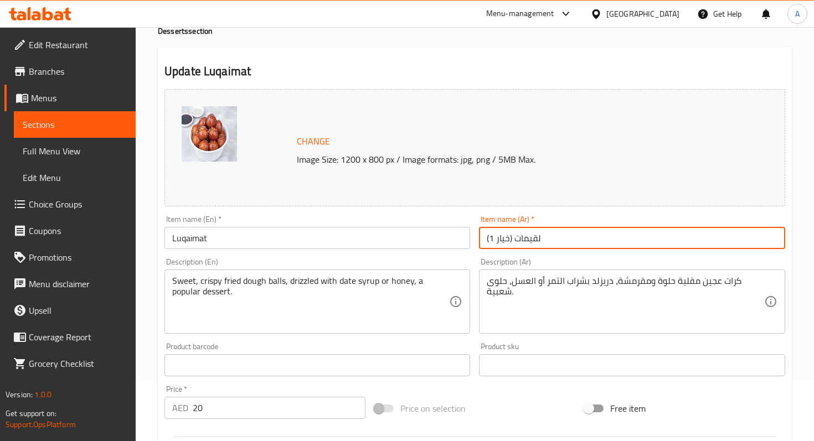
click at [485, 240] on input "لقيمات (خيار 1)" at bounding box center [631, 238] width 305 height 22
click at [495, 240] on input "لقيمات (خيار 1)" at bounding box center [631, 238] width 305 height 22
drag, startPoint x: 512, startPoint y: 239, endPoint x: 479, endPoint y: 239, distance: 33.2
click at [479, 239] on input "لقيمات (خيار 1)" at bounding box center [631, 238] width 305 height 22
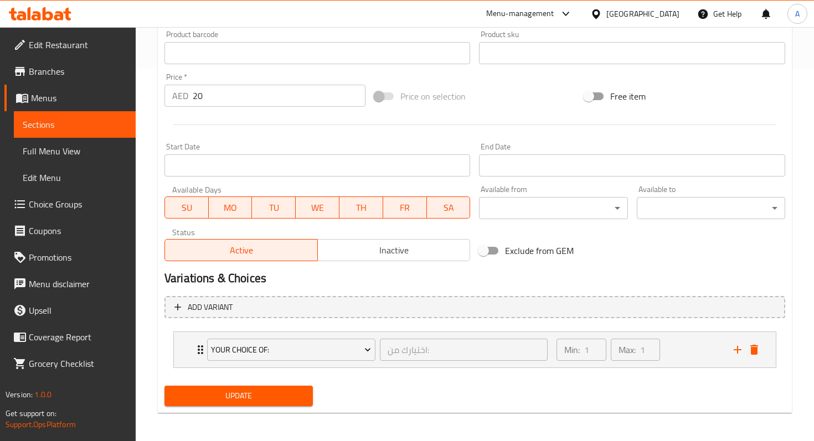
scroll to position [375, 0]
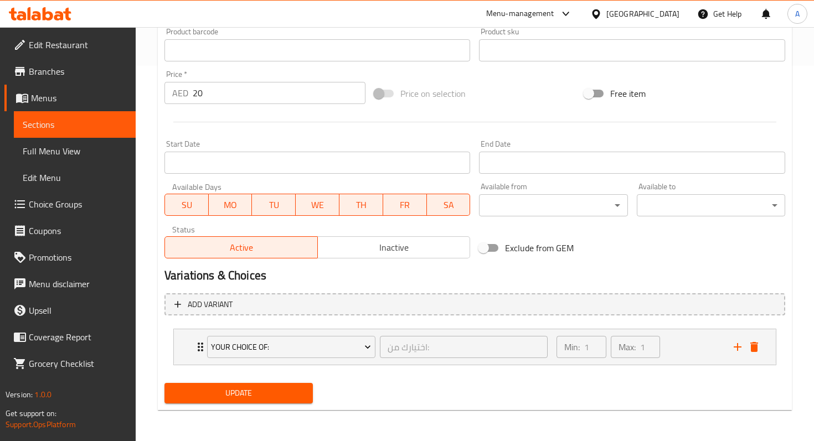
type input "لقيمات"
click at [257, 386] on button "Update" at bounding box center [238, 393] width 148 height 20
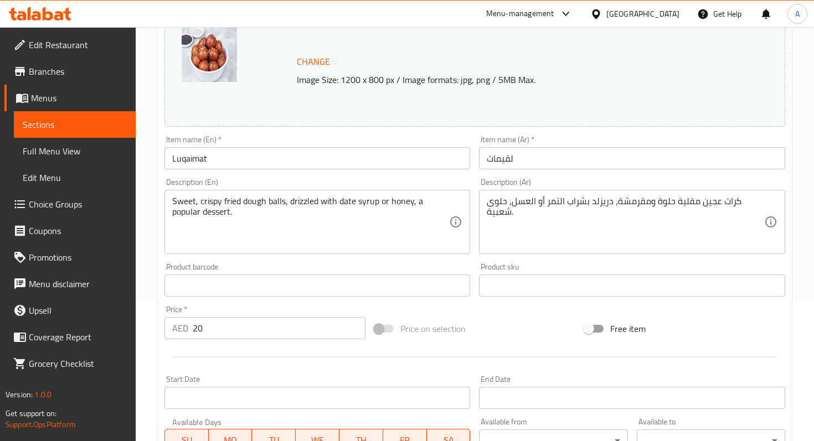
scroll to position [0, 0]
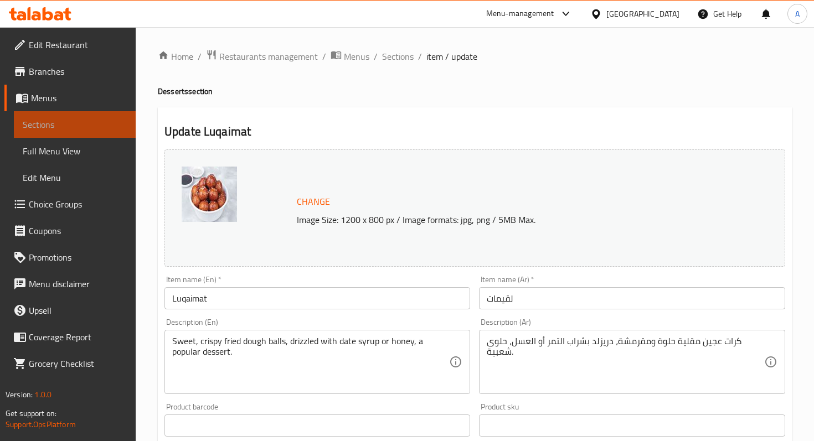
click at [100, 121] on span "Sections" at bounding box center [75, 124] width 104 height 13
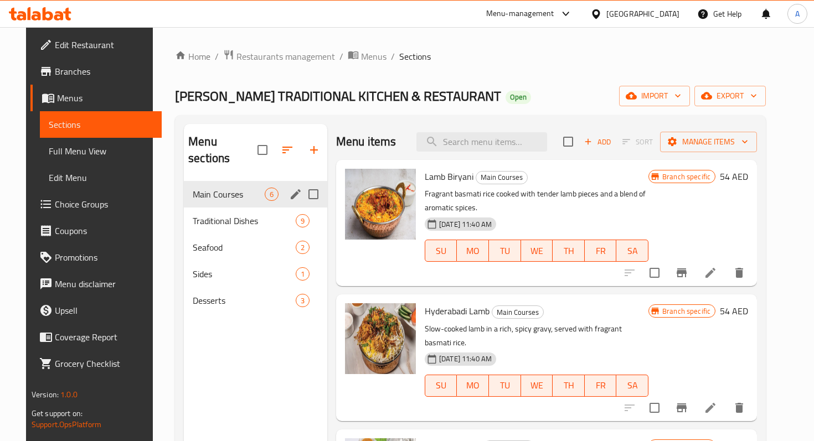
click at [201, 185] on div "Main Courses 6" at bounding box center [255, 194] width 143 height 27
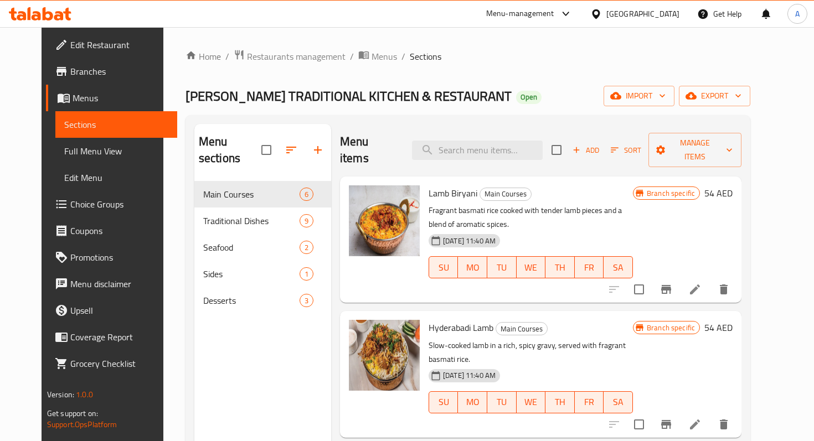
scroll to position [339, 0]
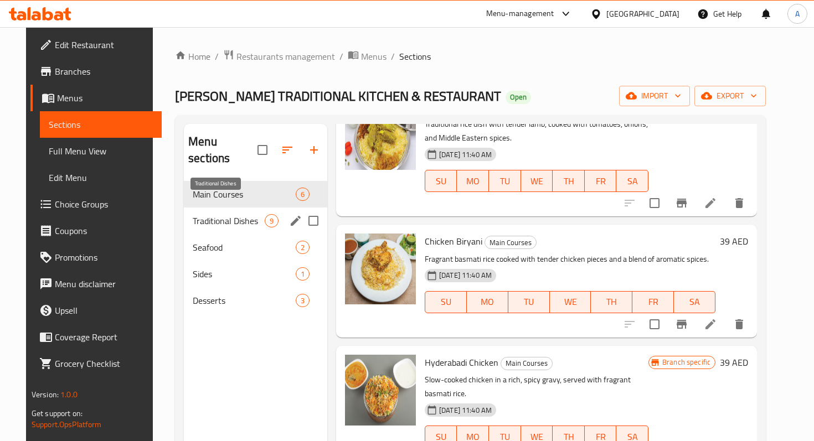
click at [230, 214] on span "Traditional Dishes" at bounding box center [229, 220] width 72 height 13
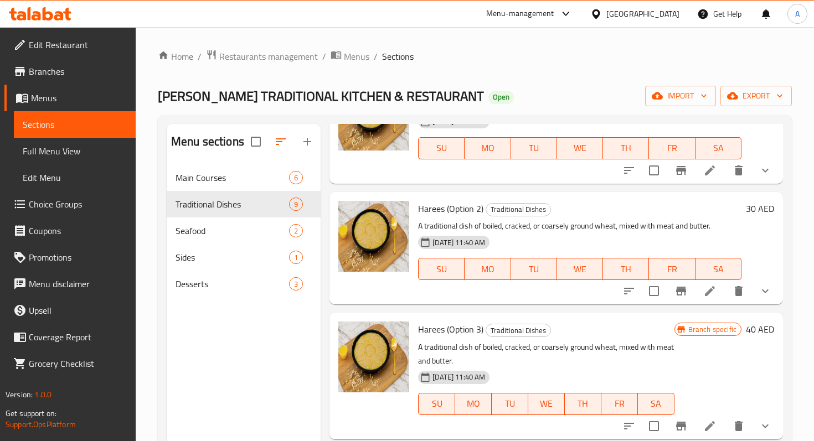
scroll to position [771, 0]
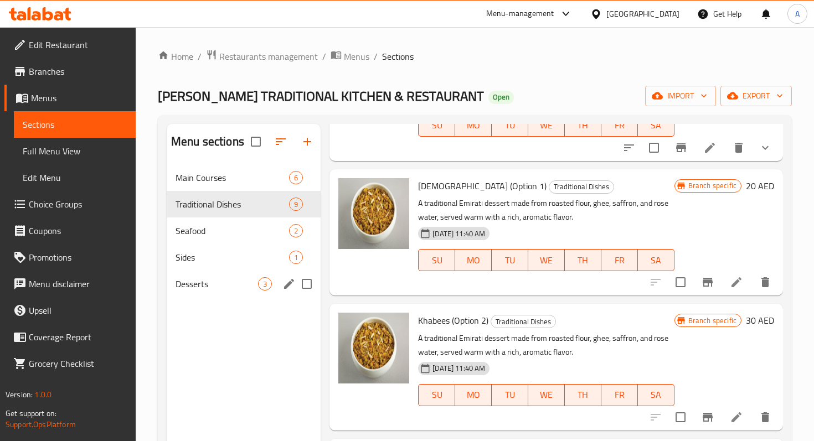
click at [247, 284] on span "Desserts" at bounding box center [216, 283] width 82 height 13
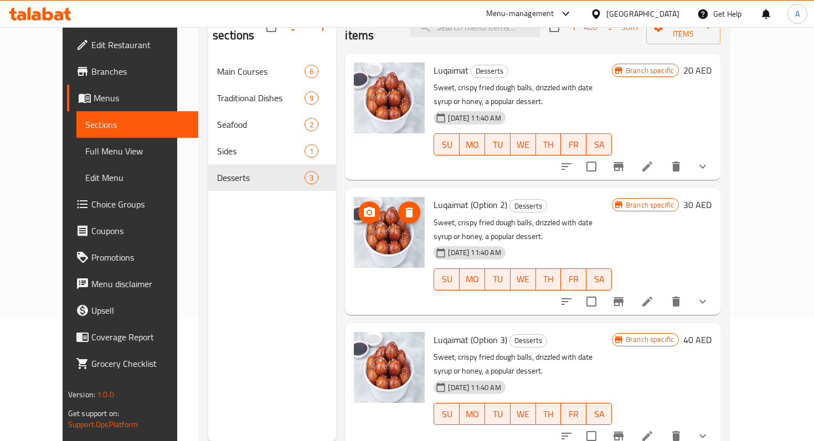
scroll to position [103, 0]
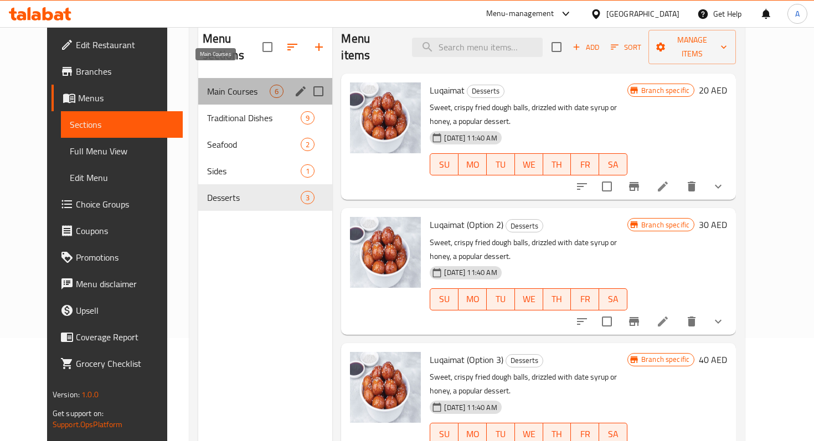
click at [207, 85] on span "Main Courses" at bounding box center [238, 91] width 63 height 13
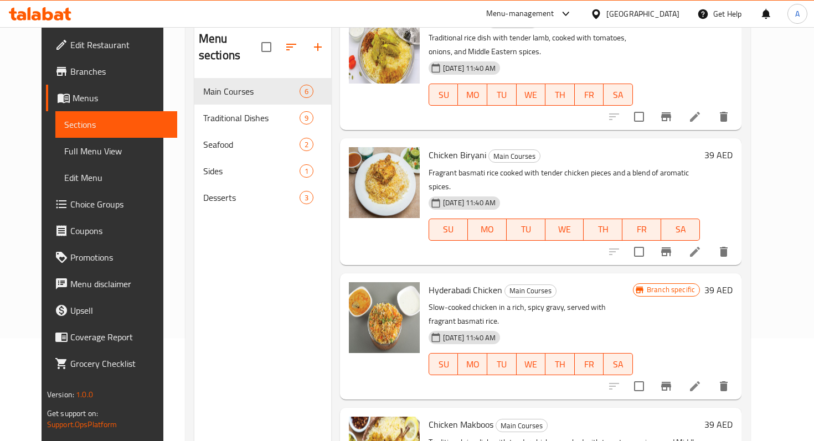
scroll to position [22, 0]
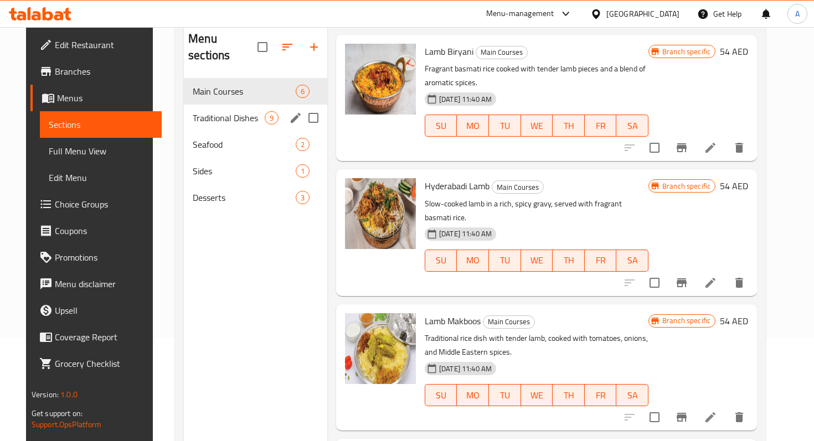
click at [227, 111] on span "Traditional Dishes" at bounding box center [229, 117] width 72 height 13
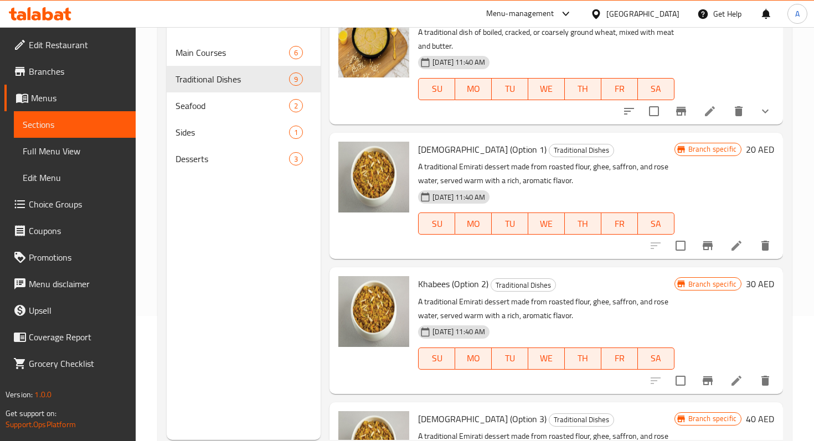
scroll to position [603, 0]
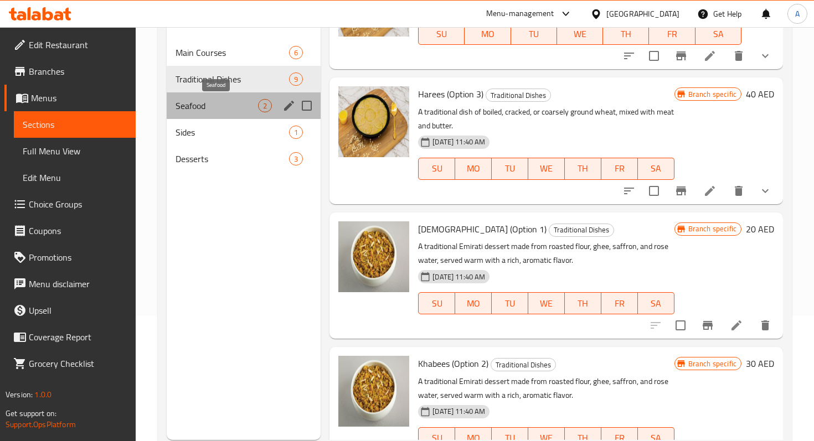
click at [198, 102] on span "Seafood" at bounding box center [216, 105] width 82 height 13
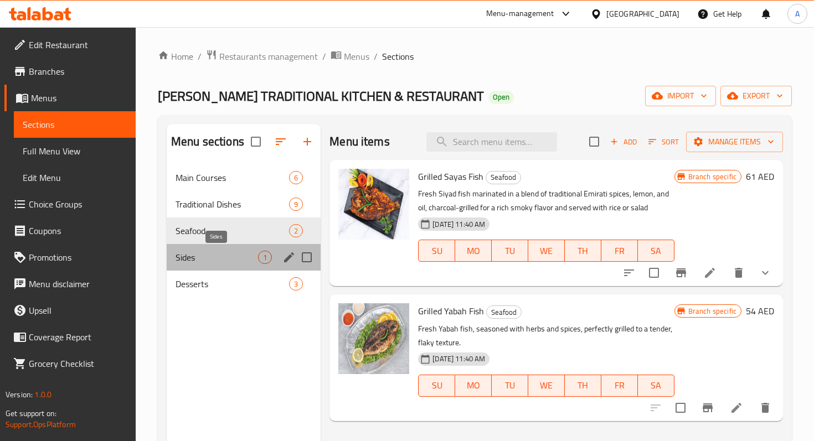
click at [220, 254] on span "Sides" at bounding box center [216, 257] width 82 height 13
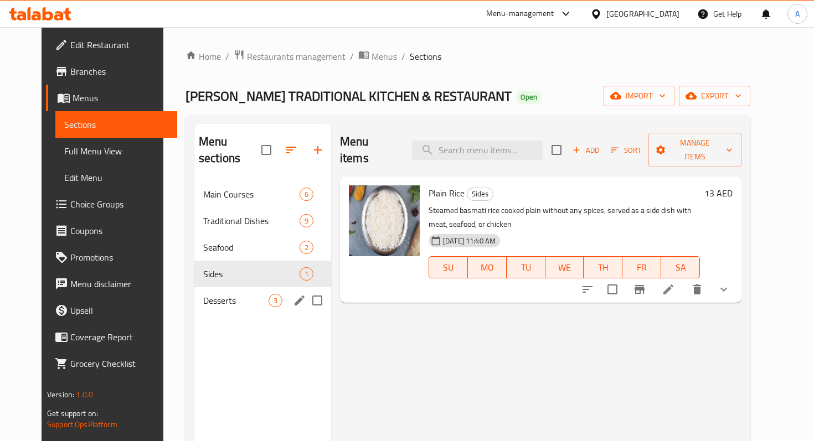
click at [208, 294] on span "Desserts" at bounding box center [235, 300] width 65 height 13
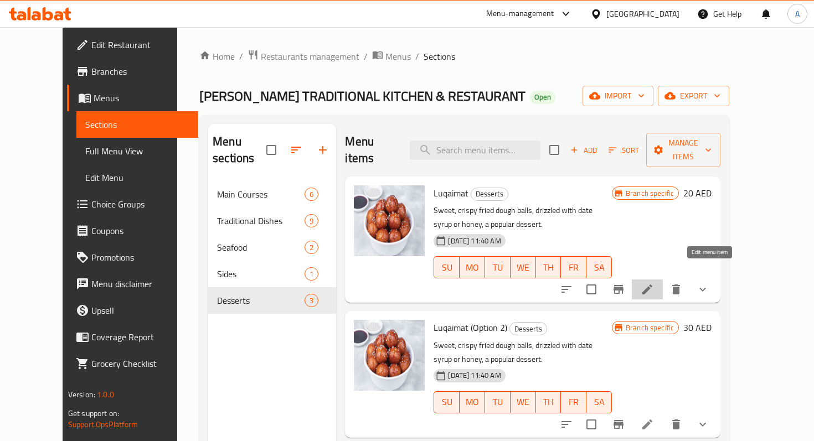
click at [652, 284] on icon at bounding box center [647, 289] width 10 height 10
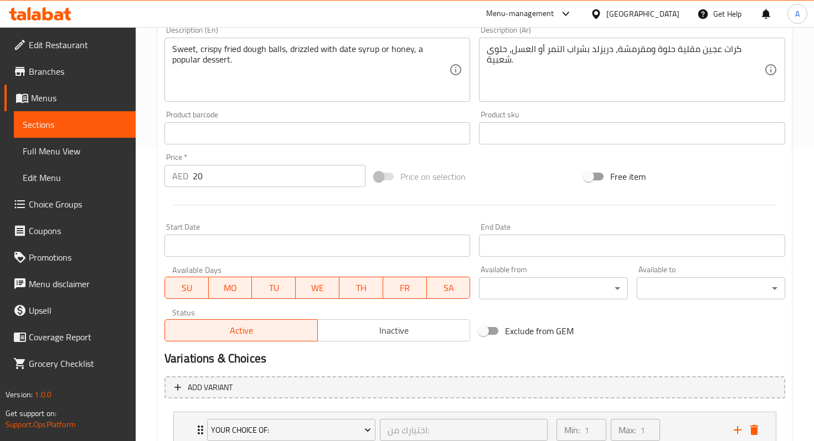
scroll to position [375, 0]
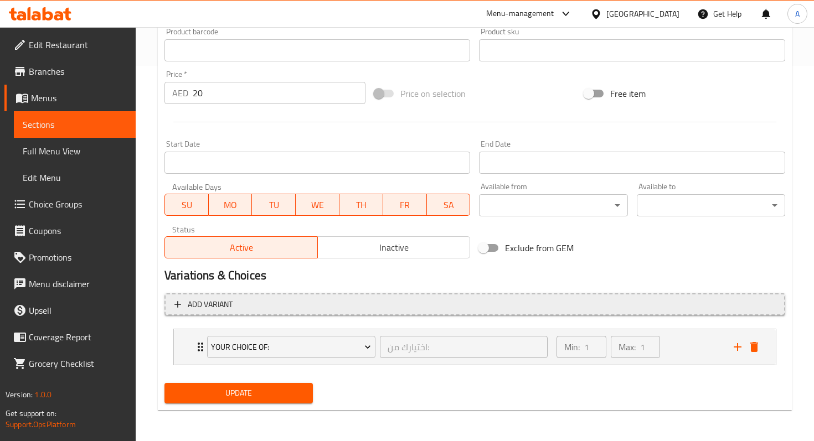
click at [194, 303] on span "Add variant" at bounding box center [210, 305] width 45 height 14
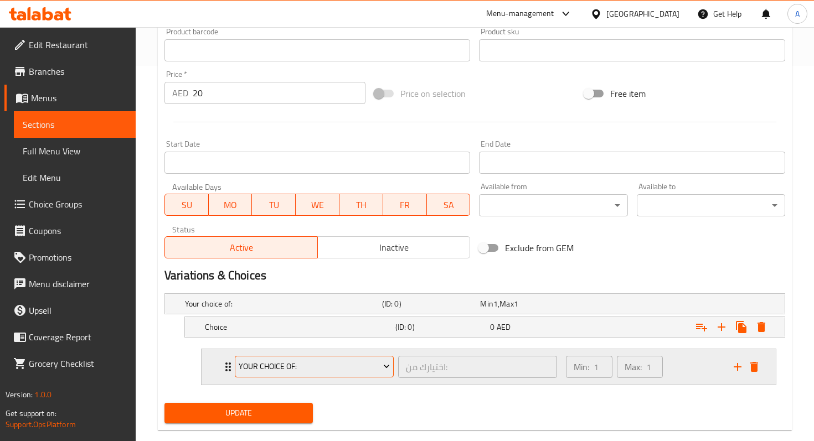
click at [299, 365] on span "Your choice of:" at bounding box center [314, 367] width 151 height 14
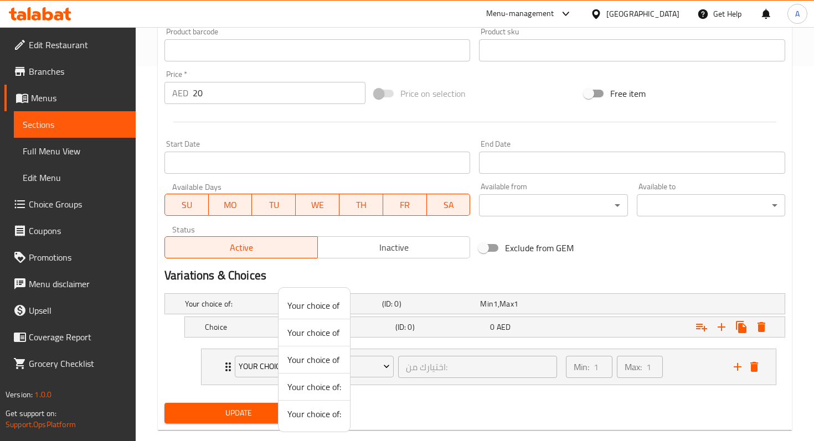
click at [204, 367] on div at bounding box center [407, 220] width 814 height 441
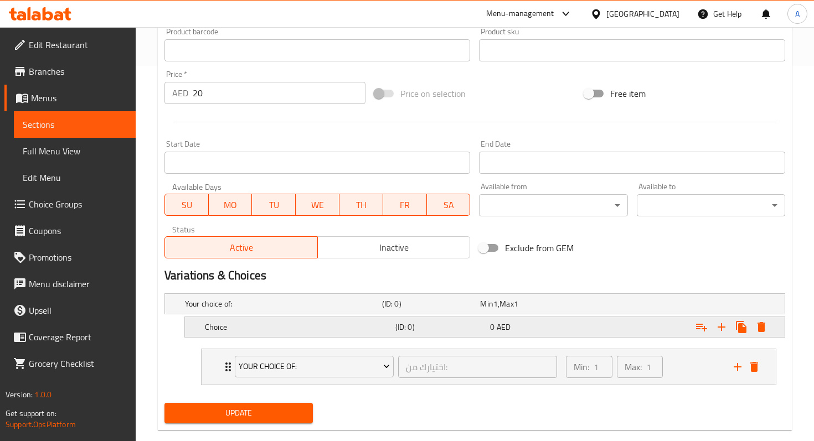
click at [222, 338] on div "Choice (ID: 0) 0 AED" at bounding box center [488, 327] width 571 height 24
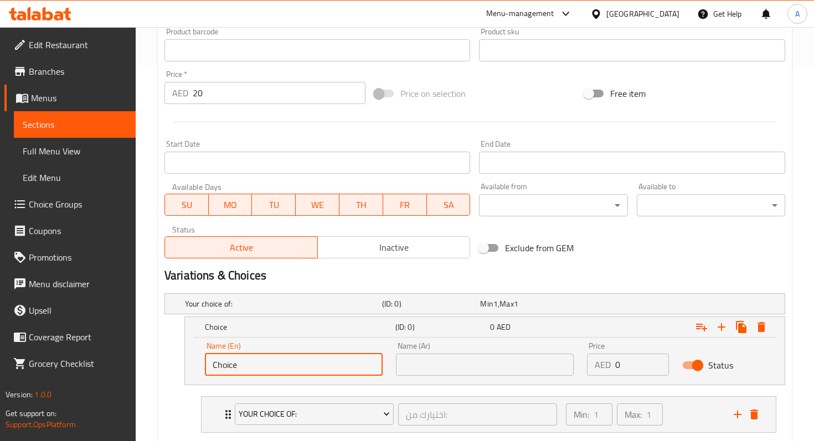
click at [252, 368] on input "Choice" at bounding box center [294, 365] width 178 height 22
click at [67, 122] on span "Sections" at bounding box center [75, 124] width 104 height 13
